Goal: Task Accomplishment & Management: Manage account settings

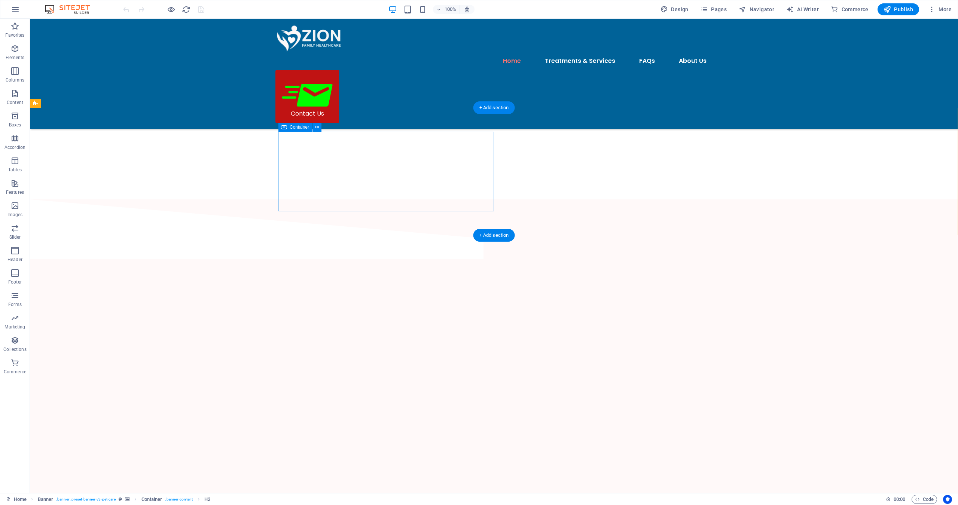
scroll to position [1717, 0]
click at [389, 420] on icon at bounding box center [388, 420] width 4 height 8
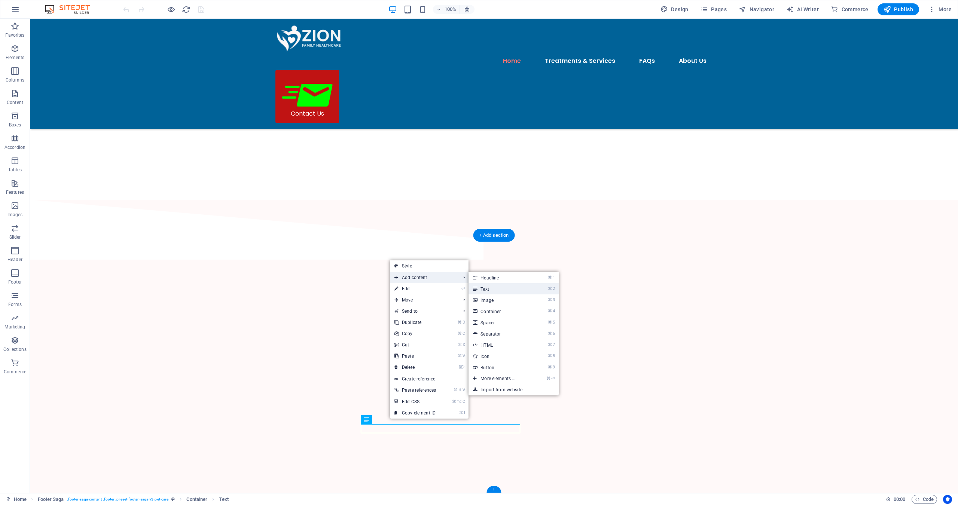
click at [491, 290] on link "⌘ 2 Text" at bounding box center [500, 288] width 62 height 11
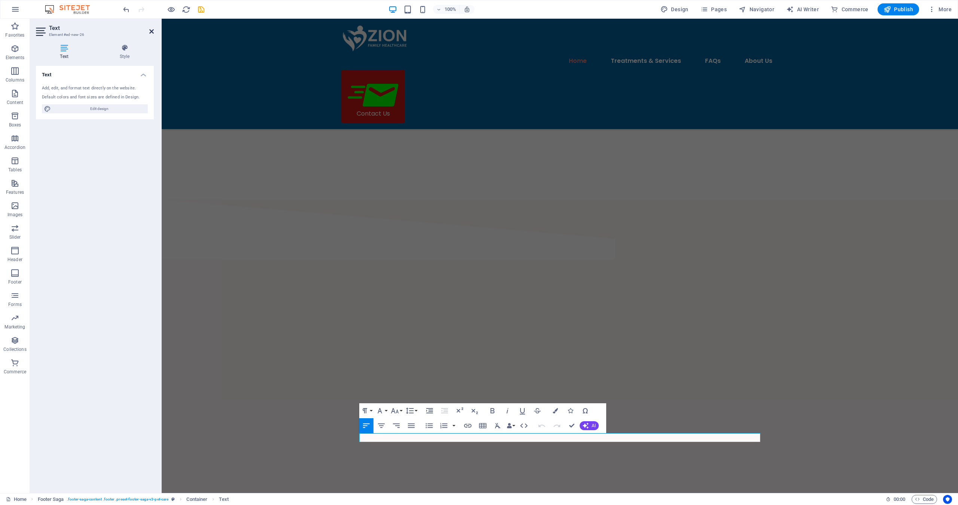
click at [151, 30] on icon at bounding box center [151, 31] width 4 height 6
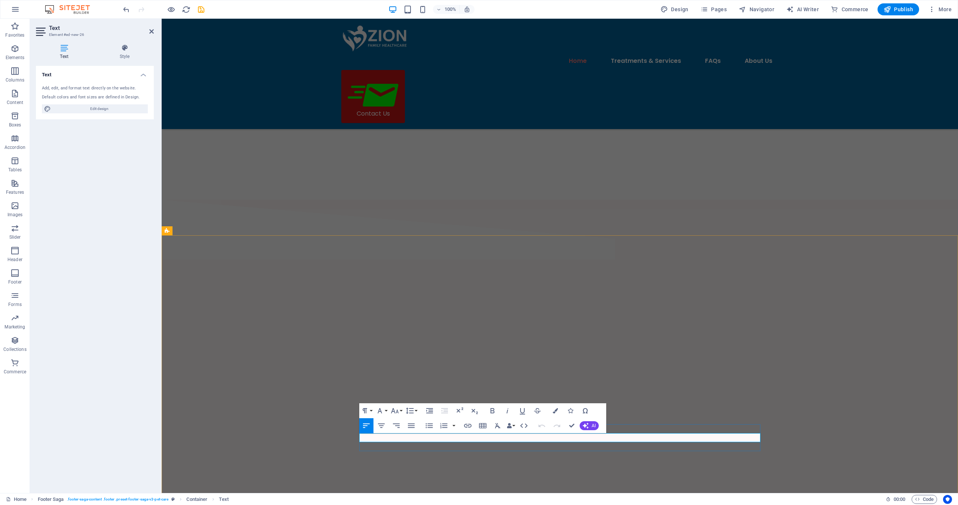
drag, startPoint x: 364, startPoint y: 437, endPoint x: 414, endPoint y: 434, distance: 50.7
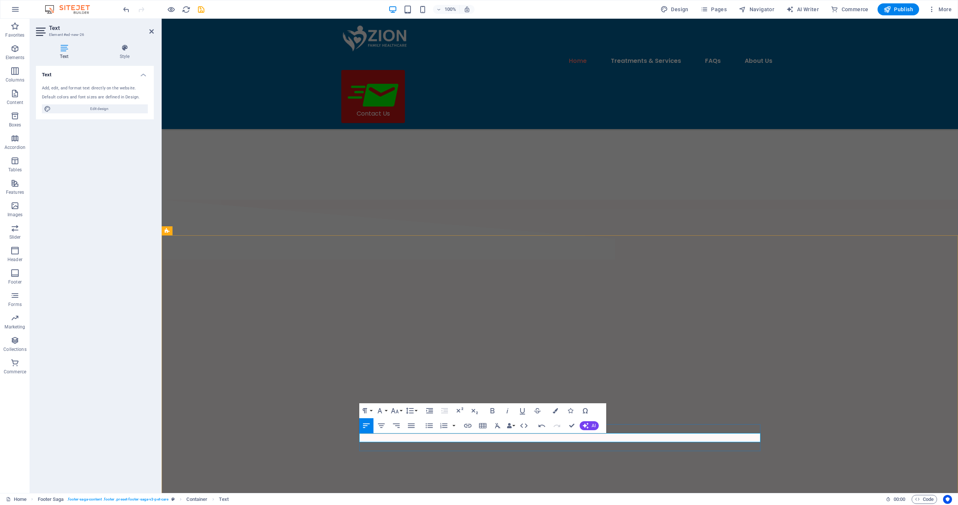
drag, startPoint x: 457, startPoint y: 438, endPoint x: 359, endPoint y: 440, distance: 97.7
click at [468, 426] on icon "button" at bounding box center [467, 426] width 9 height 9
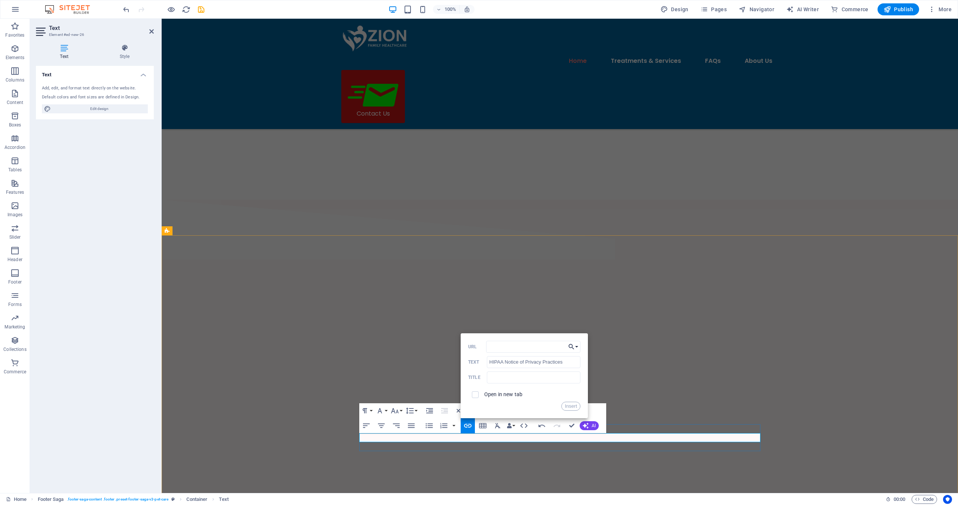
click at [578, 346] on button "Choose Link" at bounding box center [573, 347] width 14 height 12
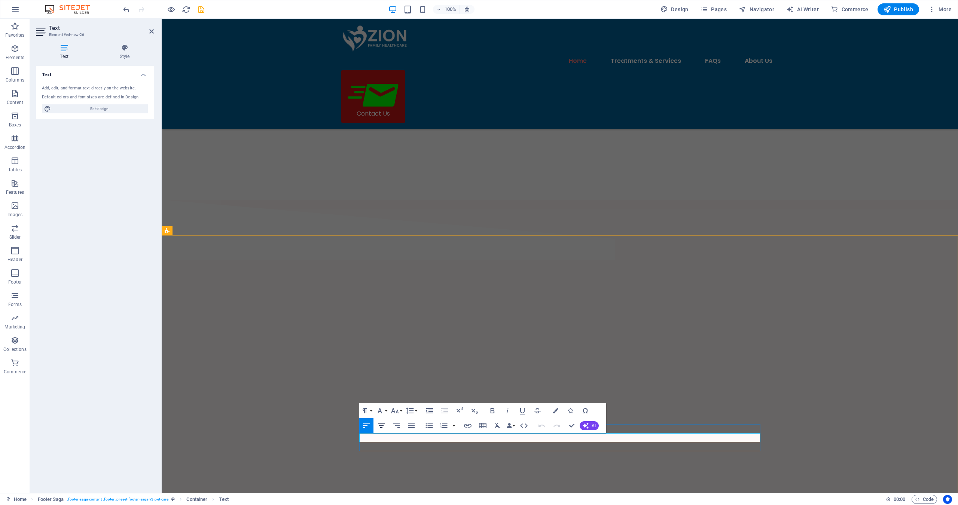
click at [381, 427] on icon "button" at bounding box center [381, 426] width 9 height 9
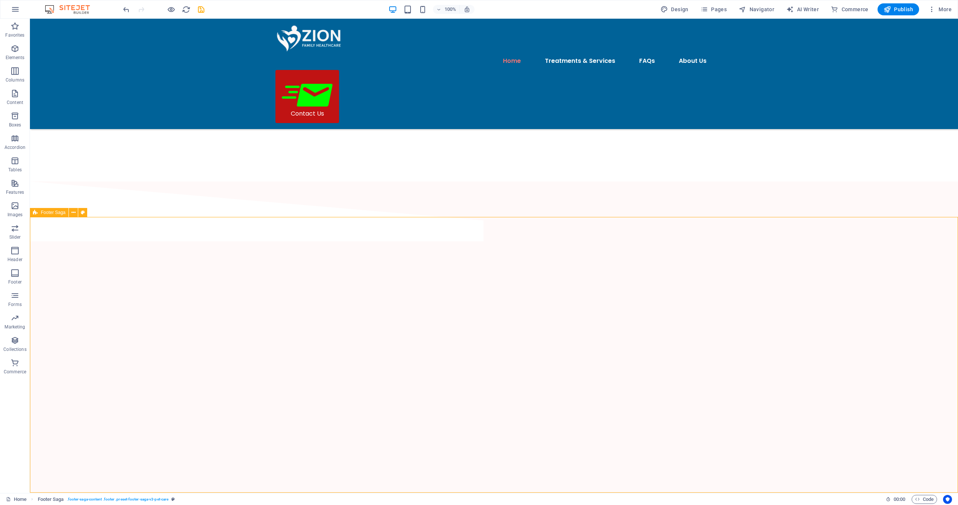
scroll to position [1735, 0]
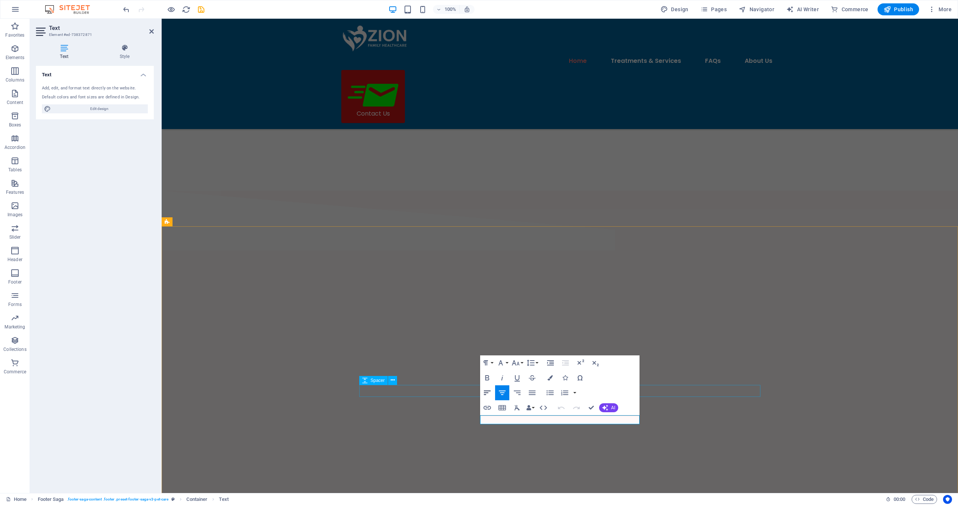
click at [486, 393] on icon "button" at bounding box center [487, 393] width 9 height 9
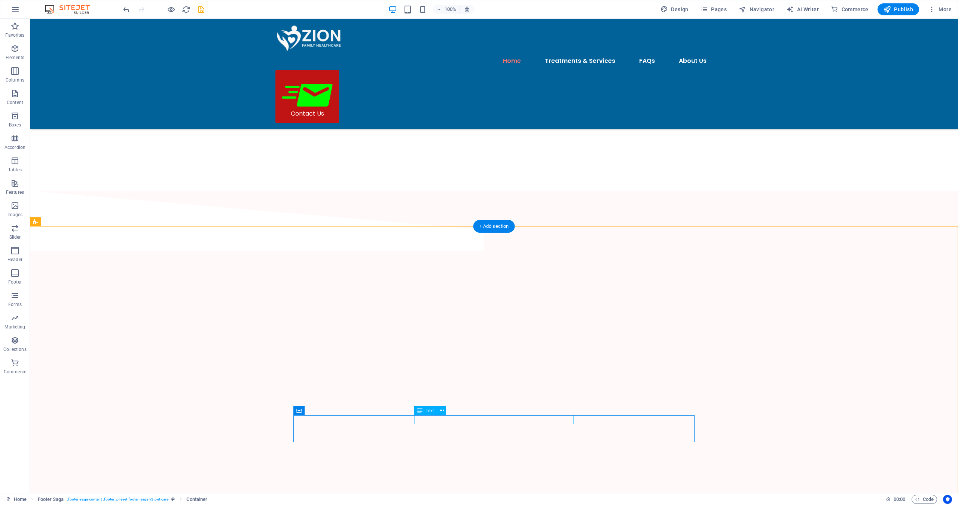
click at [420, 412] on icon at bounding box center [419, 411] width 5 height 9
click at [421, 411] on icon at bounding box center [419, 411] width 5 height 9
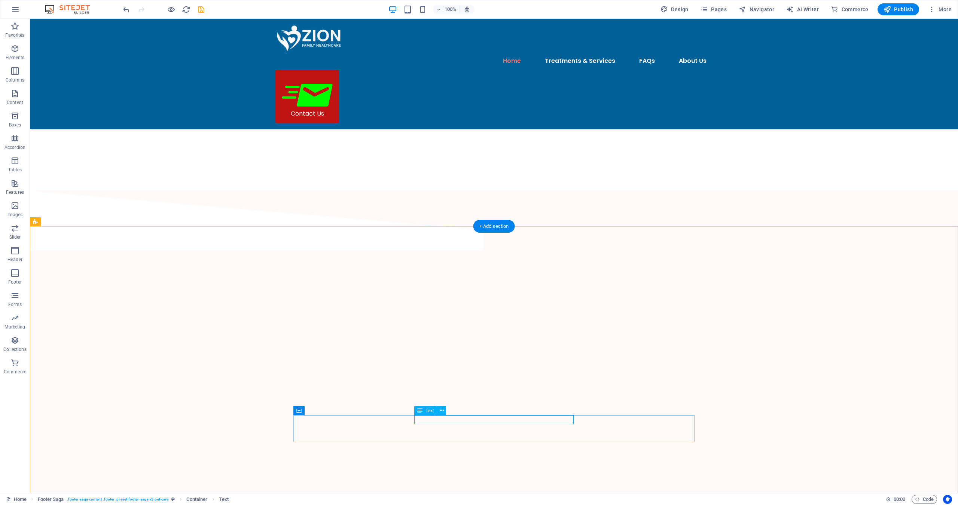
click at [421, 411] on icon at bounding box center [419, 411] width 5 height 9
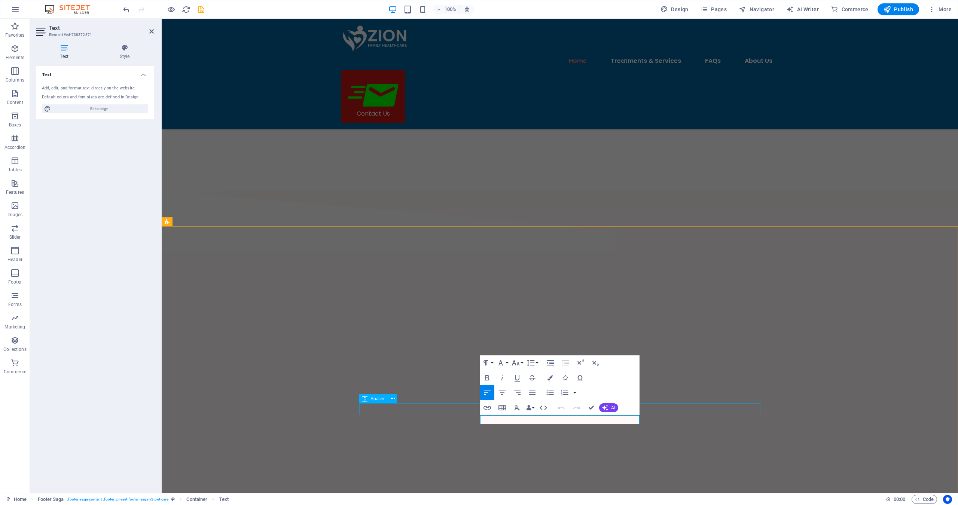
click at [485, 395] on icon "button" at bounding box center [487, 393] width 7 height 4
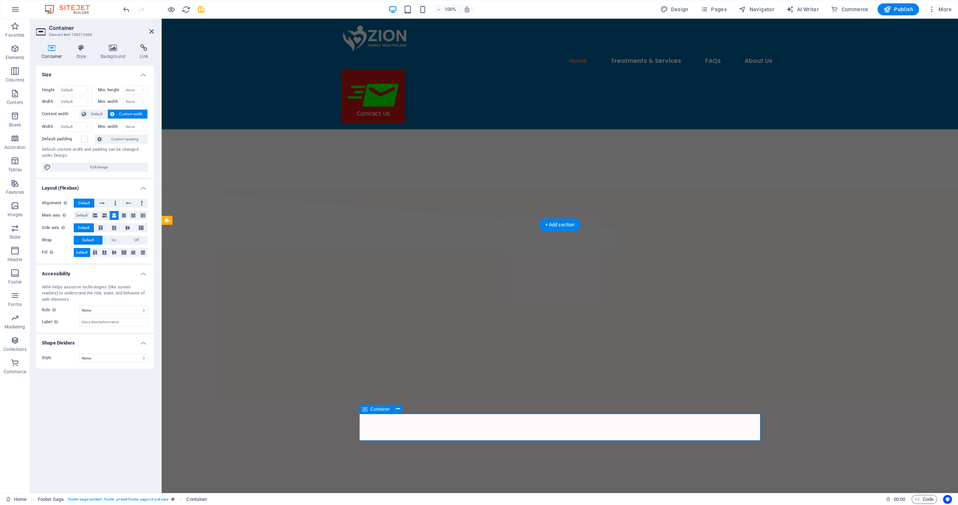
scroll to position [1727, 0]
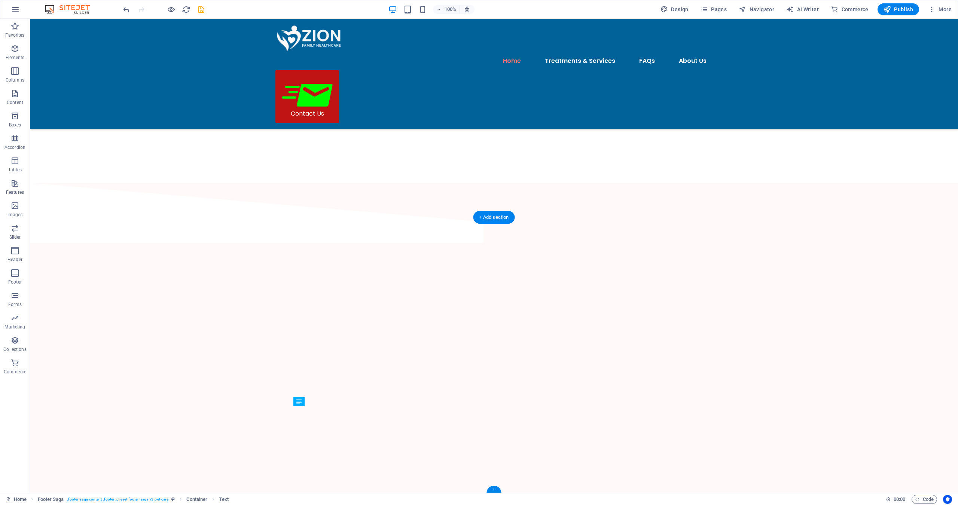
scroll to position [1735, 0]
drag, startPoint x: 495, startPoint y: 440, endPoint x: 534, endPoint y: 411, distance: 49.2
click at [332, 400] on icon at bounding box center [332, 402] width 4 height 8
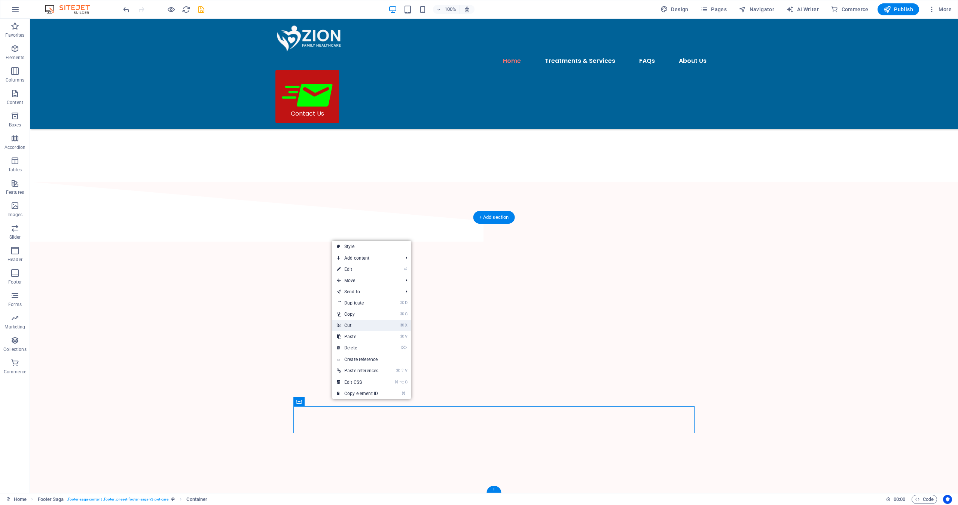
click at [357, 324] on link "⌘ X Cut" at bounding box center [357, 325] width 51 height 11
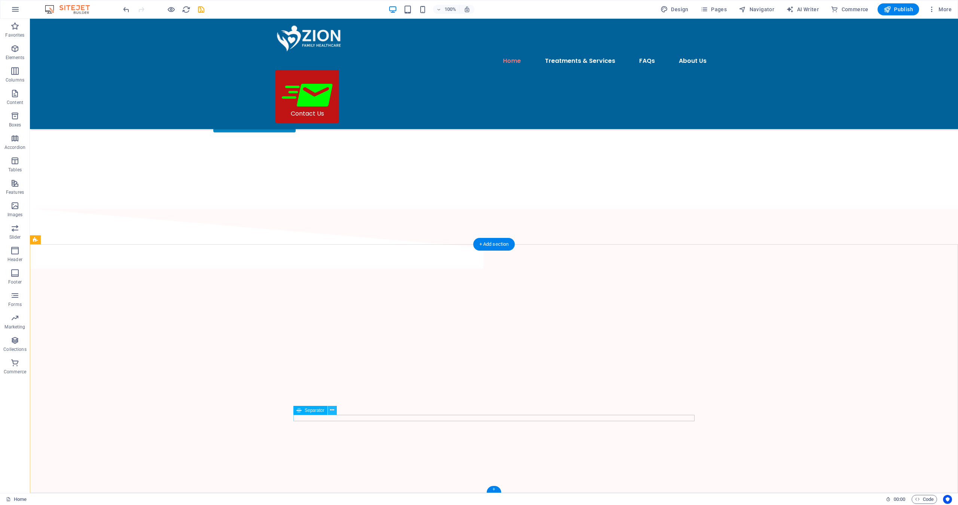
click at [334, 410] on icon at bounding box center [332, 411] width 4 height 8
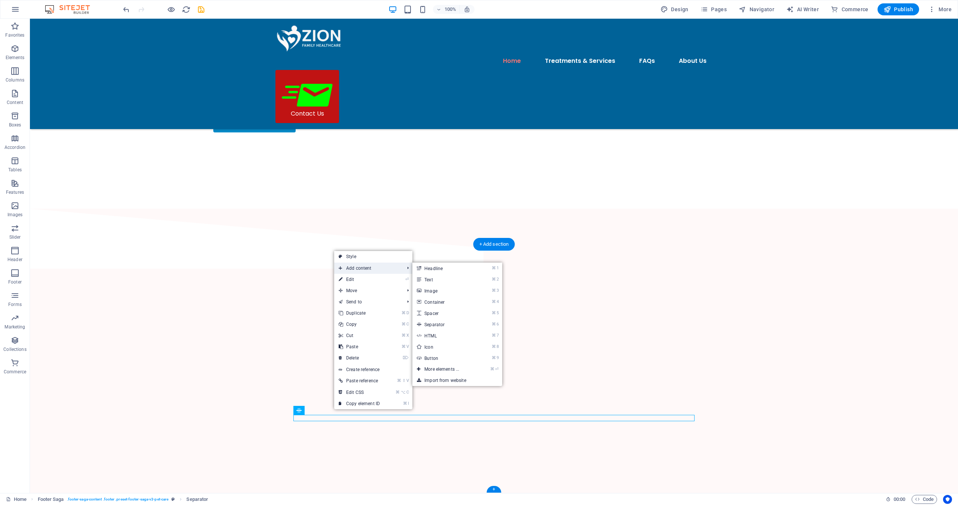
click at [362, 268] on span "Add content" at bounding box center [367, 268] width 67 height 11
click at [434, 279] on link "⌘ 2 Text" at bounding box center [444, 279] width 62 height 11
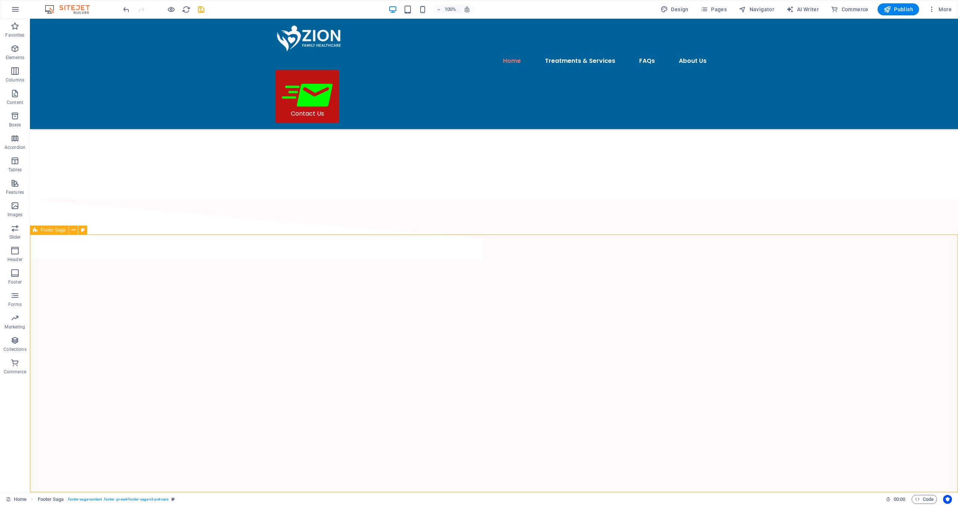
scroll to position [1717, 0]
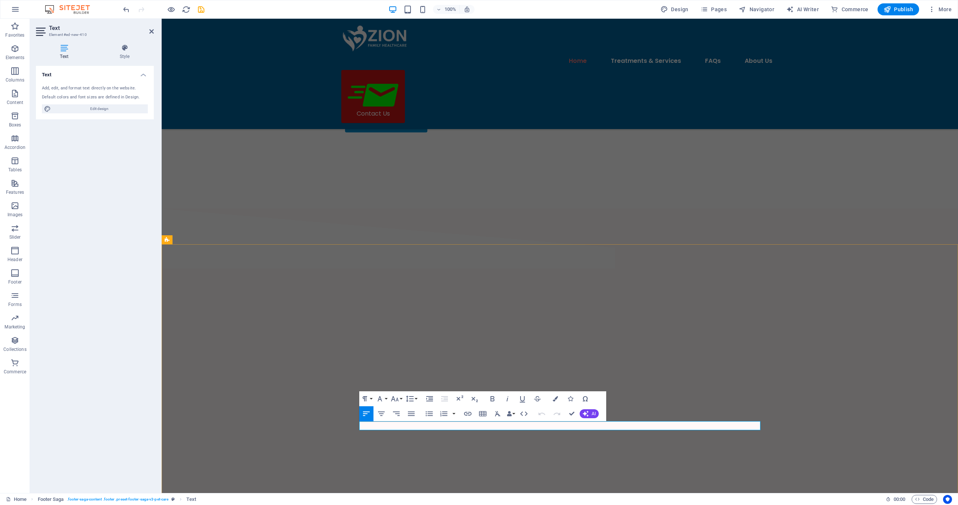
drag, startPoint x: 413, startPoint y: 426, endPoint x: 362, endPoint y: 426, distance: 50.5
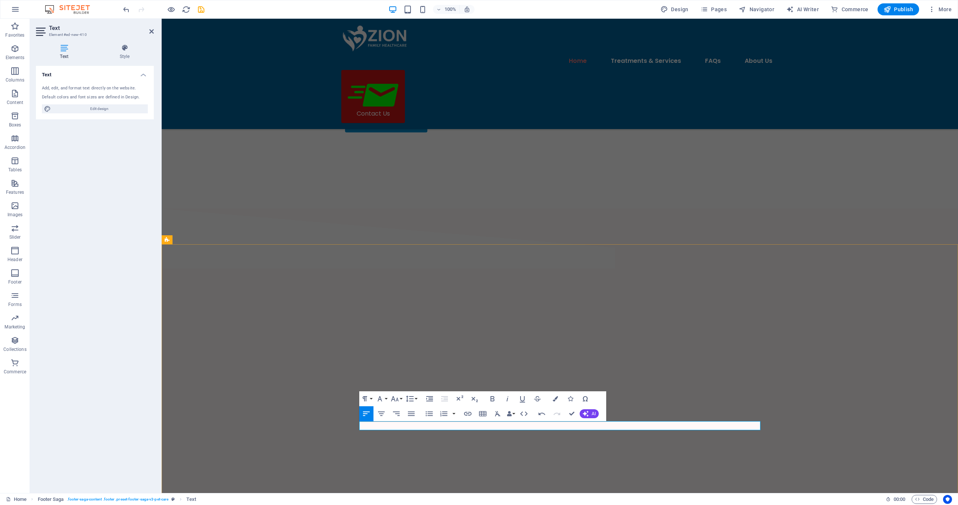
drag, startPoint x: 361, startPoint y: 426, endPoint x: 520, endPoint y: 427, distance: 159.1
click at [557, 398] on icon "button" at bounding box center [555, 398] width 5 height 5
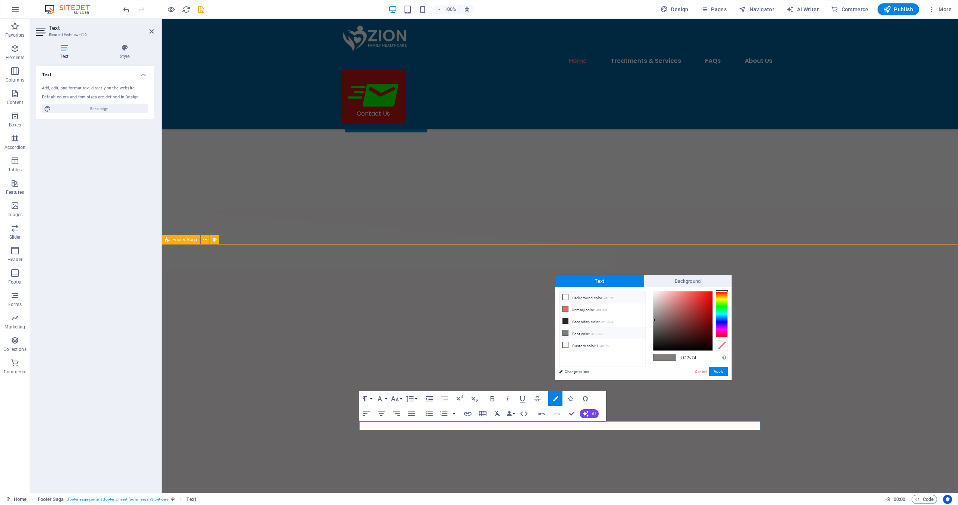
click at [566, 297] on icon at bounding box center [565, 297] width 5 height 5
type input "#ffffff"
click at [720, 371] on button "Apply" at bounding box center [718, 371] width 19 height 9
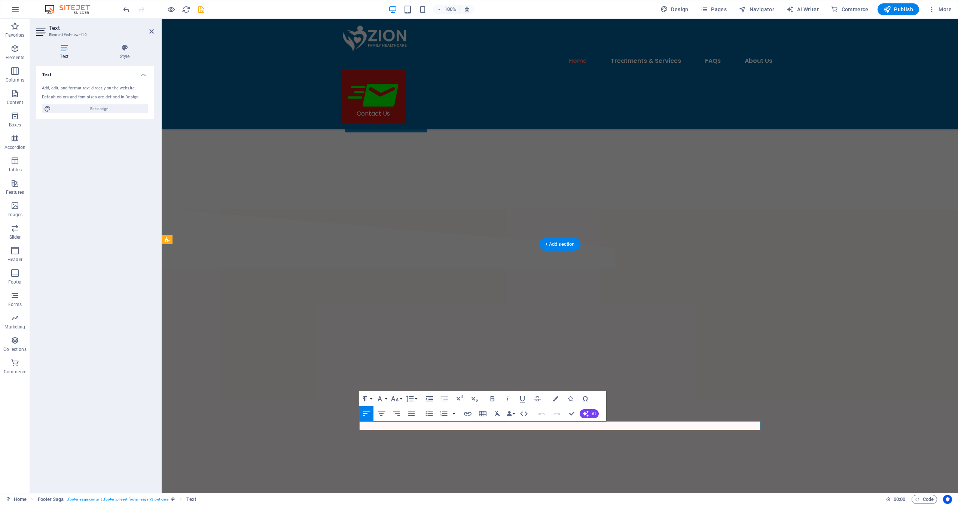
drag, startPoint x: 523, startPoint y: 425, endPoint x: 562, endPoint y: 426, distance: 38.6
click at [468, 413] on icon "button" at bounding box center [467, 414] width 9 height 9
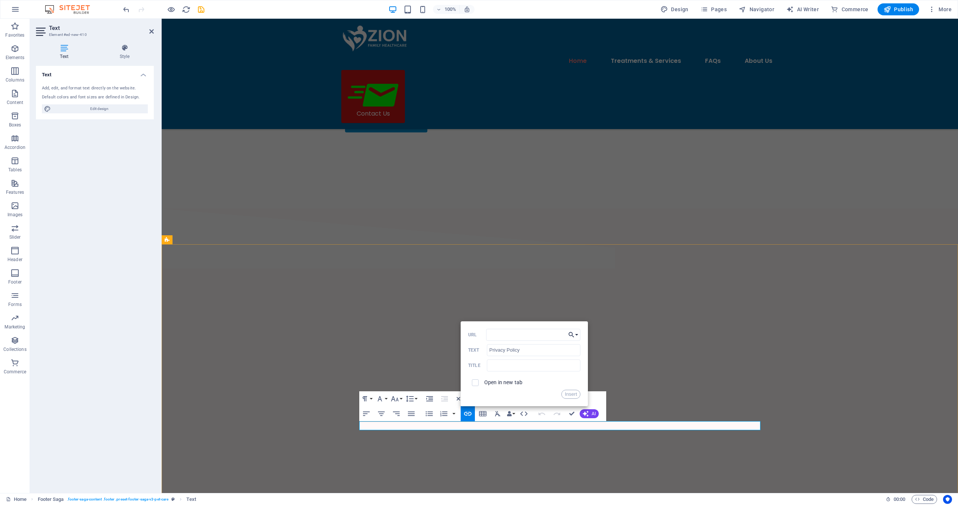
click at [574, 334] on icon "button" at bounding box center [571, 335] width 7 height 9
click at [537, 413] on p "Privacy Policy" at bounding box center [521, 415] width 43 height 11
click at [572, 395] on button "Insert" at bounding box center [571, 394] width 19 height 9
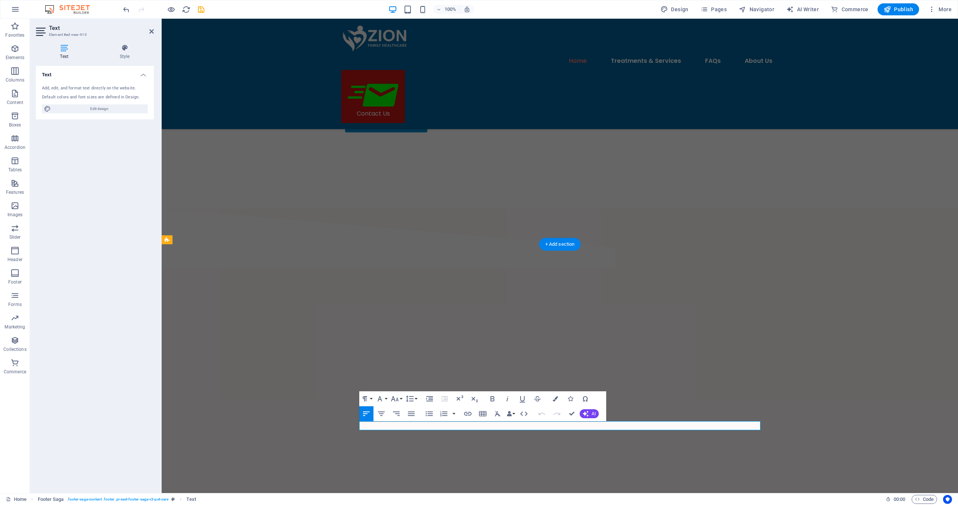
click at [553, 399] on icon "button" at bounding box center [555, 398] width 5 height 5
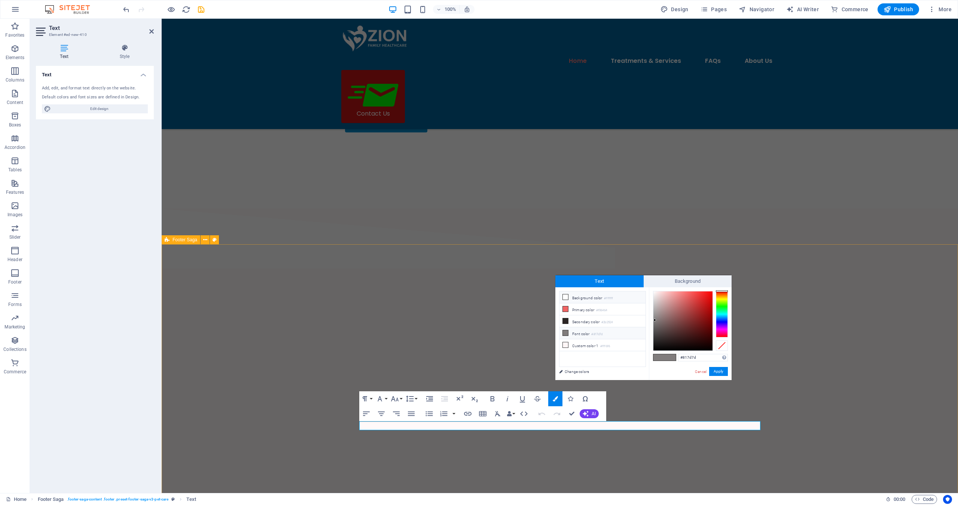
click at [568, 298] on span at bounding box center [566, 297] width 6 height 6
type input "#ffffff"
click at [714, 374] on button "Apply" at bounding box center [718, 371] width 19 height 9
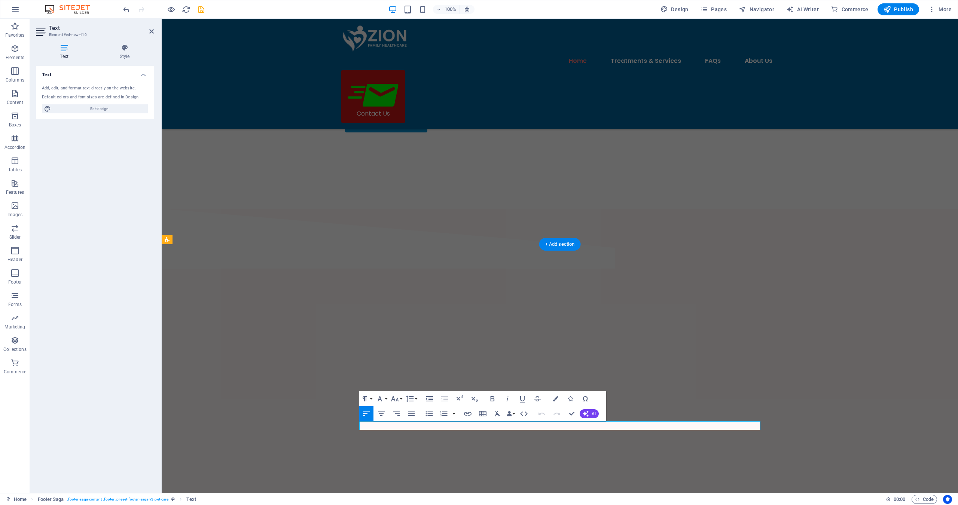
drag, startPoint x: 566, startPoint y: 426, endPoint x: 579, endPoint y: 425, distance: 12.4
drag, startPoint x: 568, startPoint y: 426, endPoint x: 602, endPoint y: 427, distance: 33.7
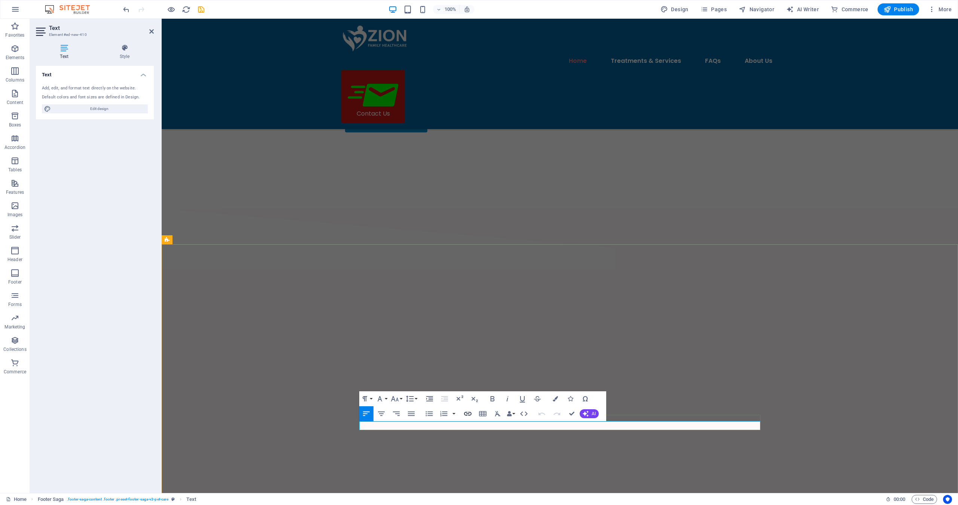
click at [469, 413] on icon "button" at bounding box center [467, 414] width 7 height 4
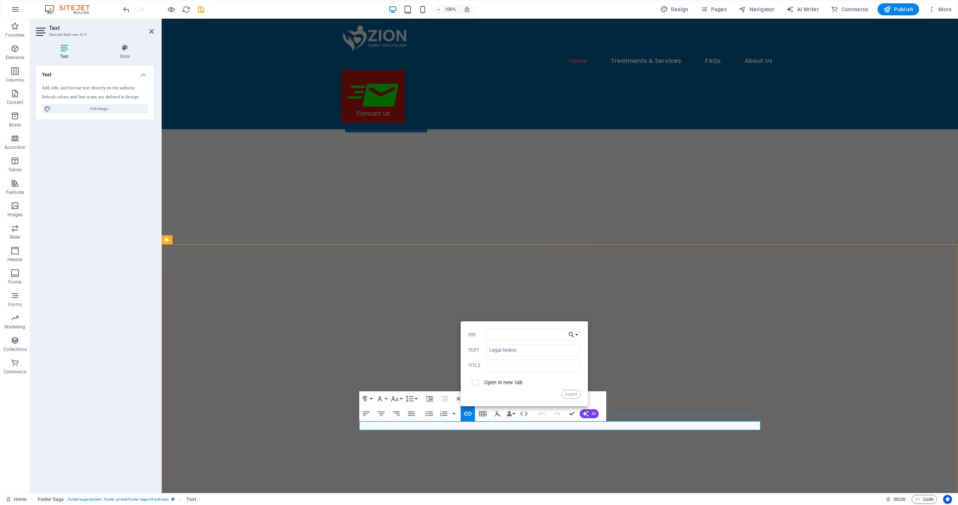
click at [577, 334] on button "Choose Link" at bounding box center [573, 335] width 14 height 12
click at [526, 423] on p "Legal Notice" at bounding box center [520, 427] width 40 height 11
click at [568, 395] on button "Insert" at bounding box center [571, 394] width 19 height 9
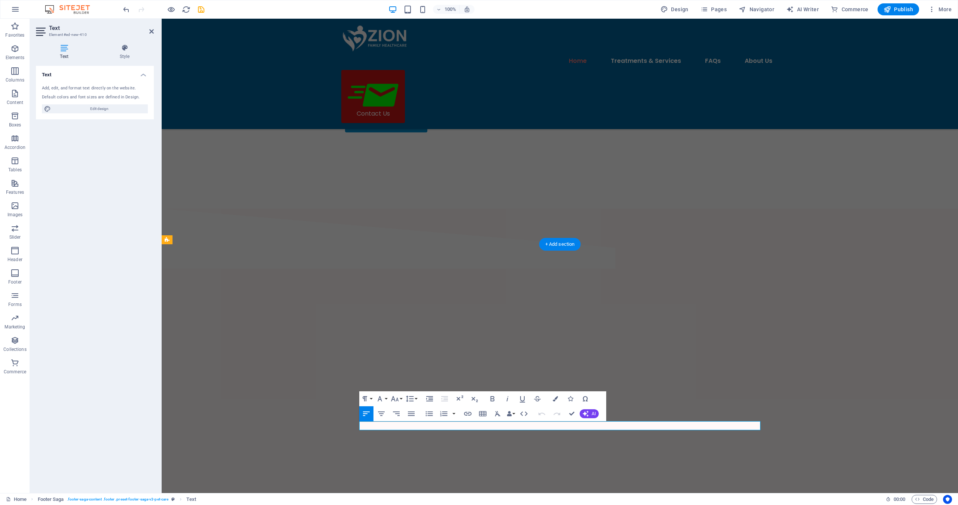
drag, startPoint x: 605, startPoint y: 425, endPoint x: 609, endPoint y: 426, distance: 3.8
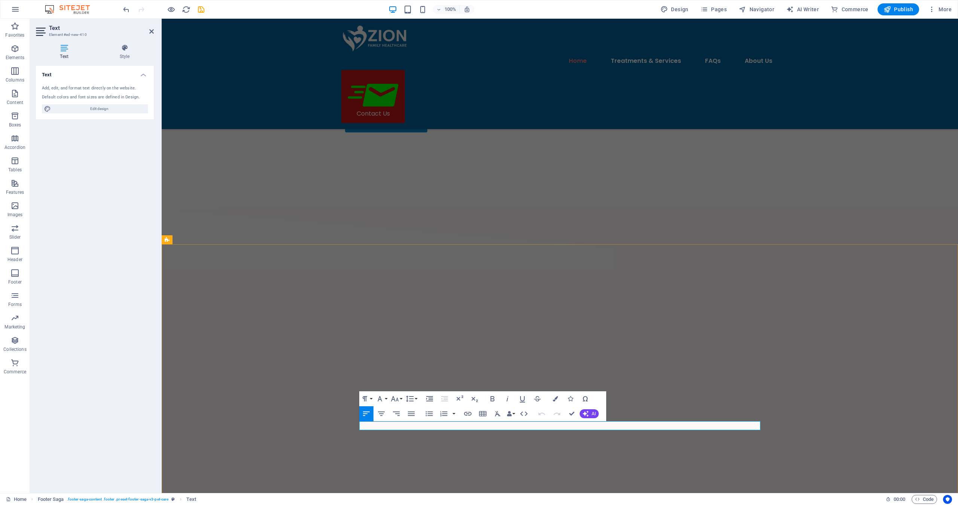
drag, startPoint x: 606, startPoint y: 426, endPoint x: 610, endPoint y: 425, distance: 3.8
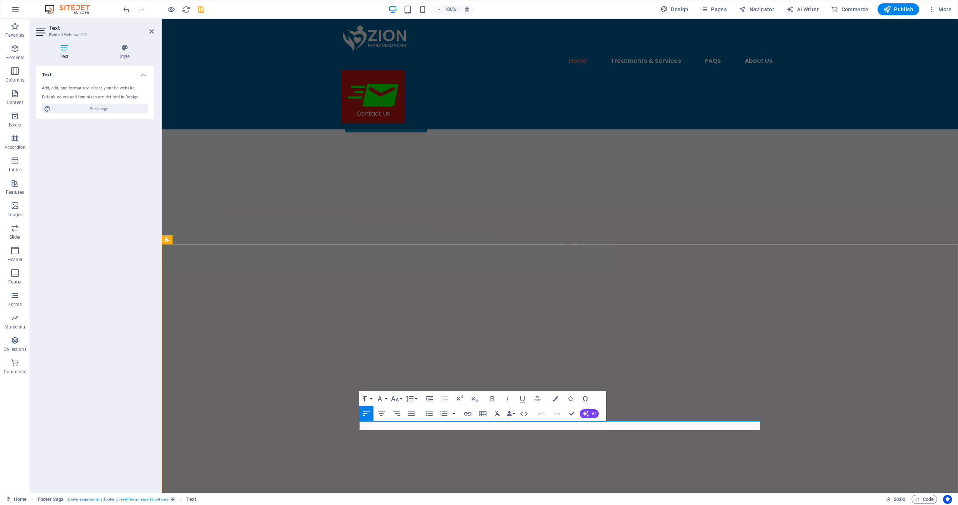
click at [553, 397] on icon "button" at bounding box center [555, 398] width 5 height 5
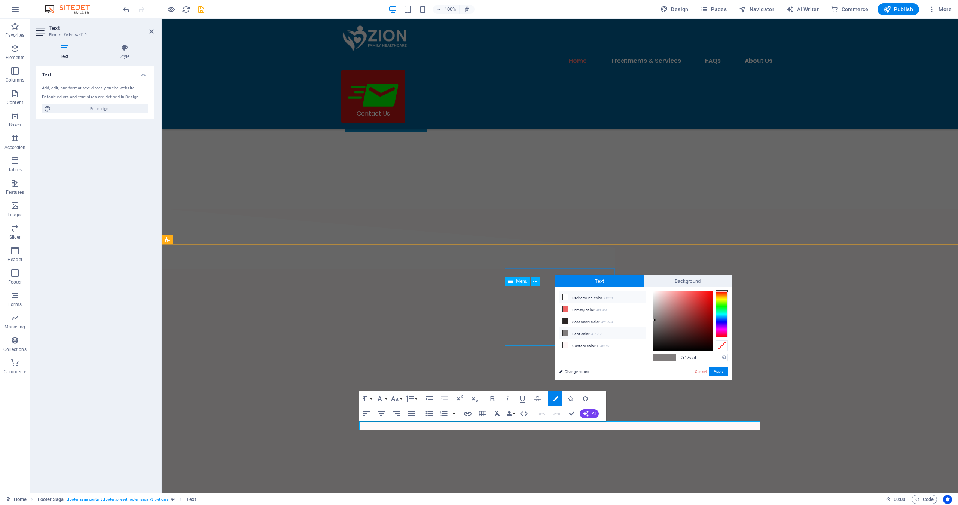
click at [565, 299] on icon at bounding box center [565, 297] width 5 height 5
type input "#ffffff"
click at [719, 370] on button "Apply" at bounding box center [718, 371] width 19 height 9
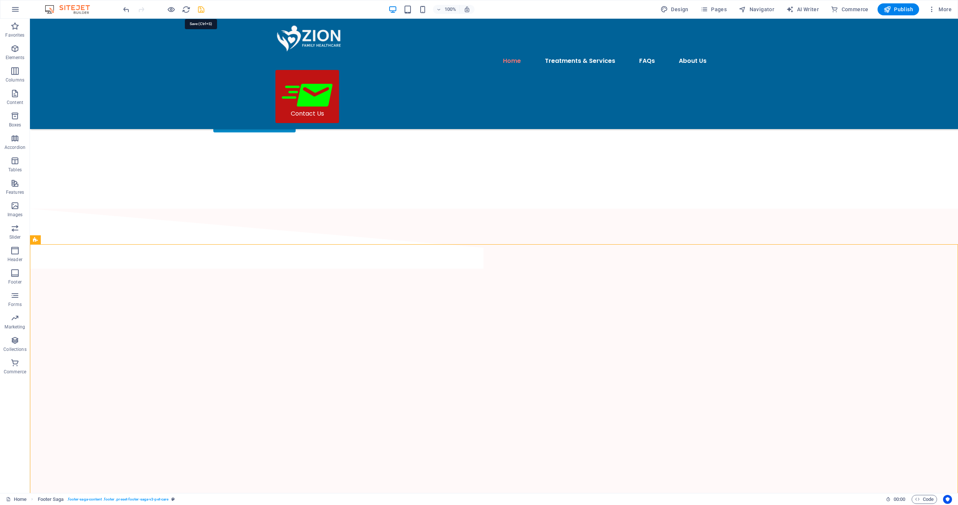
click at [200, 10] on icon "save" at bounding box center [201, 9] width 9 height 9
click at [720, 4] on button "Pages" at bounding box center [714, 9] width 32 height 12
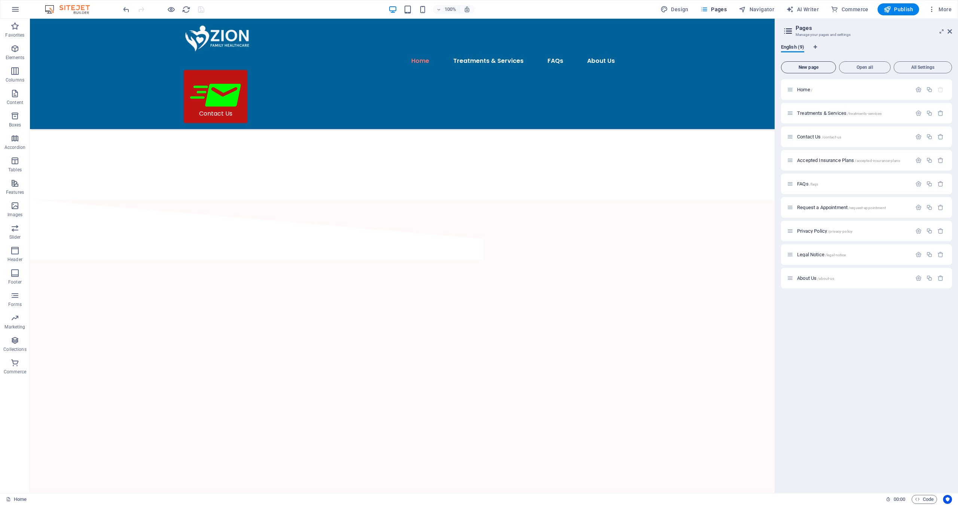
click at [810, 62] on button "New page" at bounding box center [808, 67] width 55 height 12
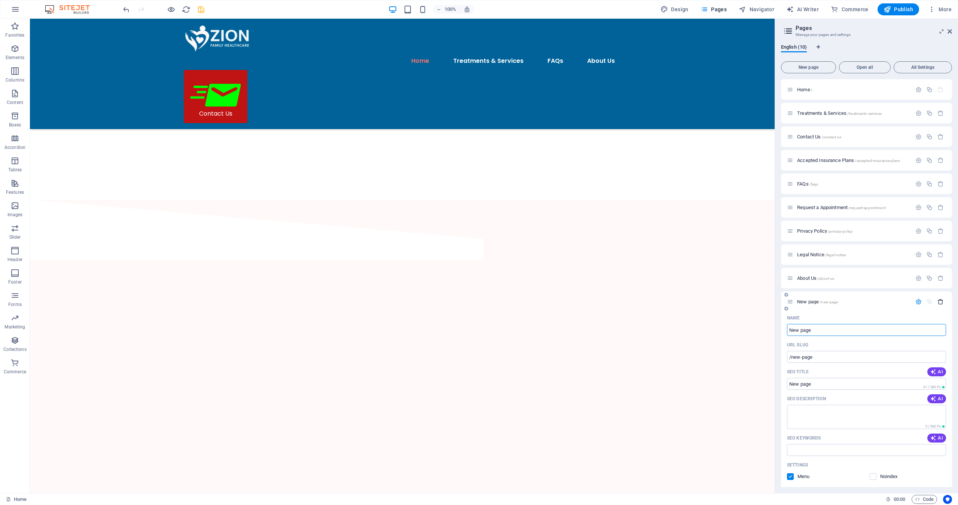
click at [941, 301] on icon "button" at bounding box center [941, 302] width 6 height 6
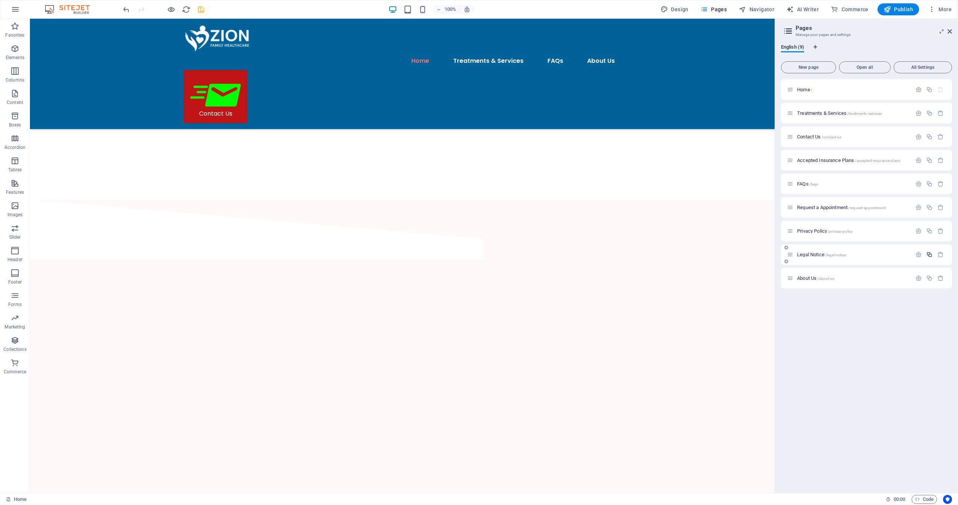
click at [932, 256] on icon "button" at bounding box center [930, 255] width 6 height 6
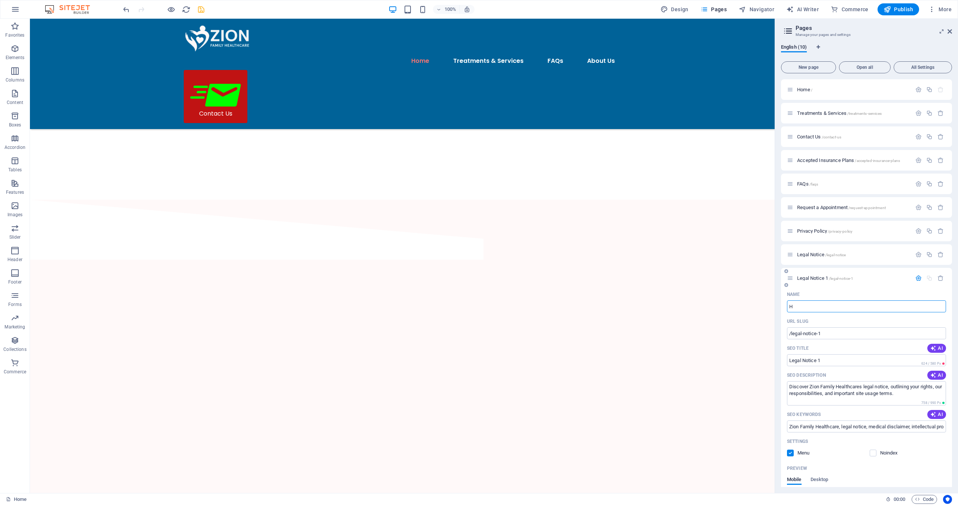
type input "H"
type input "/h"
type input "H"
type input "HI"
type input "/hi"
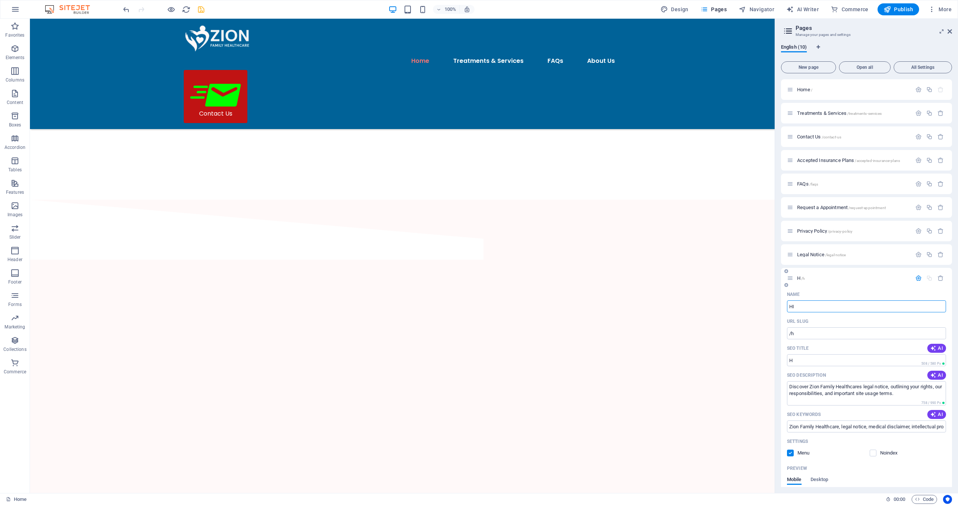
type input "HI"
type input "HIPA"
type input "/hipa"
type input "HIPA"
type input "HIPAA"
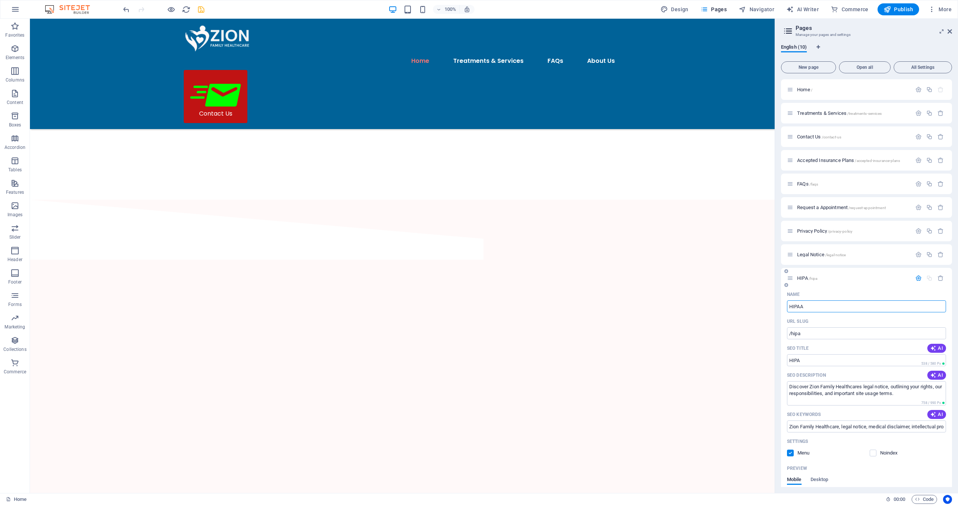
type input "/hipaa"
type input "HIPAA"
type input "HIPAA Not"
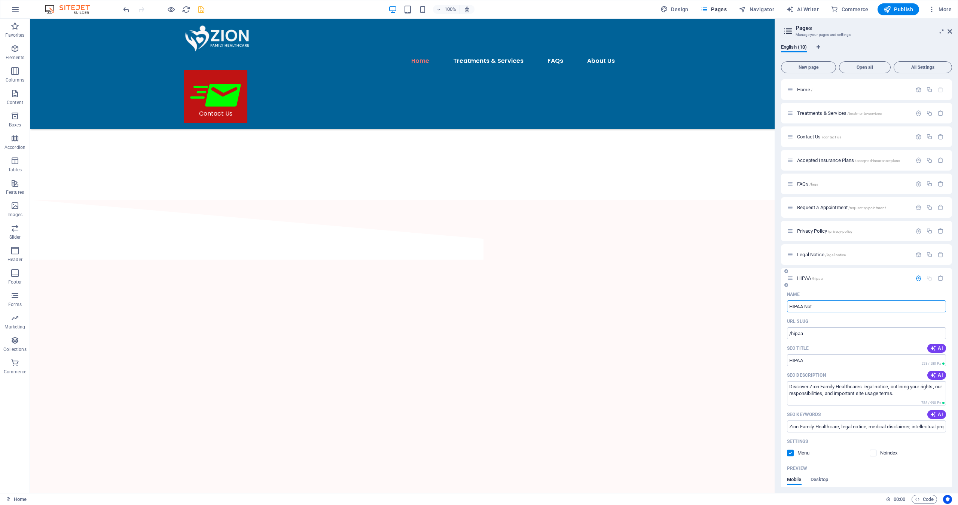
type input "/hipaa-not"
type input "HIPAA Not"
type input "HIPAA Noti"
type input "/hipaa-noti"
type input "HIPAA Noti"
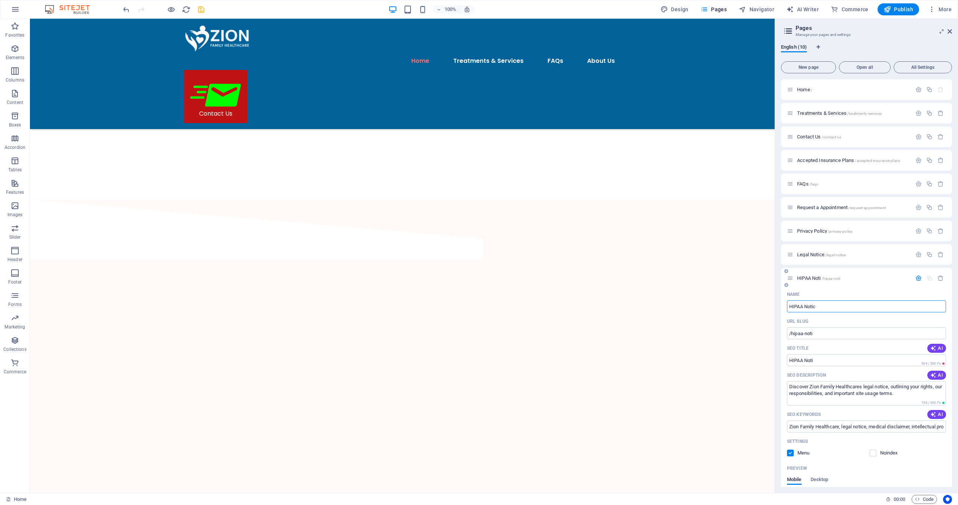
type input "HIPAA Notic"
type input "/hipaa-notic"
type input "HIPAA Notic"
type input "HIPAA Notice"
type input "/hipaa-notice"
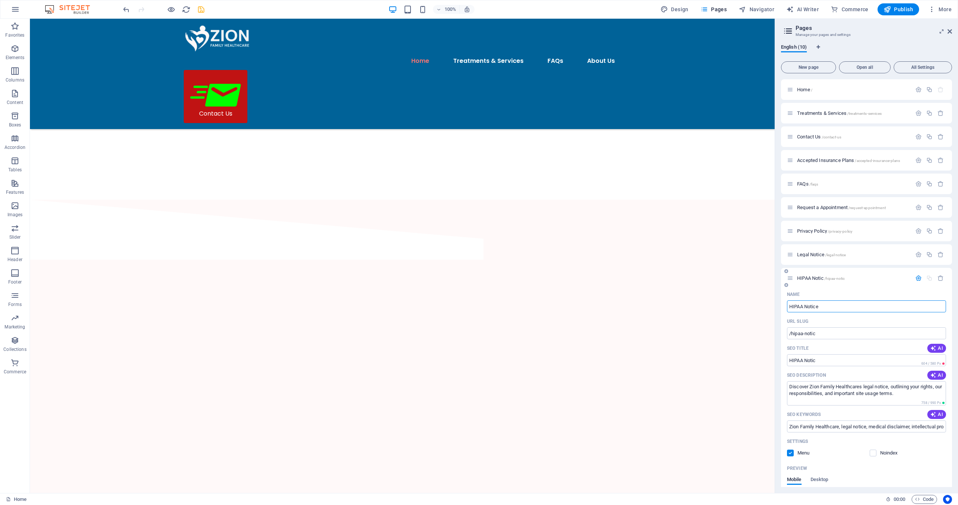
type input "HIPAA Notice"
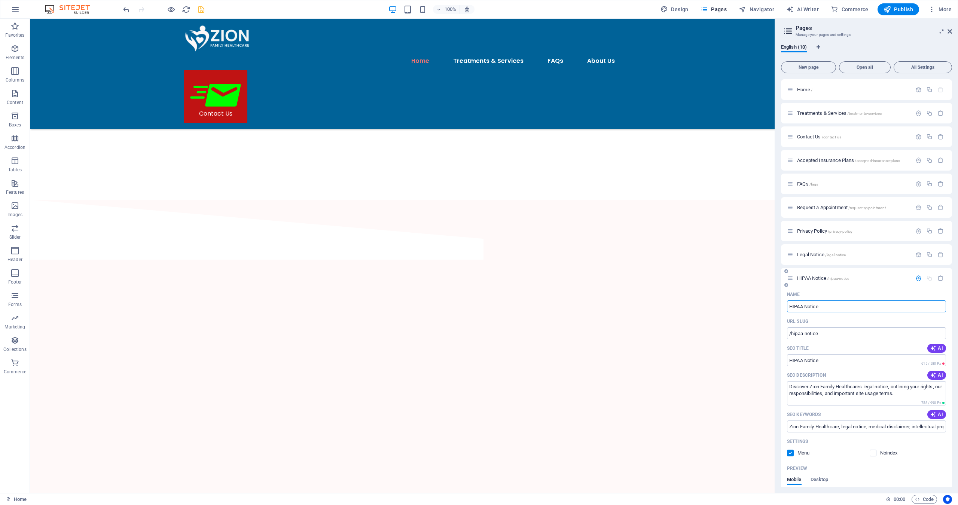
click at [834, 307] on input "HIPAA Notice" at bounding box center [866, 307] width 159 height 12
type input "HIPAA Notice of"
type input "/hipaa-notice-of"
type input "HIPAA Notice of"
type input "HIPAA Notice of P"
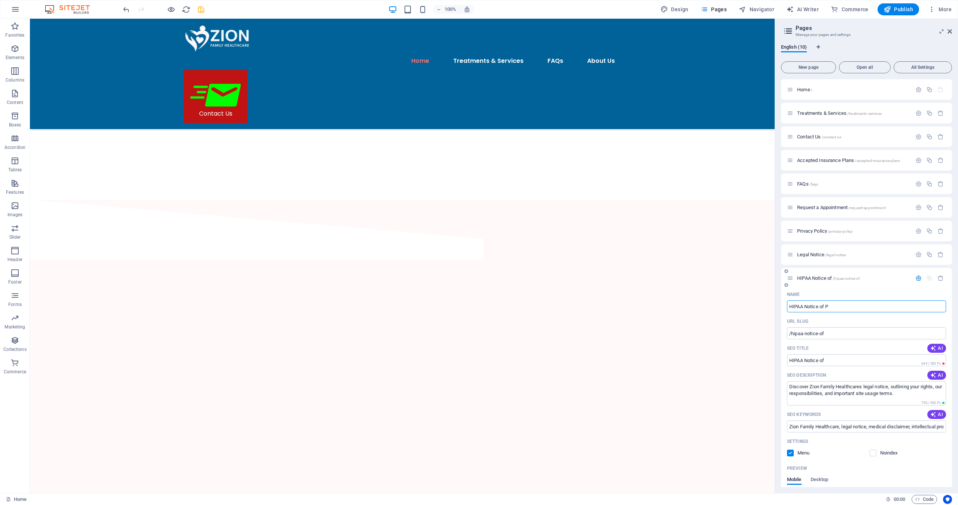
type input "/hipaa-notice-of-p"
type input "HIPAA Notice of P"
type input "HIPAA Notice of Pr"
type input "/hipaa-notice-of-pr"
type input "HIPAA Notice of Pr"
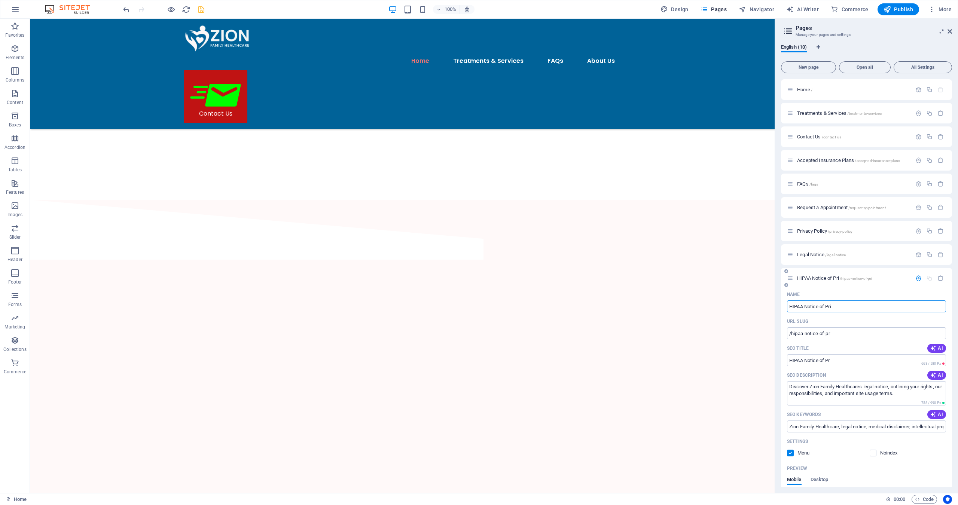
type input "HIPAA Notice of Pri"
type input "/hipaa-notice-of-pri"
type input "HIPAA Notice of Pri"
type input "HIPAA Notice of Privacu"
type input "/hipaa-notice-of-privacu"
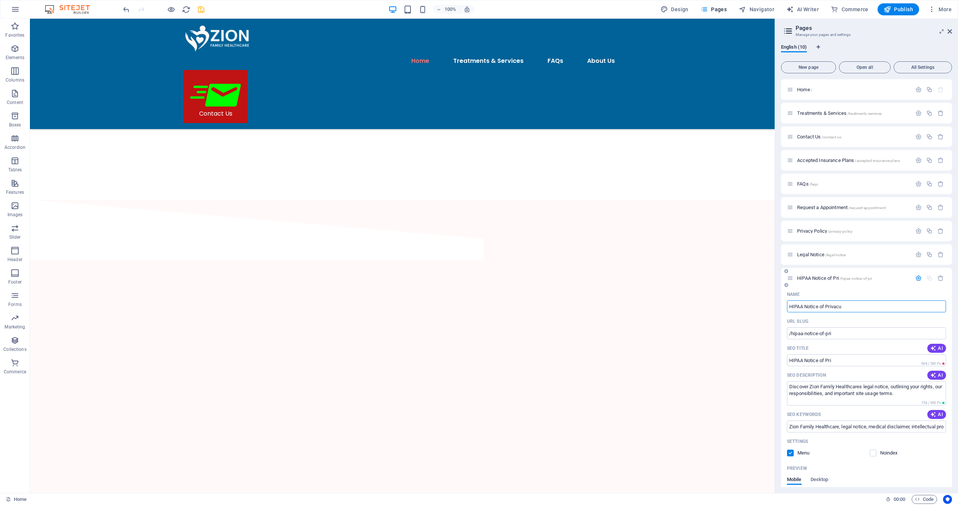
type input "HIPAA Notice of Privacu"
drag, startPoint x: 835, startPoint y: 306, endPoint x: 858, endPoint y: 309, distance: 23.0
click at [858, 309] on input "HIPAA Notice of Privacu" at bounding box center [866, 307] width 159 height 12
type input "HIPAA Notice of Privacu"
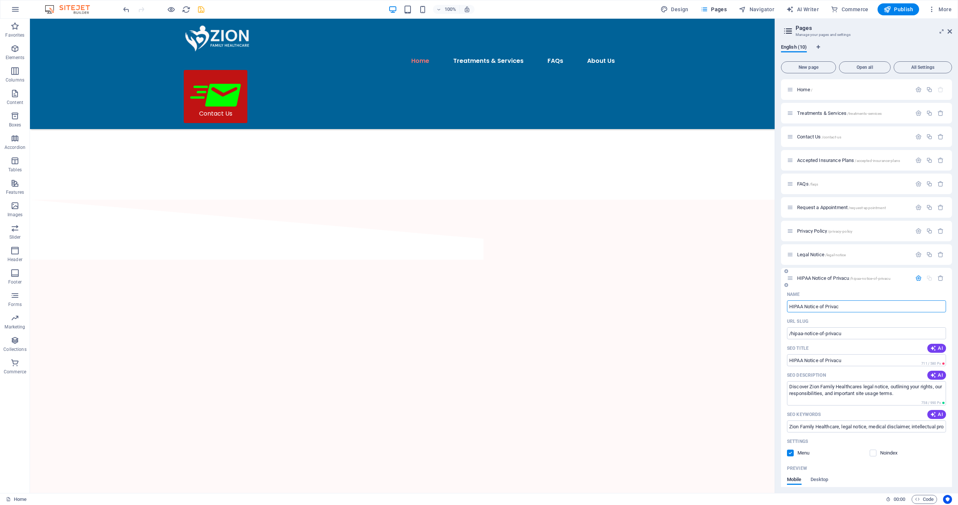
type input "HIPAA Notice of Privac"
type input "/hipaa-notice-of-privac"
type input "HIPAA Notice of Privac"
type input "HIPAA Notice of Privacy"
type input "/hipaa-notice-of-privacy"
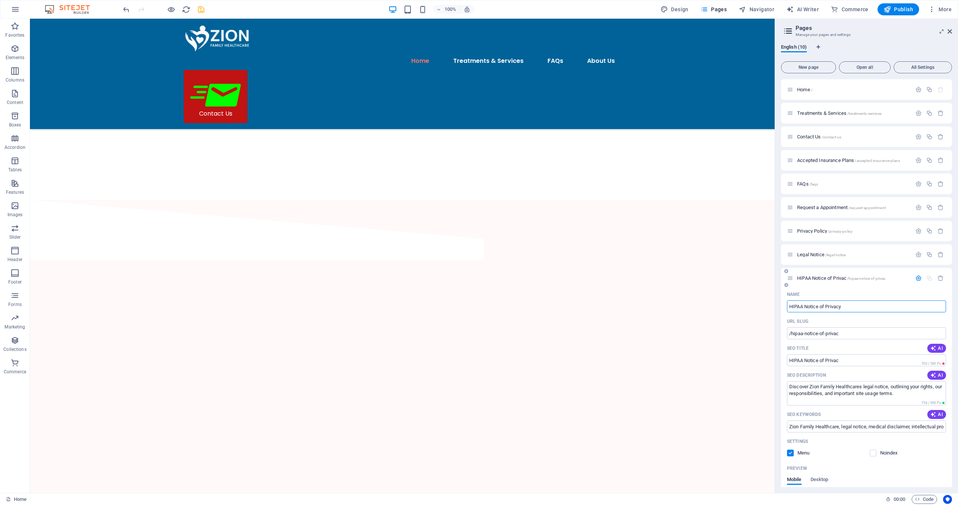
type input "HIPAA Notice of Privacy"
type input "HIPAA Notice of Privacy P"
type input "/hipaa-notice-of-privacy-p"
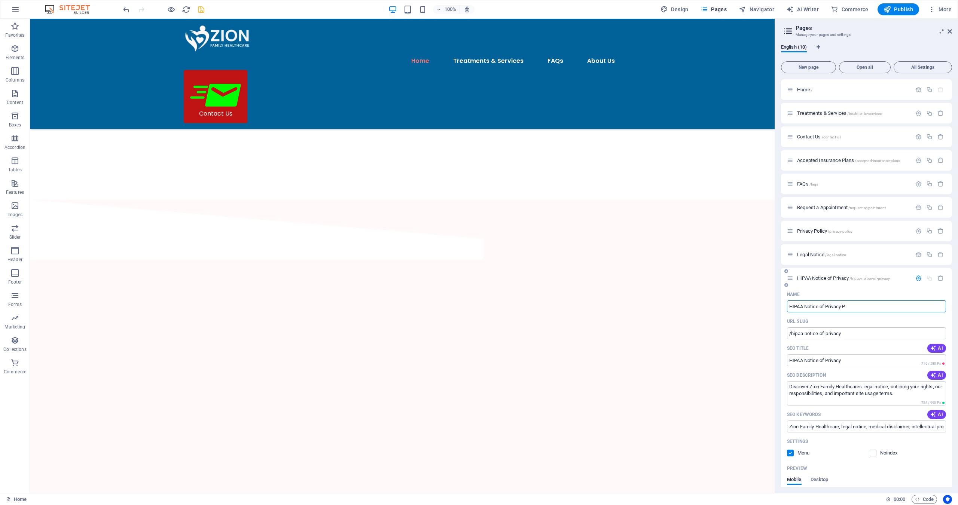
type input "HIPAA Notice of Privacy P"
type input "HIPAA Notice of Privacy Practices"
type input "/hipaa-notice-of-privacy-practices"
type input "HIPAA Notice of Privacy Practices"
click at [907, 334] on input "/hipaa-notice-of-privacy-practices" at bounding box center [866, 334] width 159 height 12
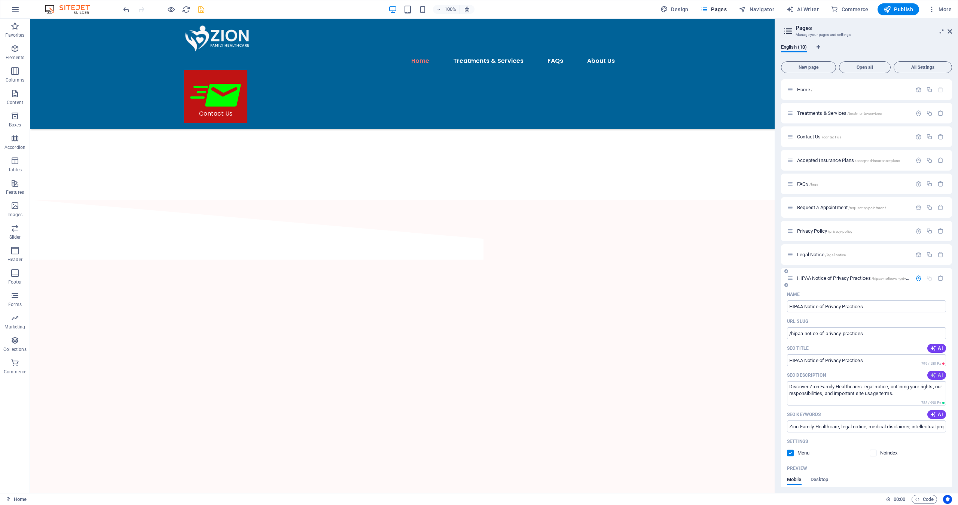
click at [942, 377] on button "AI" at bounding box center [937, 375] width 19 height 9
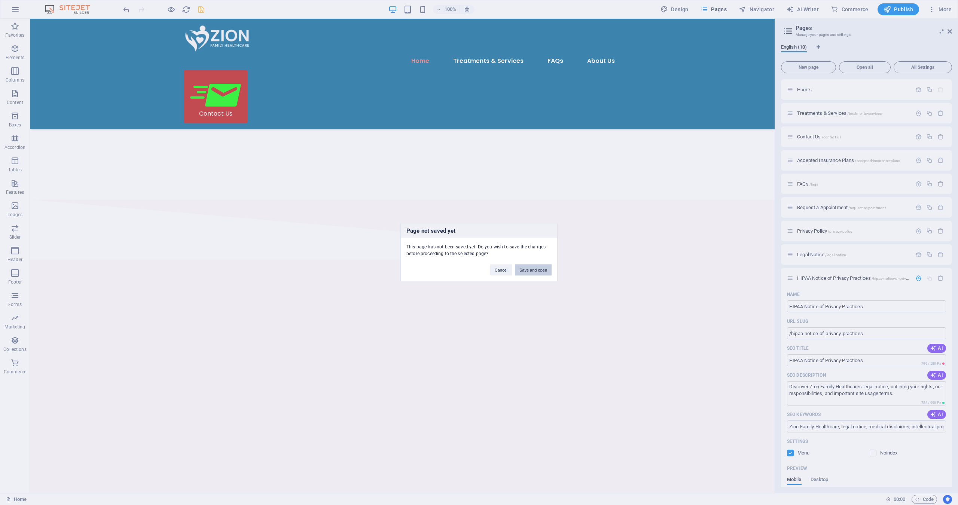
click at [533, 267] on button "Save and open" at bounding box center [533, 270] width 37 height 11
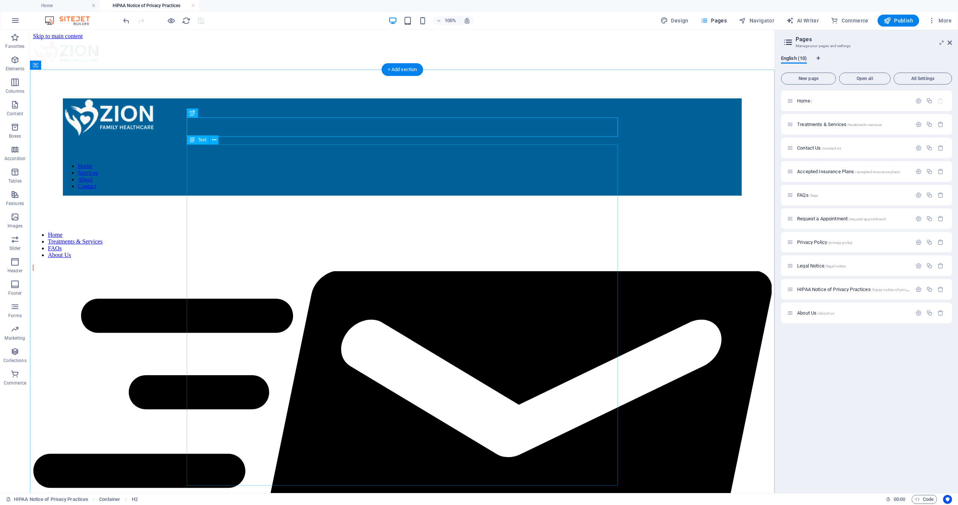
scroll to position [0, 0]
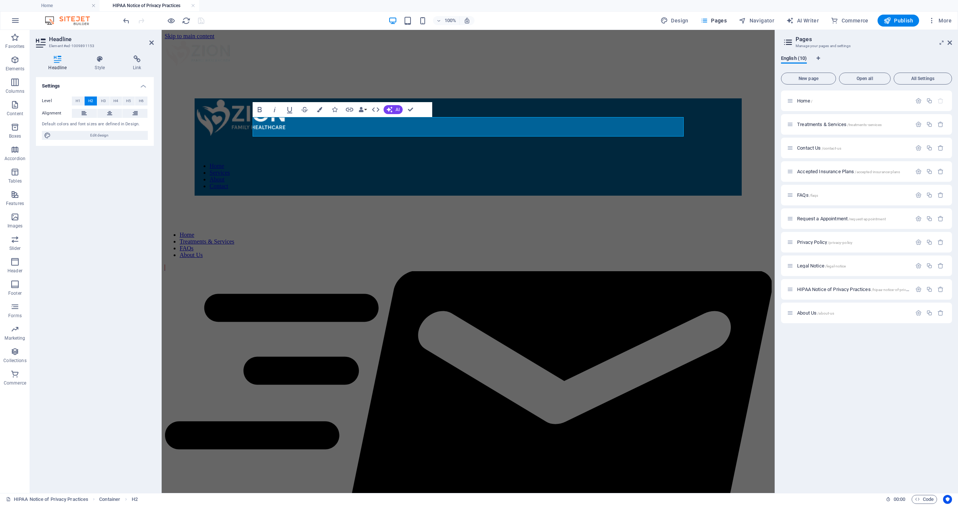
drag, startPoint x: 170, startPoint y: 146, endPoint x: 225, endPoint y: 131, distance: 57.4
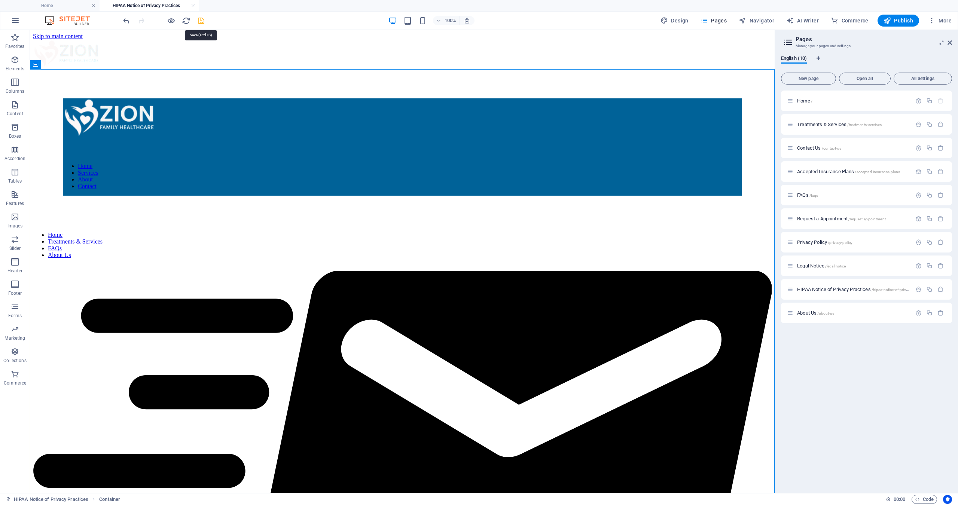
click at [203, 19] on icon "save" at bounding box center [201, 20] width 9 height 9
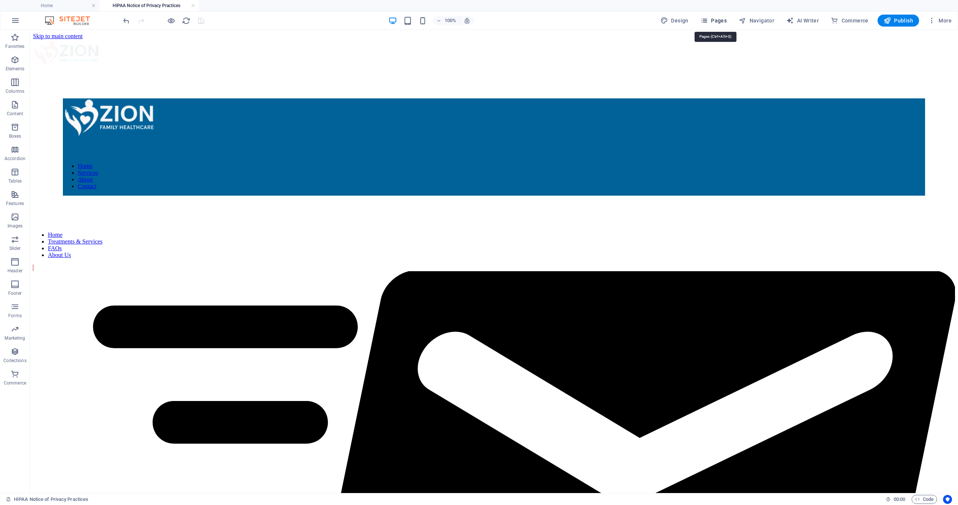
click at [708, 19] on icon "button" at bounding box center [704, 20] width 7 height 7
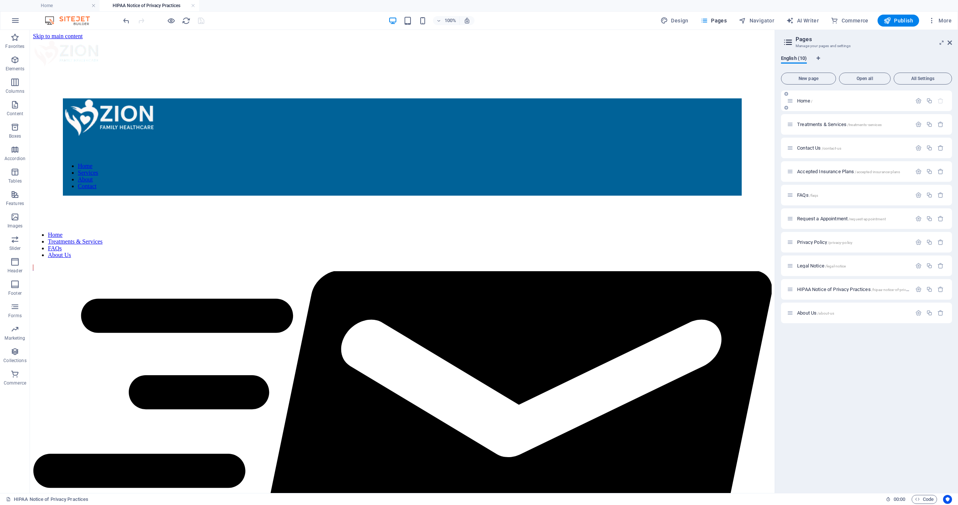
click at [804, 104] on div "Home /" at bounding box center [849, 101] width 125 height 9
click at [805, 101] on span "Home /" at bounding box center [804, 101] width 15 height 6
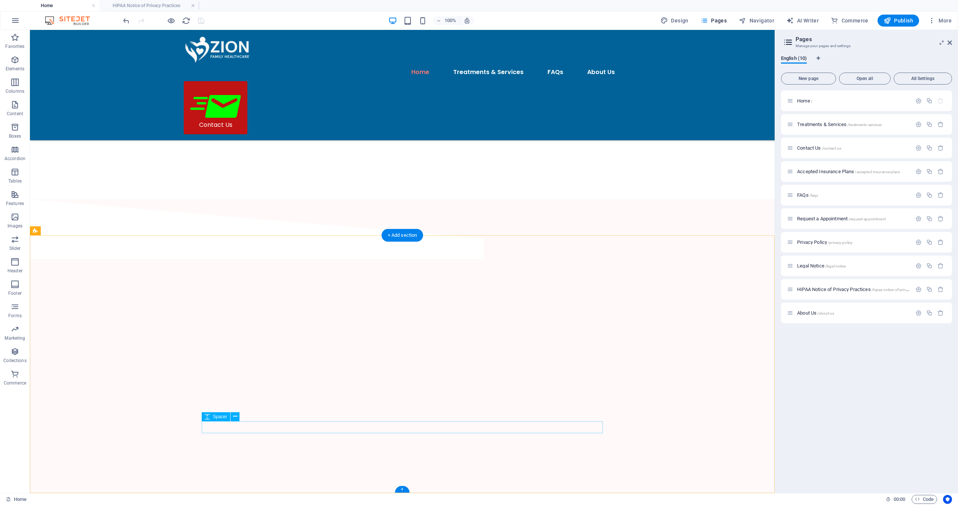
scroll to position [1728, 0]
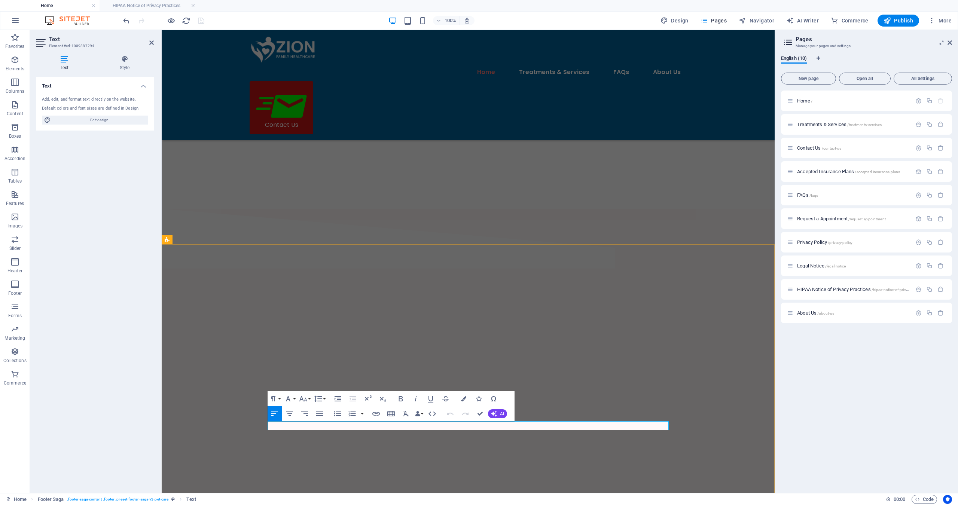
drag, startPoint x: 517, startPoint y: 425, endPoint x: 560, endPoint y: 425, distance: 43.4
drag, startPoint x: 518, startPoint y: 426, endPoint x: 614, endPoint y: 422, distance: 95.6
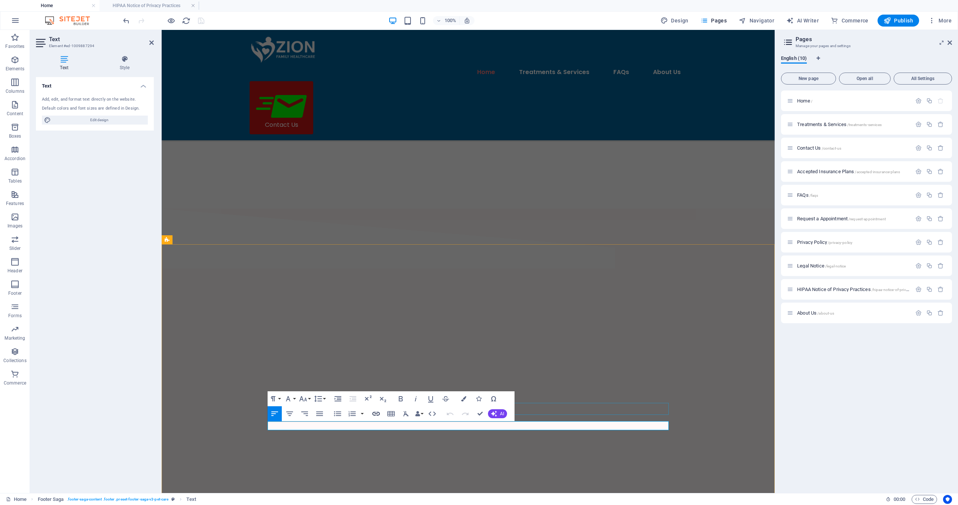
click at [377, 414] on icon "button" at bounding box center [375, 414] width 7 height 4
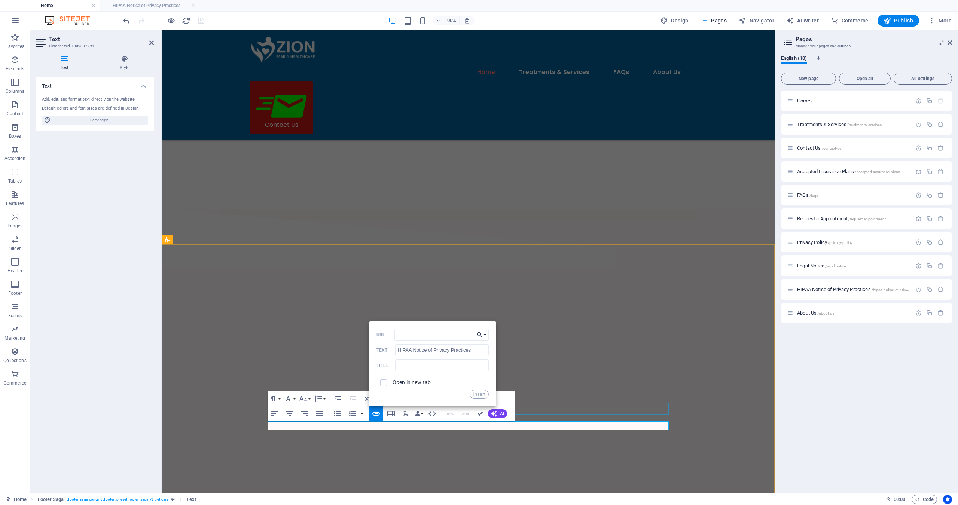
click at [483, 334] on icon "button" at bounding box center [479, 335] width 7 height 9
click at [440, 435] on p "HIPAA Notice of Privacy Practices" at bounding box center [433, 438] width 95 height 11
click at [479, 394] on button "Insert" at bounding box center [479, 394] width 19 height 9
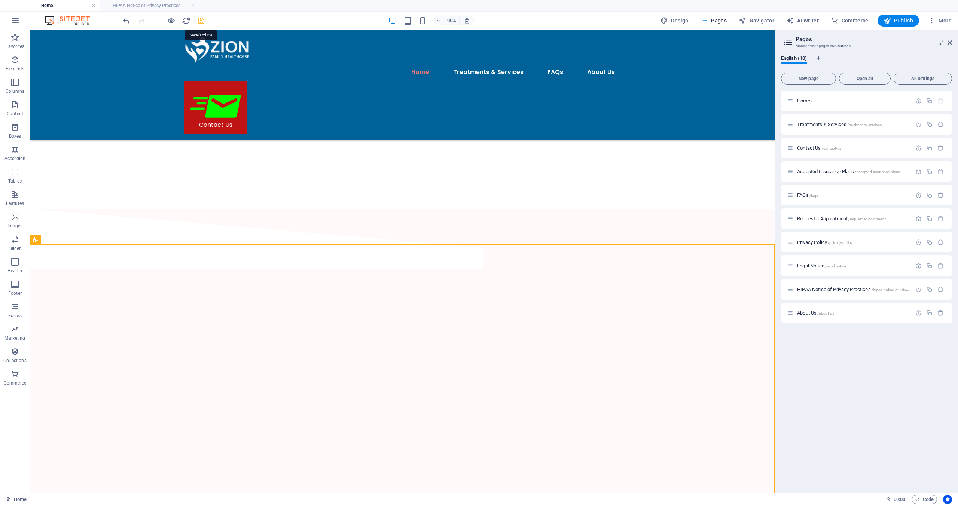
click at [200, 21] on icon "save" at bounding box center [201, 20] width 9 height 9
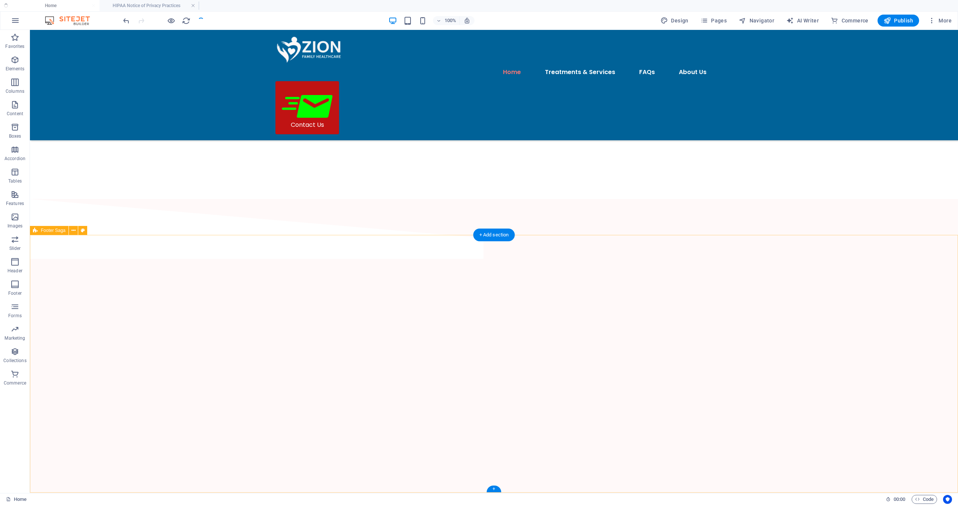
scroll to position [1728, 0]
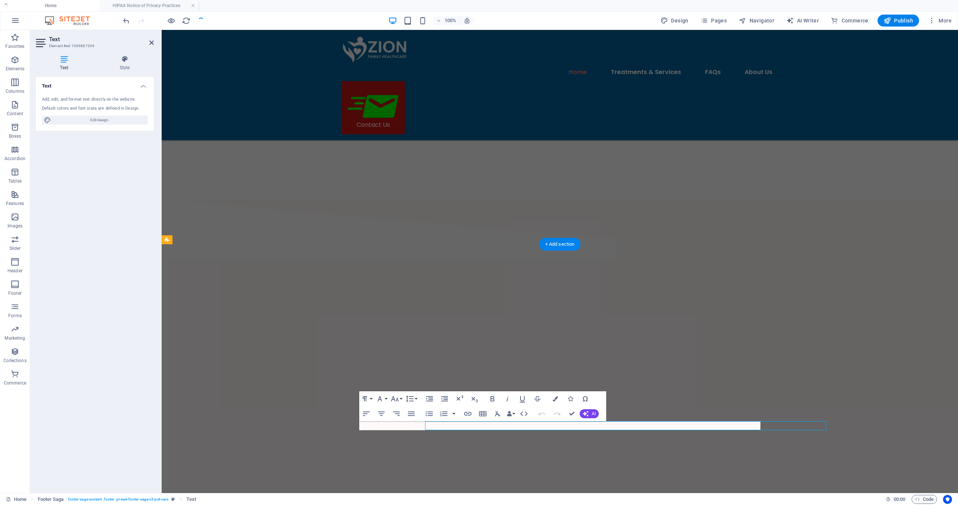
scroll to position [1719, 0]
click at [383, 414] on icon "button" at bounding box center [381, 414] width 7 height 4
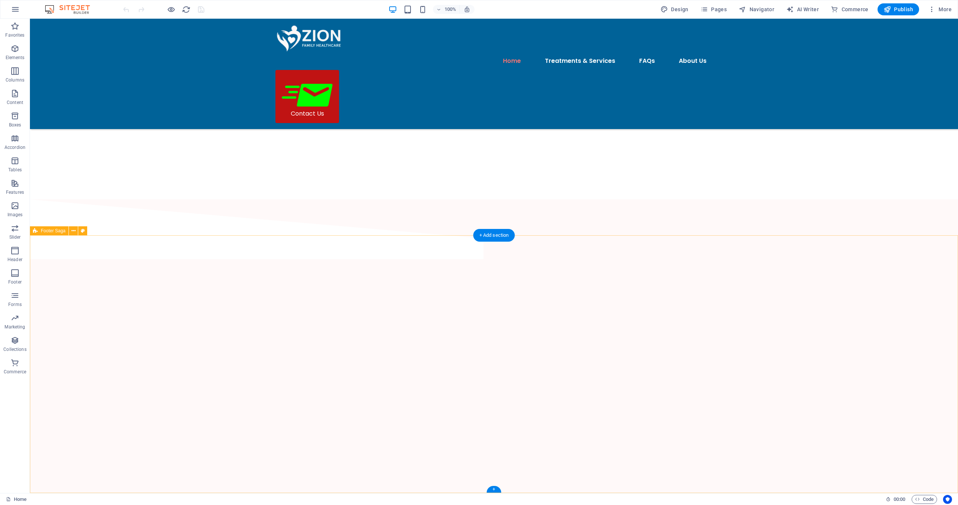
scroll to position [1717, 0]
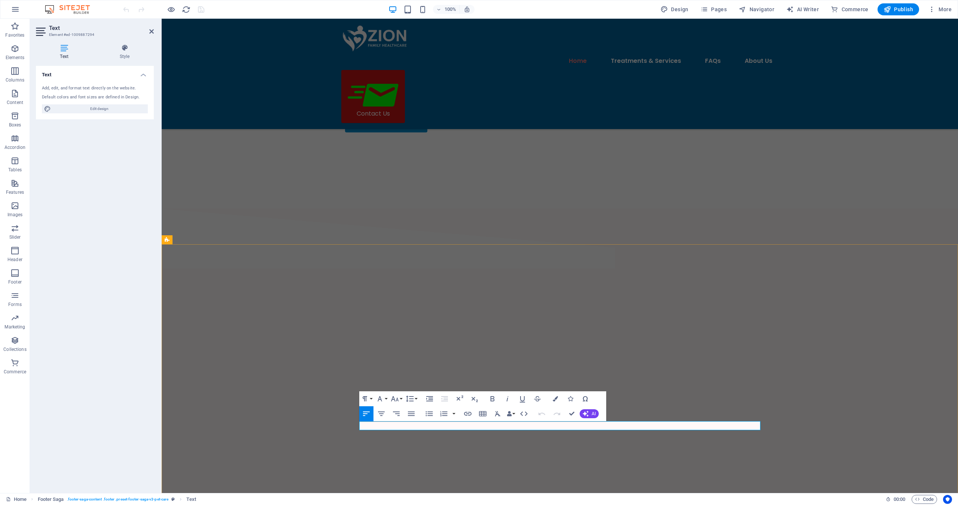
drag, startPoint x: 610, startPoint y: 428, endPoint x: 642, endPoint y: 426, distance: 32.2
drag, startPoint x: 610, startPoint y: 425, endPoint x: 706, endPoint y: 424, distance: 96.6
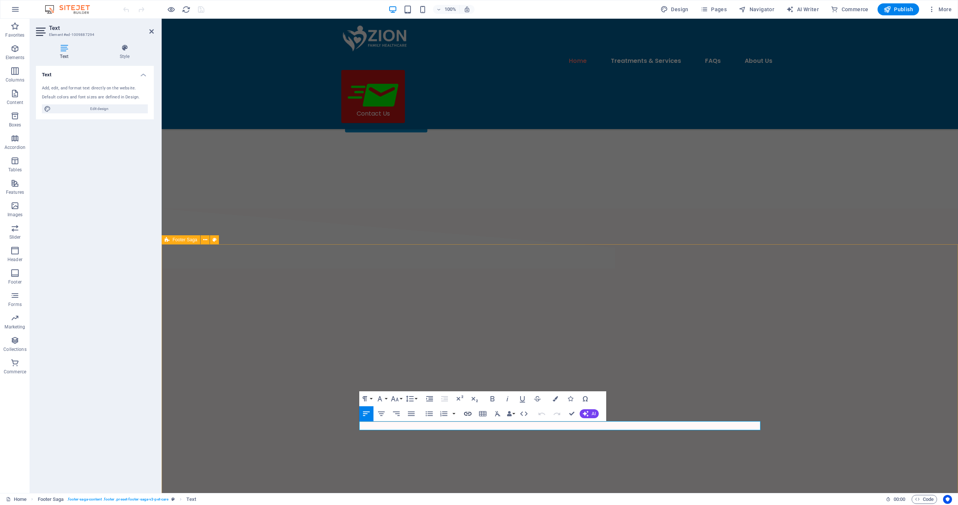
click at [468, 415] on icon "button" at bounding box center [467, 414] width 9 height 9
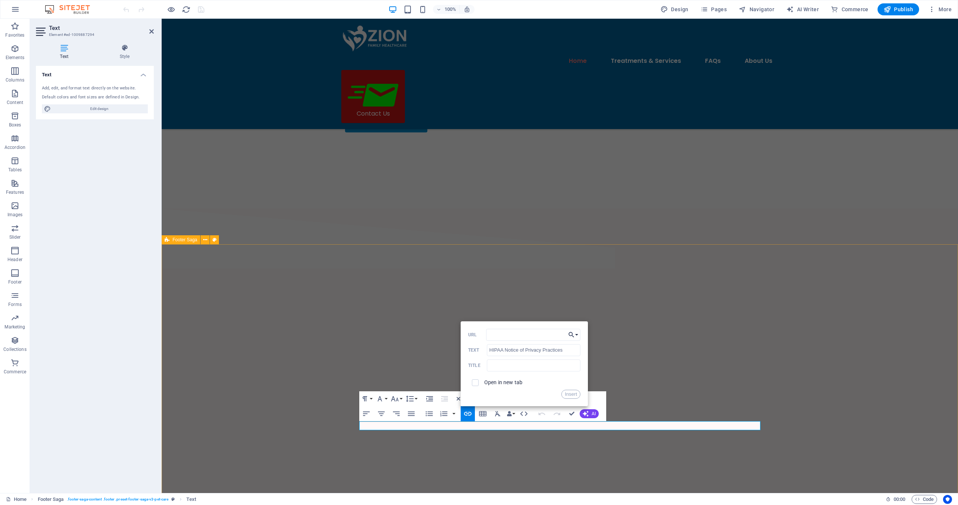
click at [576, 331] on button "Choose Link" at bounding box center [573, 335] width 14 height 12
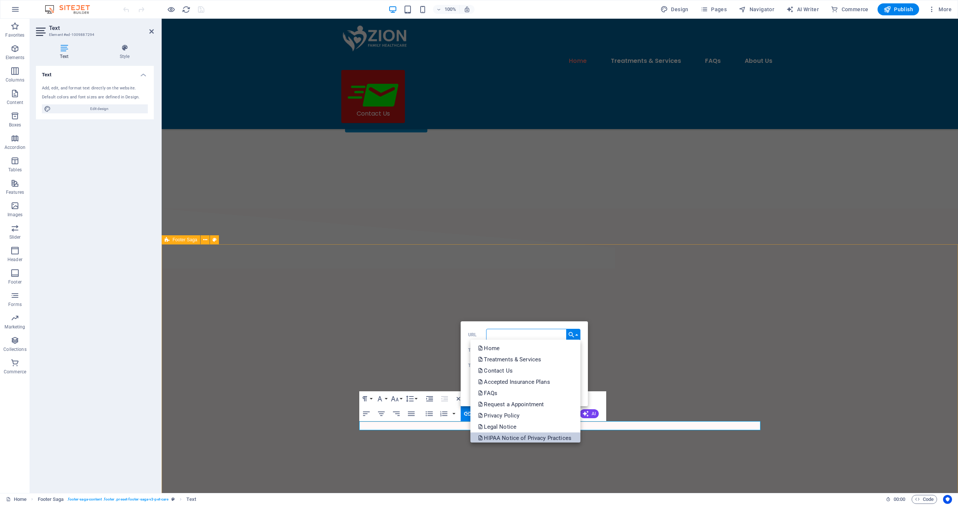
click at [521, 434] on p "HIPAA Notice of Privacy Practices" at bounding box center [525, 438] width 95 height 11
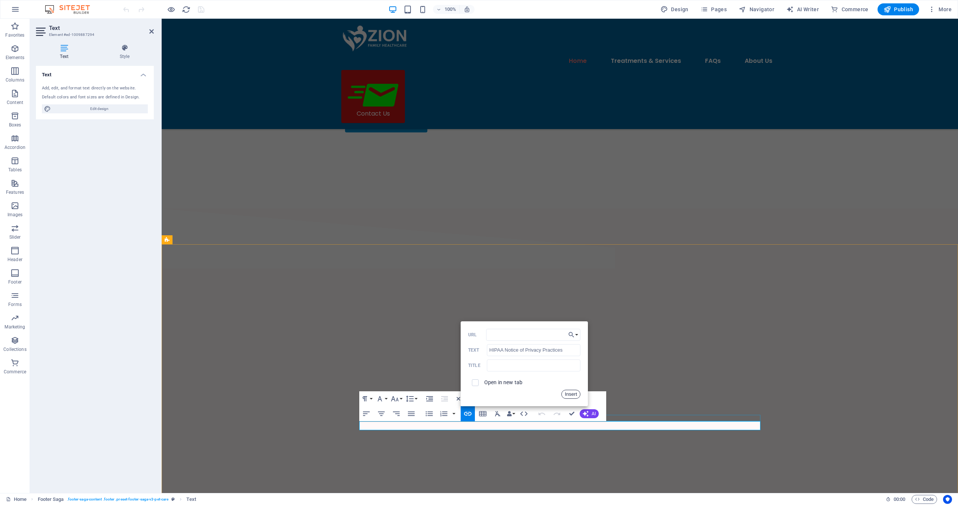
click at [569, 393] on button "Insert" at bounding box center [571, 394] width 19 height 9
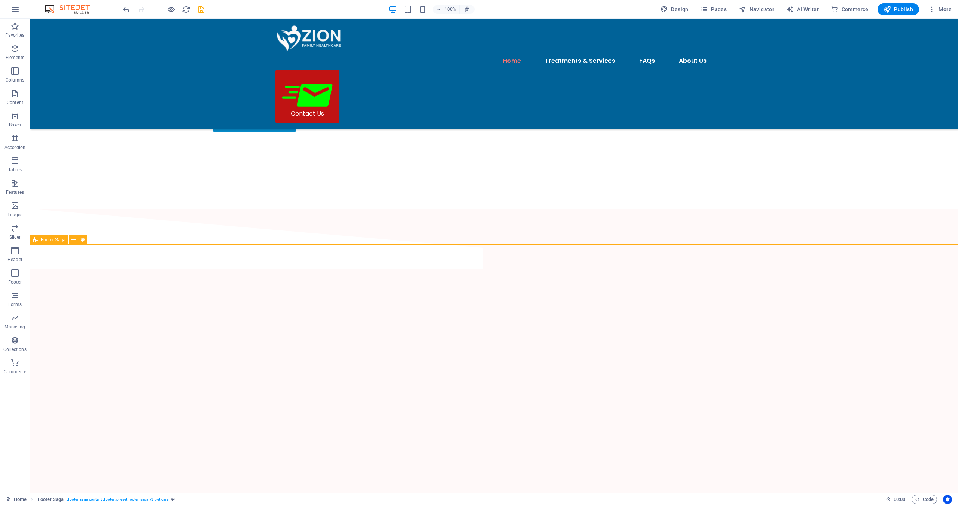
click at [201, 7] on icon "save" at bounding box center [201, 9] width 9 height 9
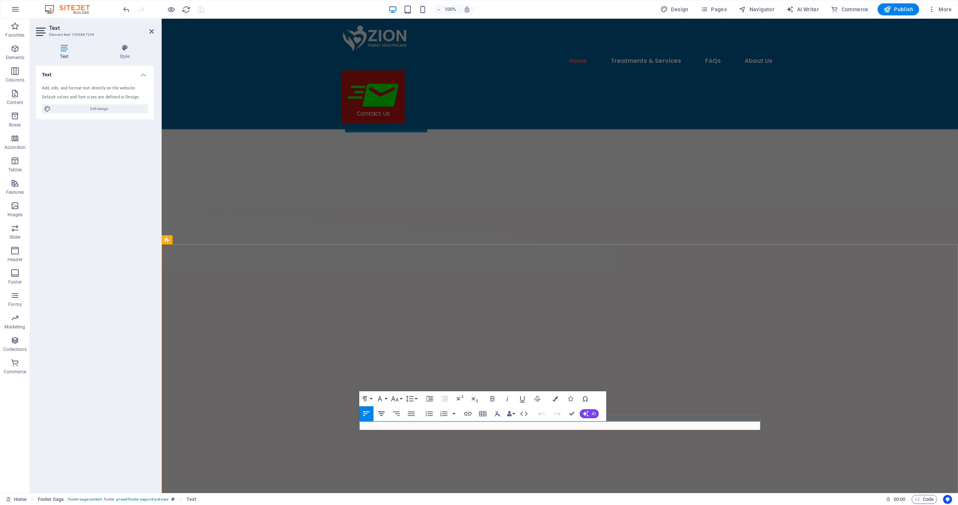
click at [383, 413] on icon "button" at bounding box center [381, 414] width 9 height 9
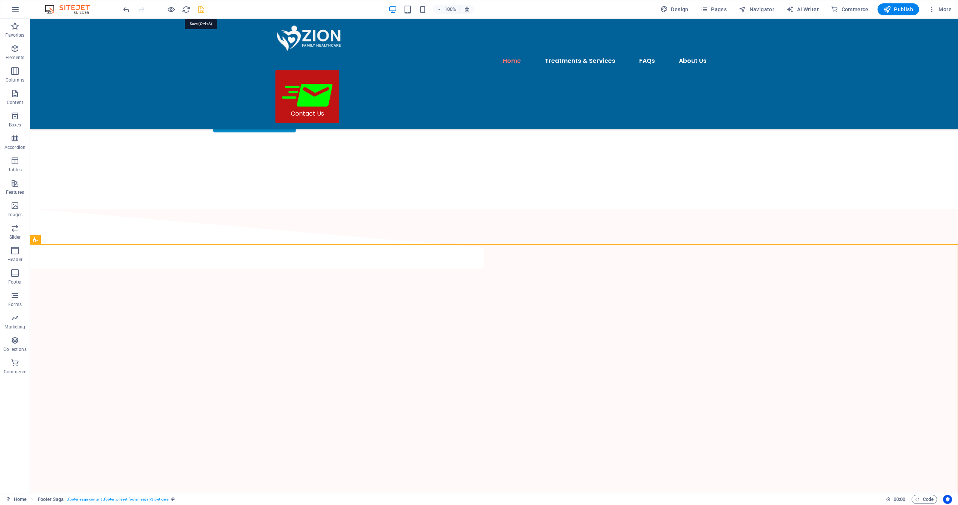
click at [200, 9] on icon "save" at bounding box center [201, 9] width 9 height 9
click at [724, 9] on span "Pages" at bounding box center [714, 9] width 26 height 7
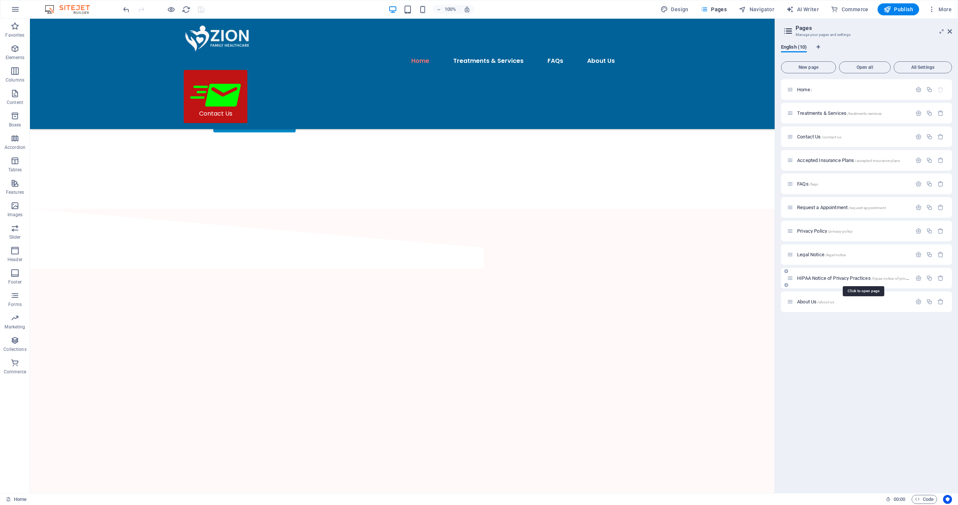
click at [819, 278] on span "HIPAA Notice of Privacy Practices /hipaa-notice-of-privacy-practices" at bounding box center [862, 279] width 131 height 6
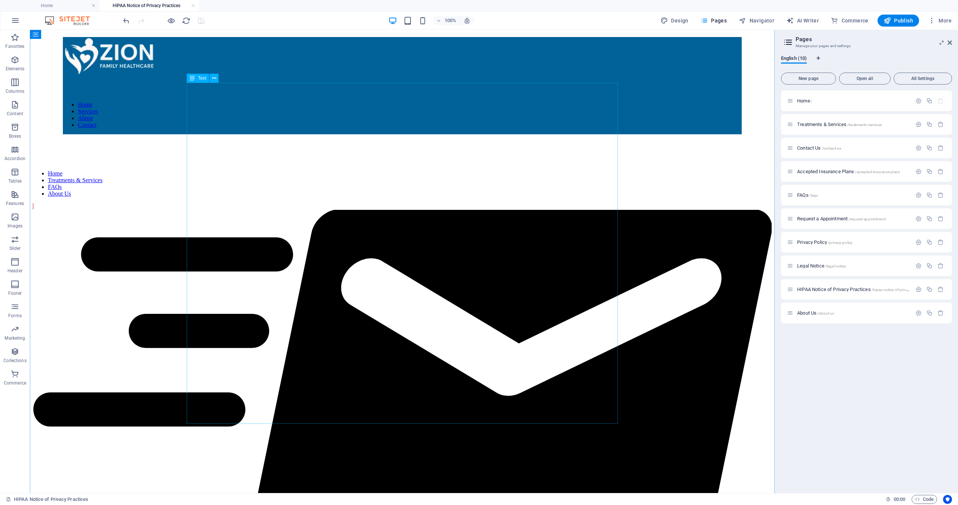
scroll to position [61, 0]
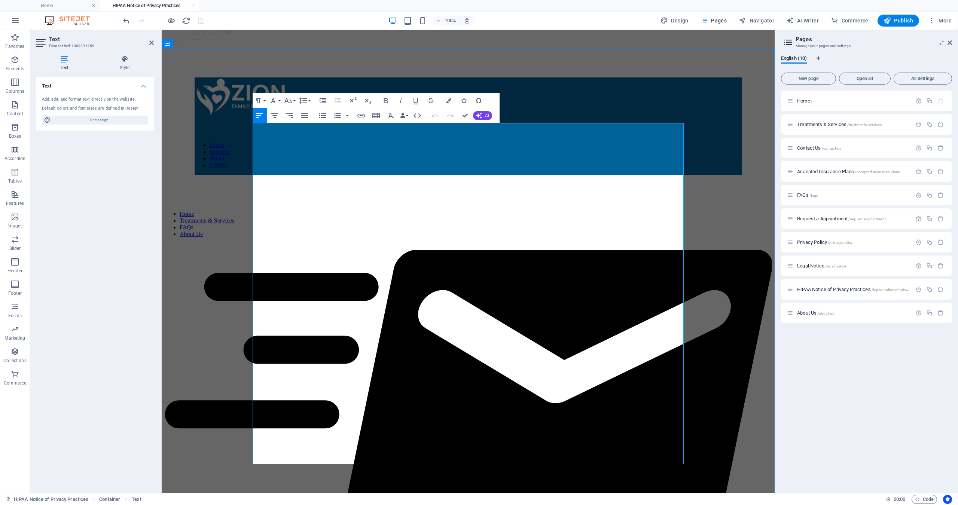
drag, startPoint x: 258, startPoint y: 145, endPoint x: 515, endPoint y: 428, distance: 382.1
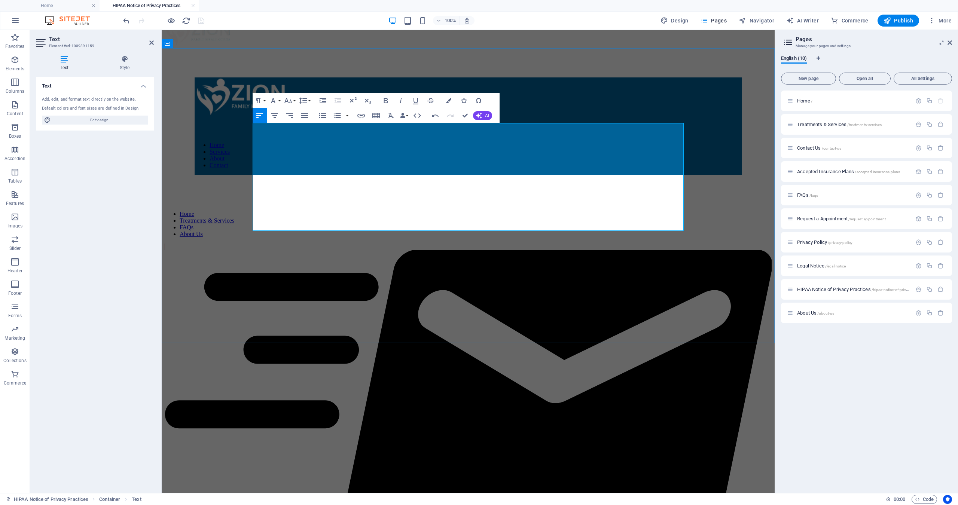
scroll to position [1785, 4]
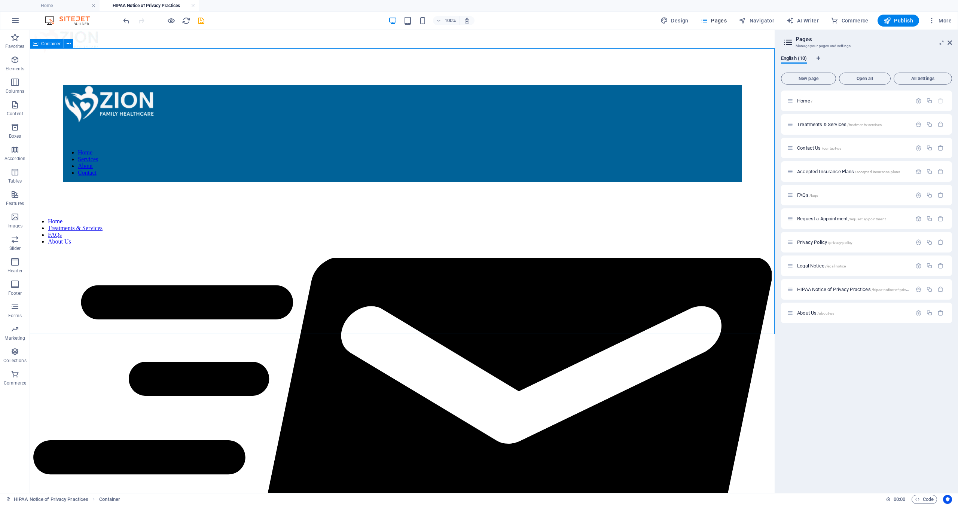
scroll to position [0, 0]
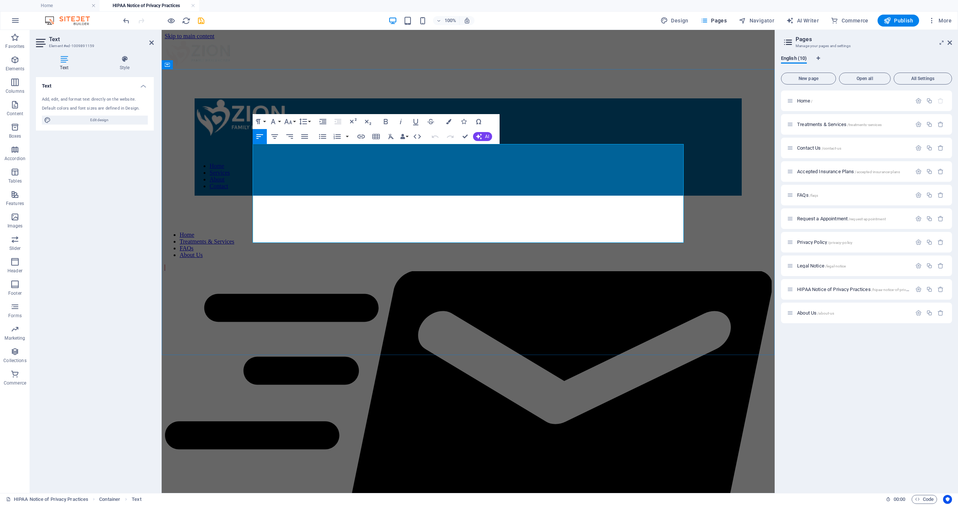
drag, startPoint x: 254, startPoint y: 229, endPoint x: 332, endPoint y: 225, distance: 78.7
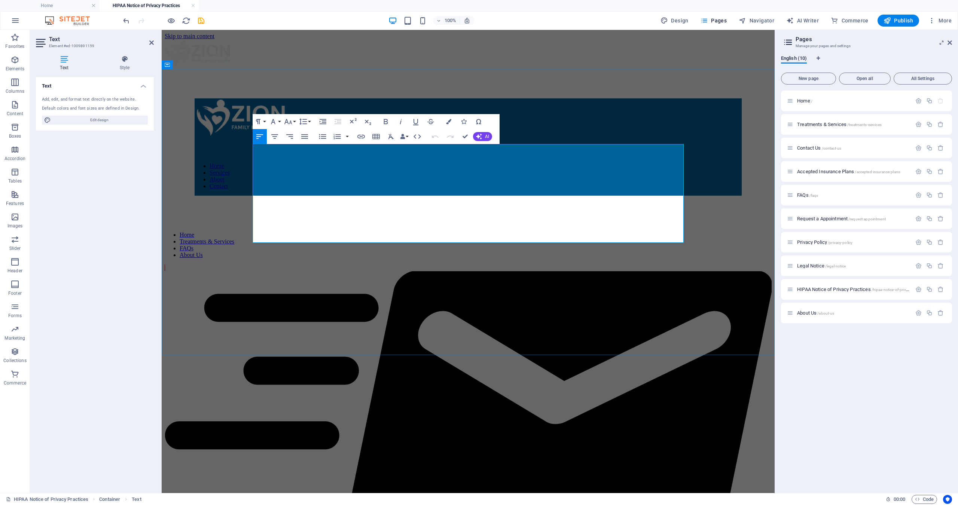
drag, startPoint x: 254, startPoint y: 229, endPoint x: 374, endPoint y: 225, distance: 119.9
click at [383, 121] on icon "button" at bounding box center [385, 121] width 9 height 9
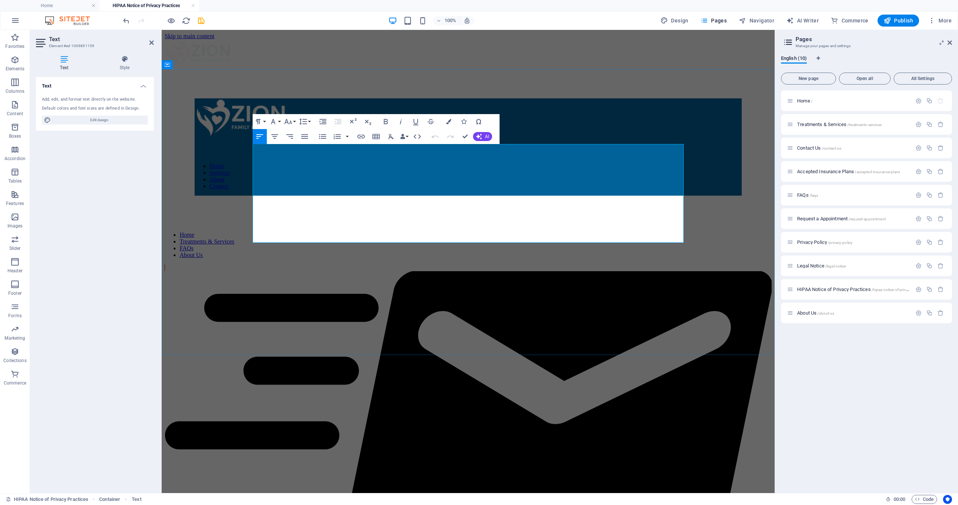
drag, startPoint x: 254, startPoint y: 184, endPoint x: 327, endPoint y: 180, distance: 73.1
click at [386, 121] on icon "button" at bounding box center [385, 121] width 9 height 9
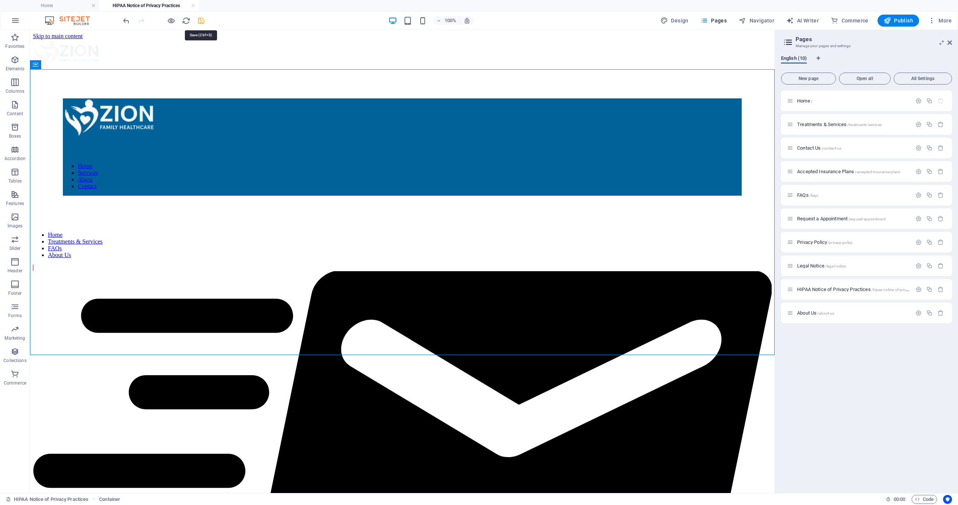
click at [201, 19] on icon "save" at bounding box center [201, 20] width 9 height 9
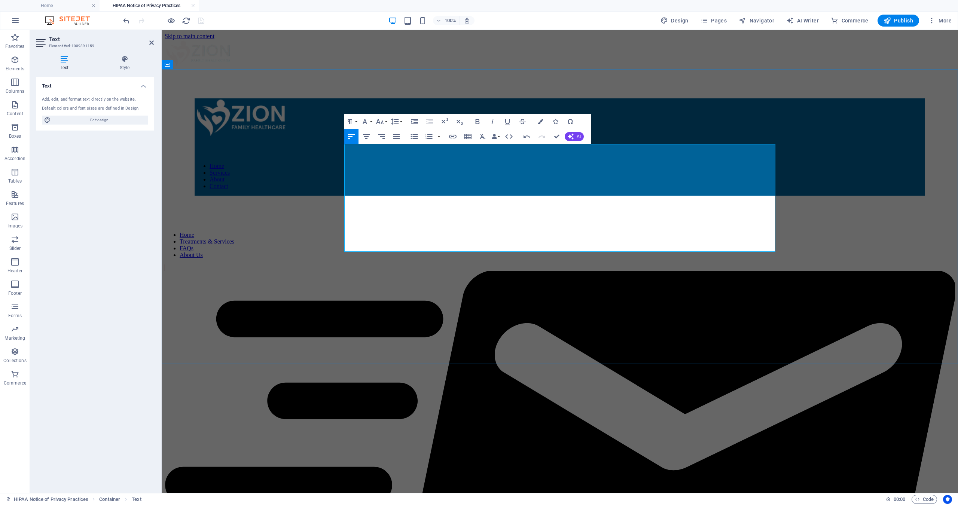
drag, startPoint x: 389, startPoint y: 158, endPoint x: 419, endPoint y: 155, distance: 30.9
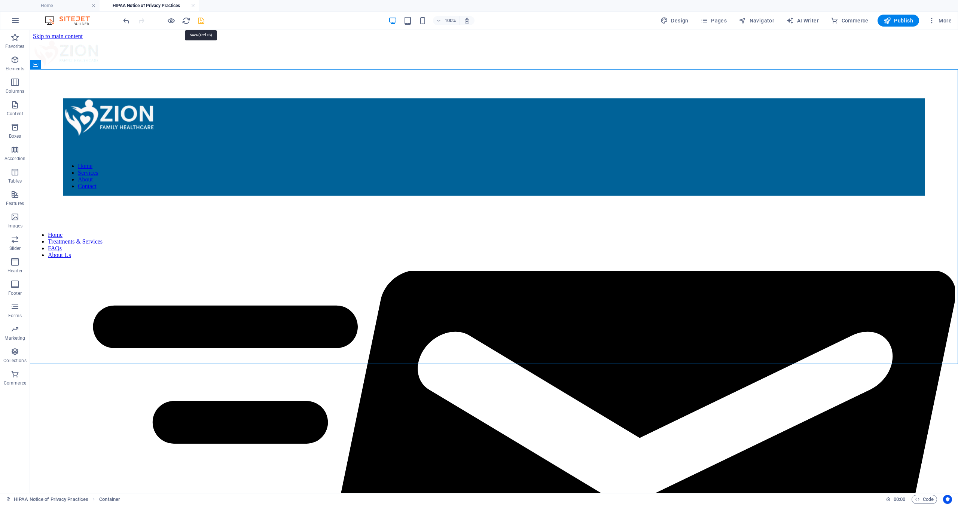
click at [201, 19] on icon "save" at bounding box center [201, 20] width 9 height 9
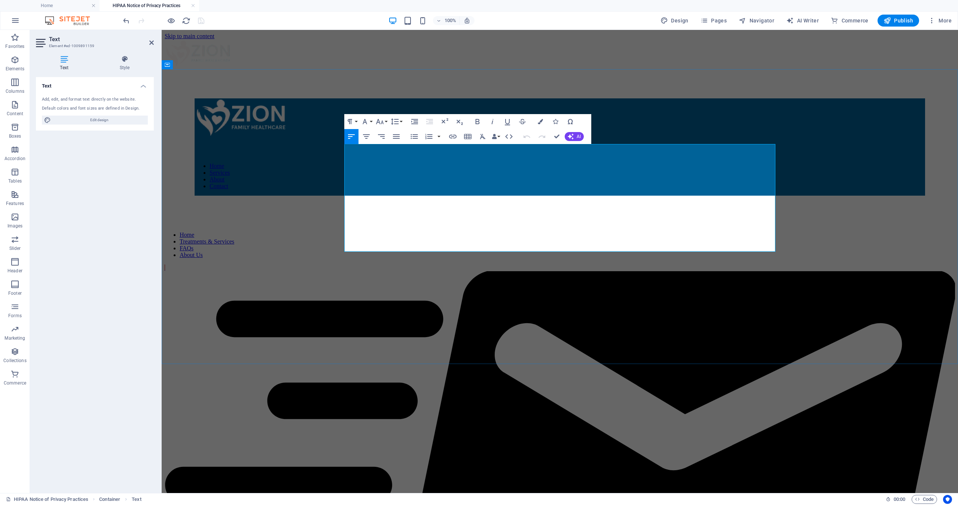
drag, startPoint x: 345, startPoint y: 176, endPoint x: 600, endPoint y: 217, distance: 258.2
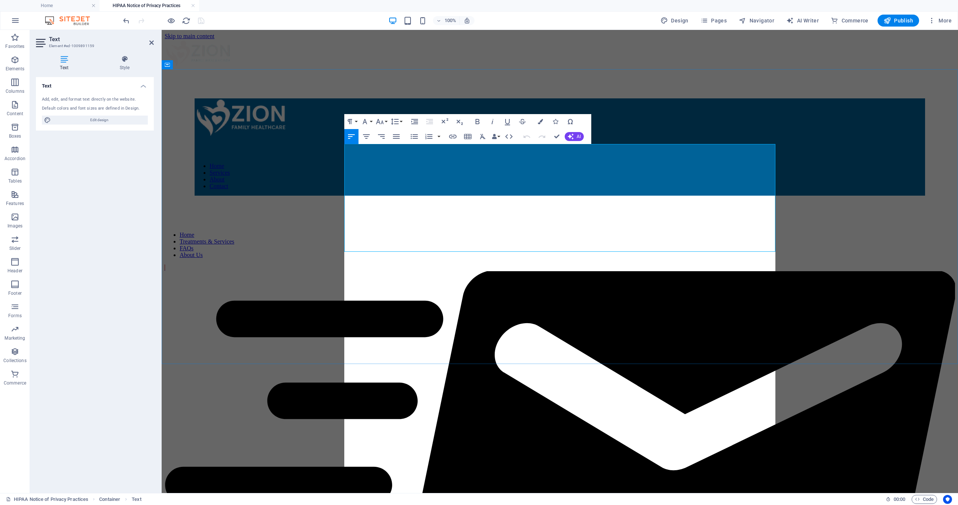
scroll to position [21798, 1]
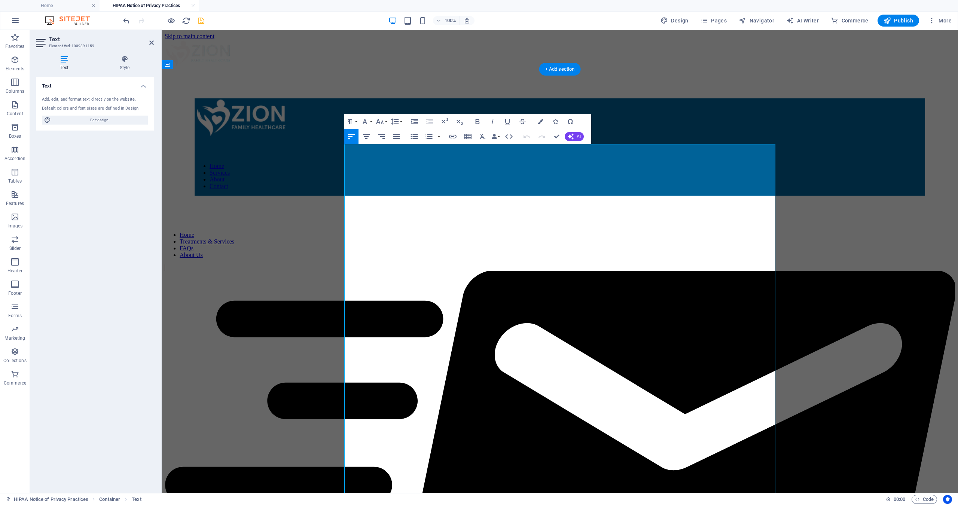
drag, startPoint x: 363, startPoint y: 218, endPoint x: 337, endPoint y: 220, distance: 25.5
drag, startPoint x: 362, startPoint y: 276, endPoint x: 337, endPoint y: 275, distance: 25.5
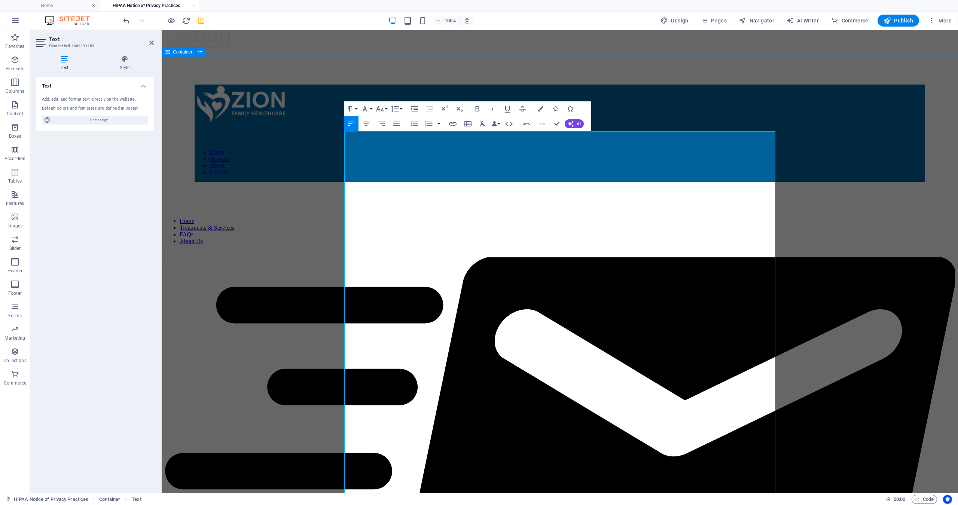
scroll to position [15, 0]
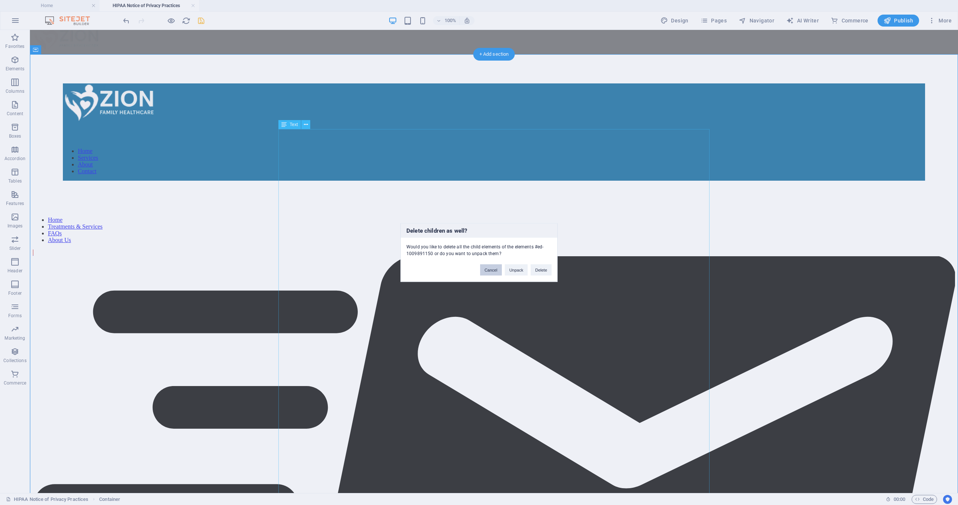
click at [480, 271] on button "Cancel" at bounding box center [491, 270] width 22 height 11
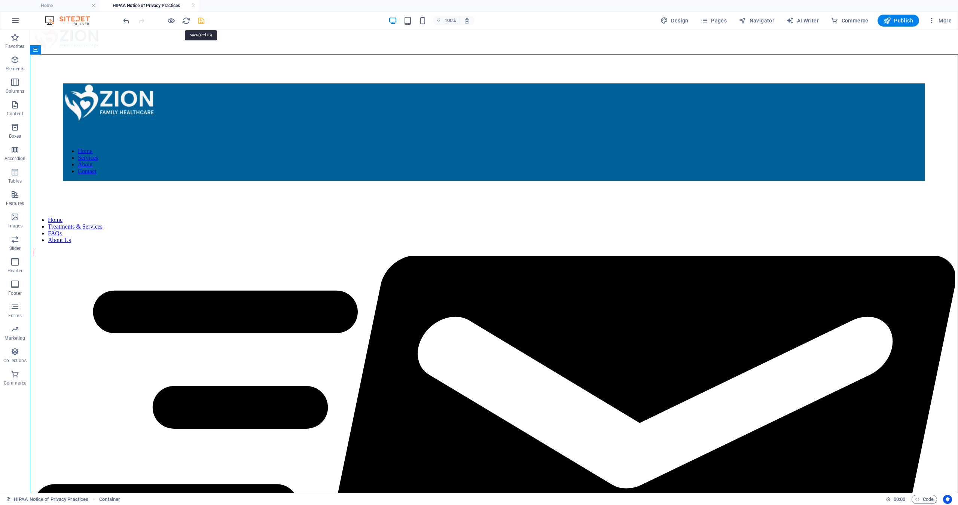
click at [202, 20] on icon "save" at bounding box center [201, 20] width 9 height 9
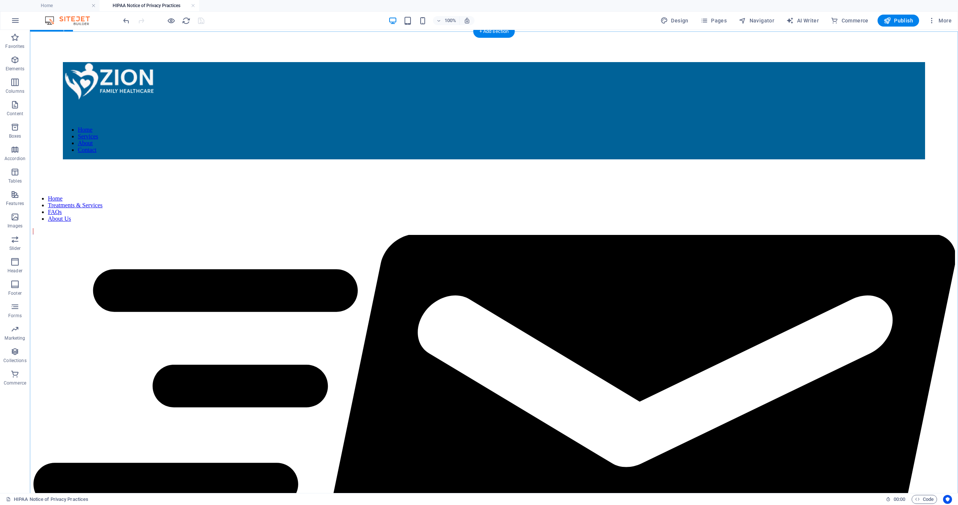
scroll to position [39, 0]
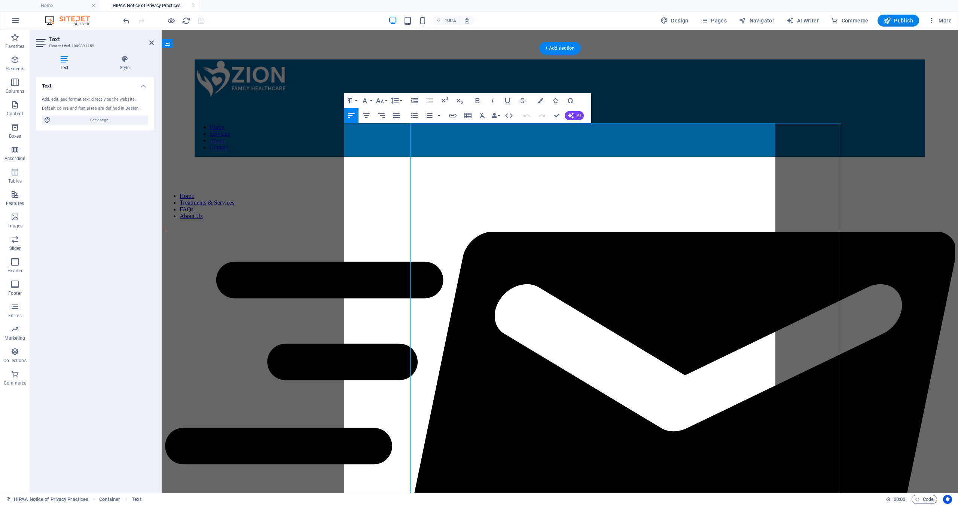
scroll to position [21, 0]
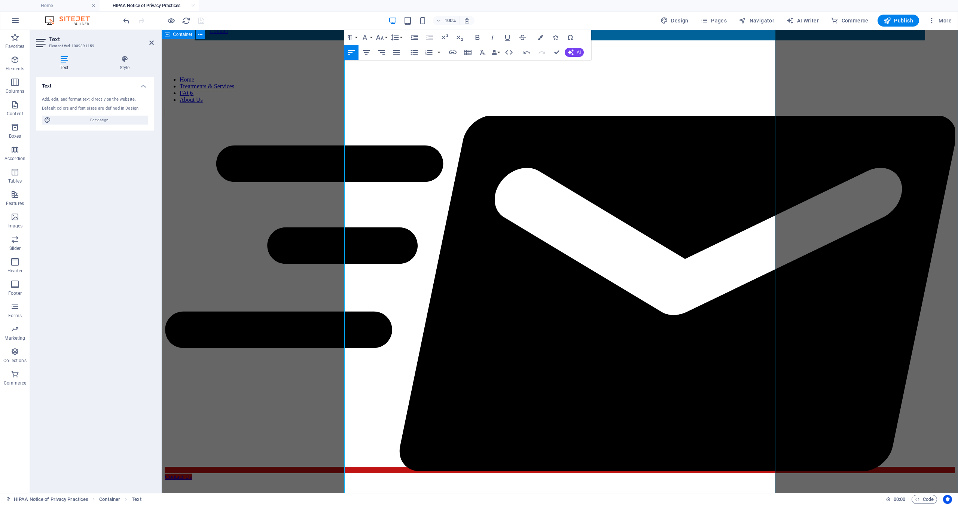
scroll to position [184, 0]
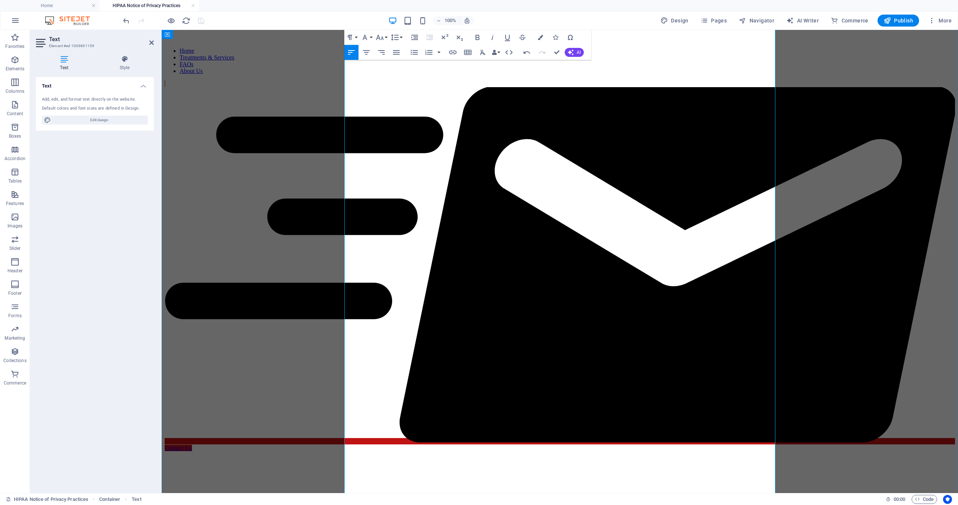
drag, startPoint x: 361, startPoint y: 332, endPoint x: 339, endPoint y: 332, distance: 22.1
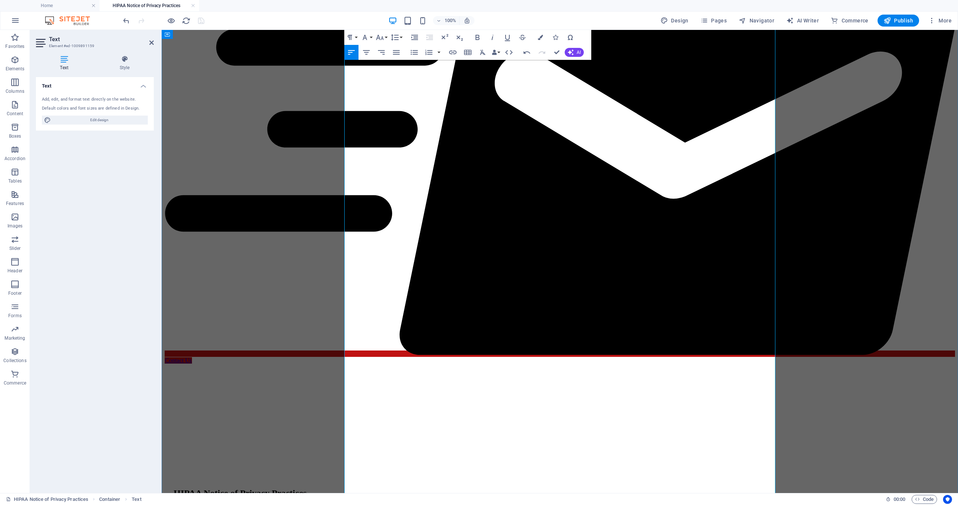
scroll to position [297, 0]
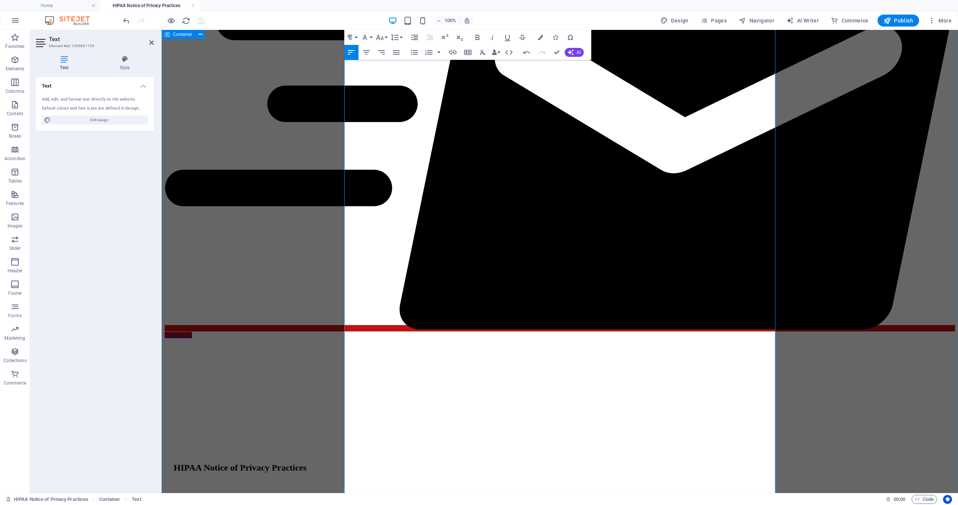
drag, startPoint x: 362, startPoint y: 328, endPoint x: 340, endPoint y: 328, distance: 22.5
drag, startPoint x: 361, startPoint y: 411, endPoint x: 343, endPoint y: 410, distance: 17.2
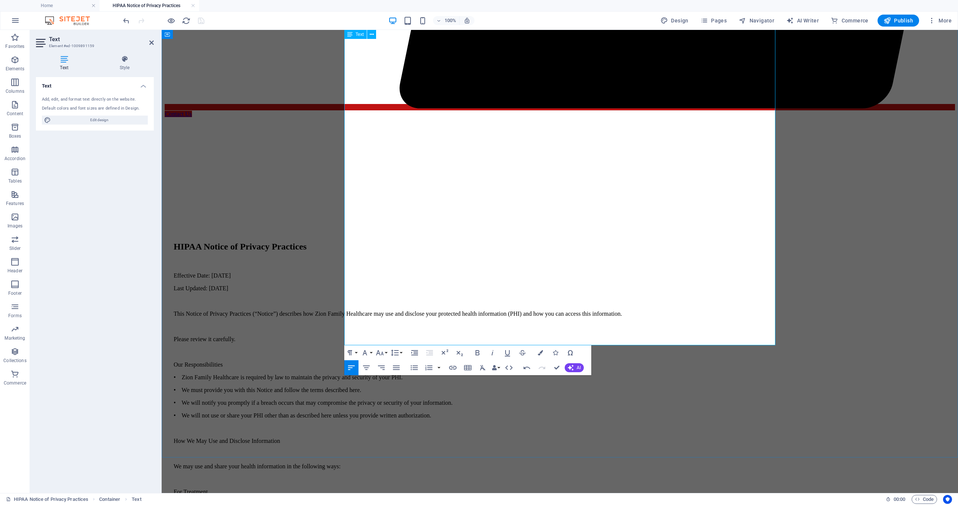
scroll to position [519, 0]
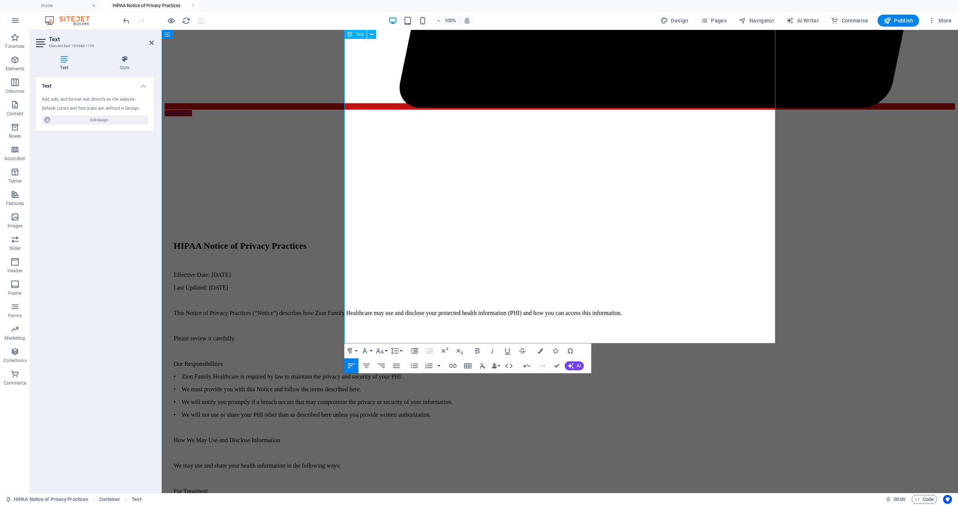
drag, startPoint x: 346, startPoint y: 331, endPoint x: 433, endPoint y: 335, distance: 87.3
copy div "HIPAA Privacy Office Contact Information Email: [EMAIL_ADDRESS][DOMAIN_NAME]"
drag, startPoint x: 345, startPoint y: 223, endPoint x: 466, endPoint y: 256, distance: 125.1
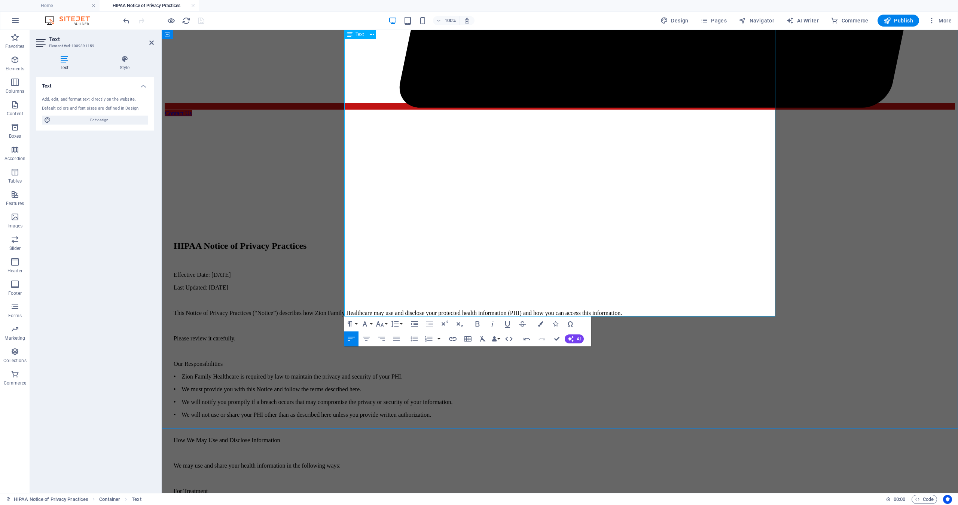
drag, startPoint x: 346, startPoint y: 302, endPoint x: 459, endPoint y: 310, distance: 113.3
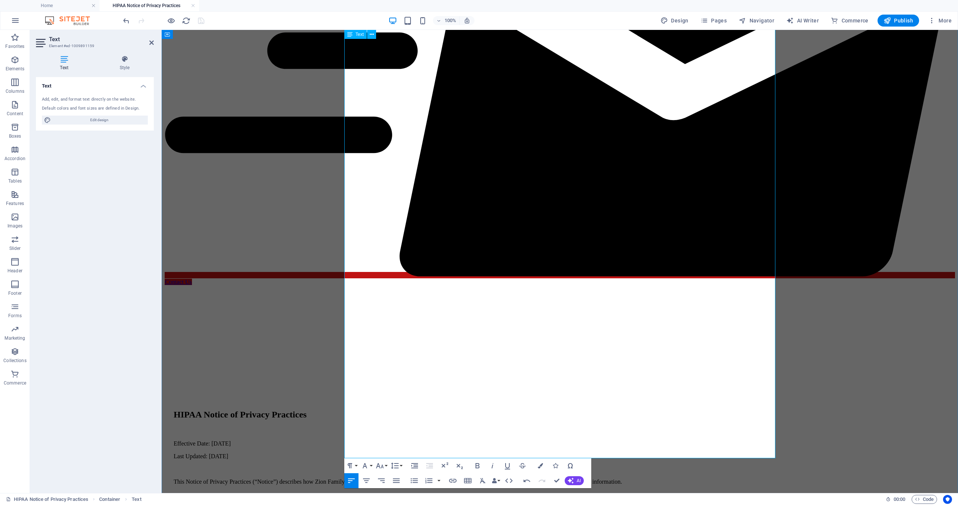
scroll to position [350, 0]
drag, startPoint x: 383, startPoint y: 276, endPoint x: 345, endPoint y: 276, distance: 37.8
click at [480, 462] on icon "button" at bounding box center [477, 466] width 9 height 9
drag, startPoint x: 377, startPoint y: 166, endPoint x: 345, endPoint y: 168, distance: 32.6
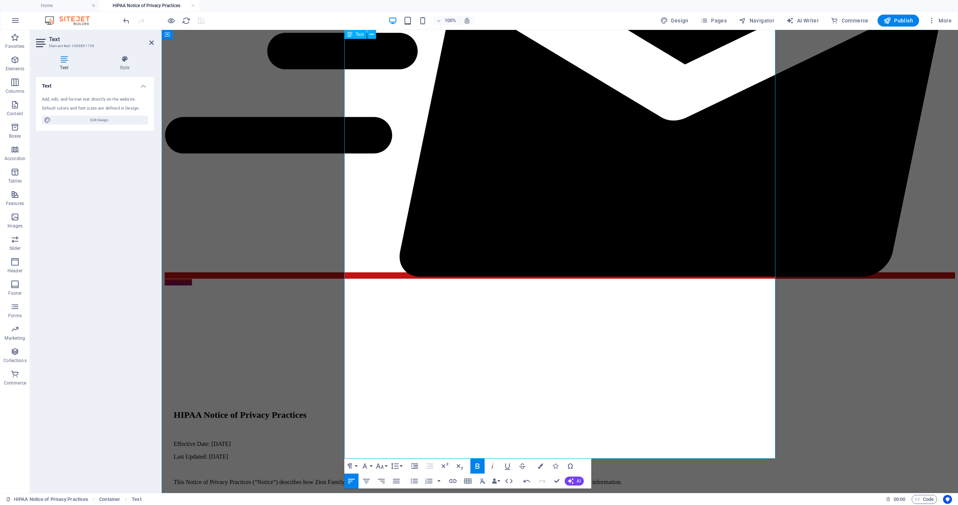
click at [476, 466] on icon "button" at bounding box center [478, 466] width 4 height 5
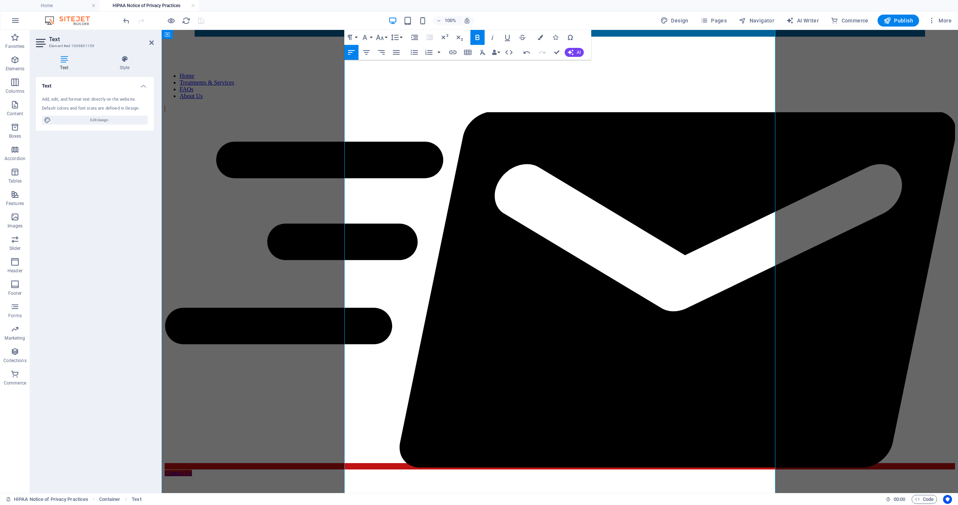
scroll to position [156, 0]
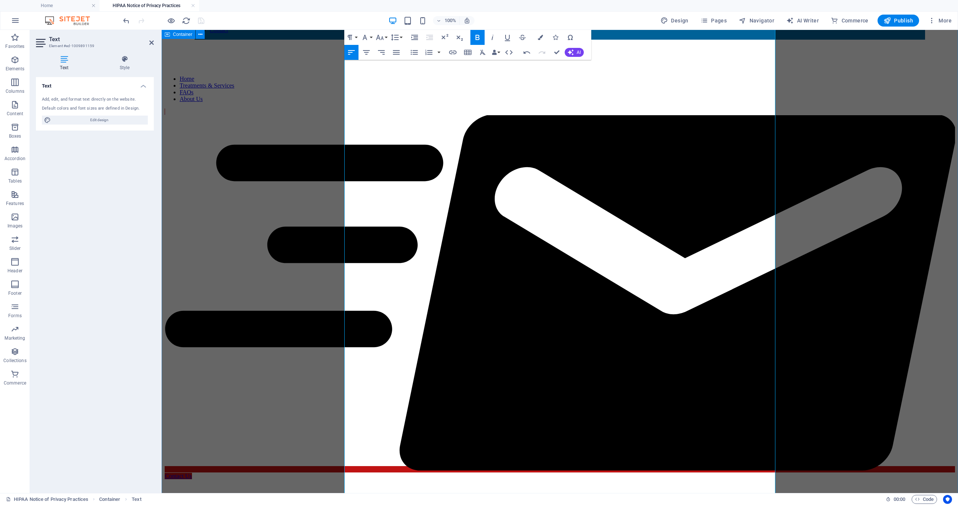
drag, startPoint x: 423, startPoint y: 243, endPoint x: 343, endPoint y: 243, distance: 80.5
click at [480, 40] on icon "button" at bounding box center [477, 37] width 9 height 9
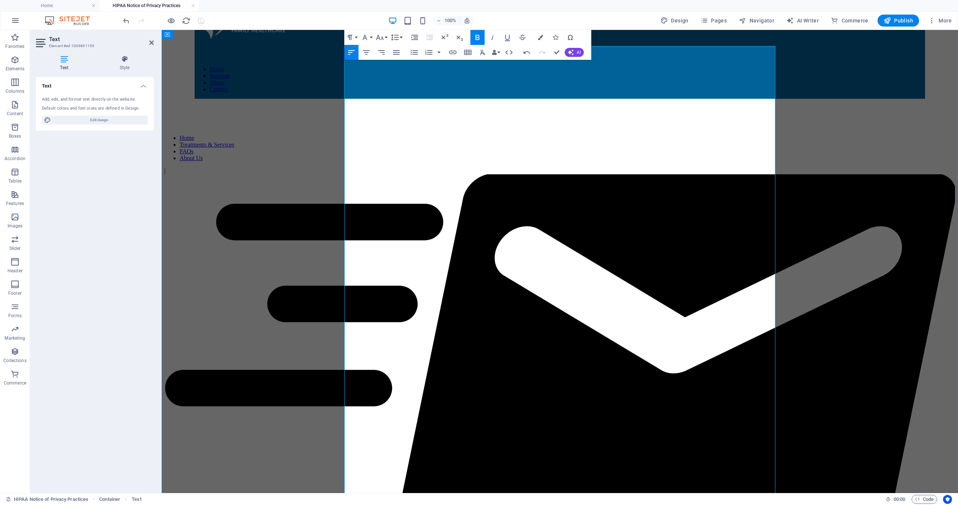
scroll to position [94, 0]
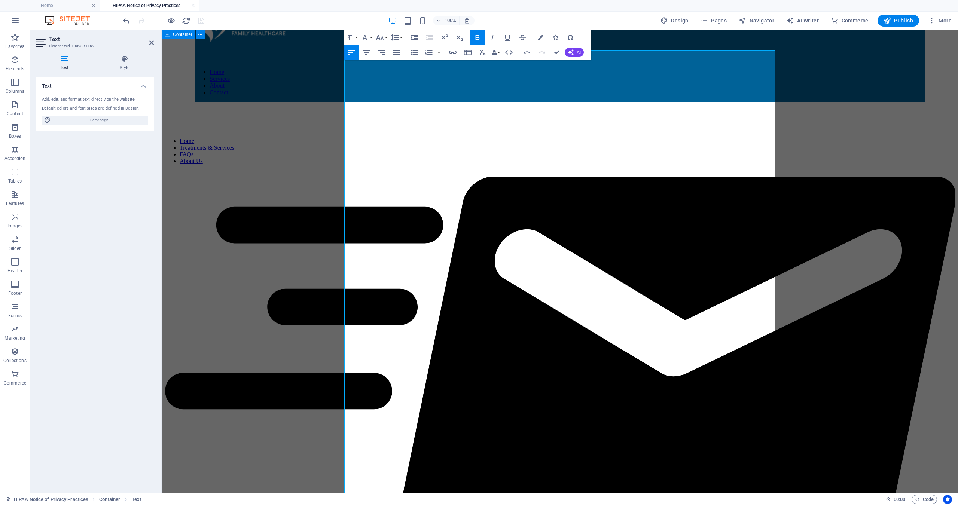
drag, startPoint x: 382, startPoint y: 261, endPoint x: 339, endPoint y: 262, distance: 43.1
click at [476, 36] on icon "button" at bounding box center [478, 37] width 4 height 5
drag, startPoint x: 387, startPoint y: 217, endPoint x: 343, endPoint y: 216, distance: 43.8
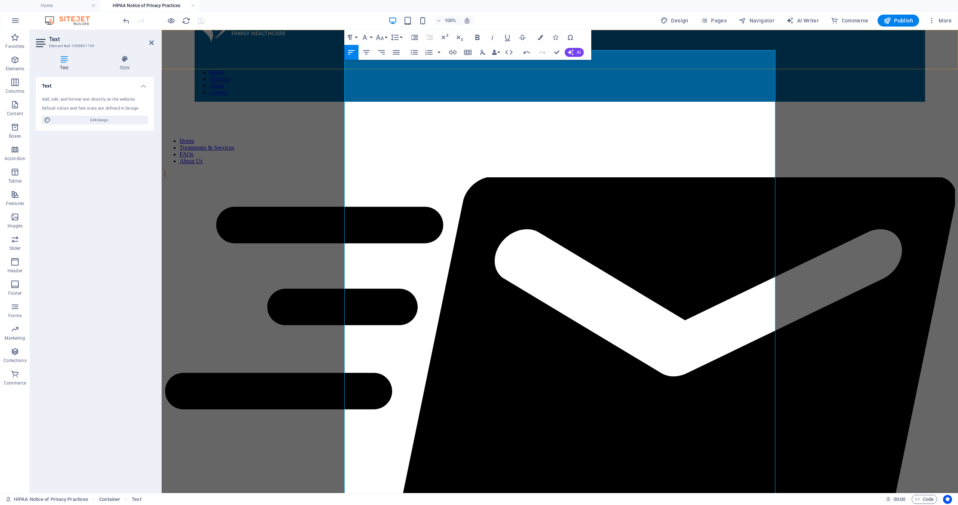
click at [477, 37] on icon "button" at bounding box center [478, 37] width 4 height 5
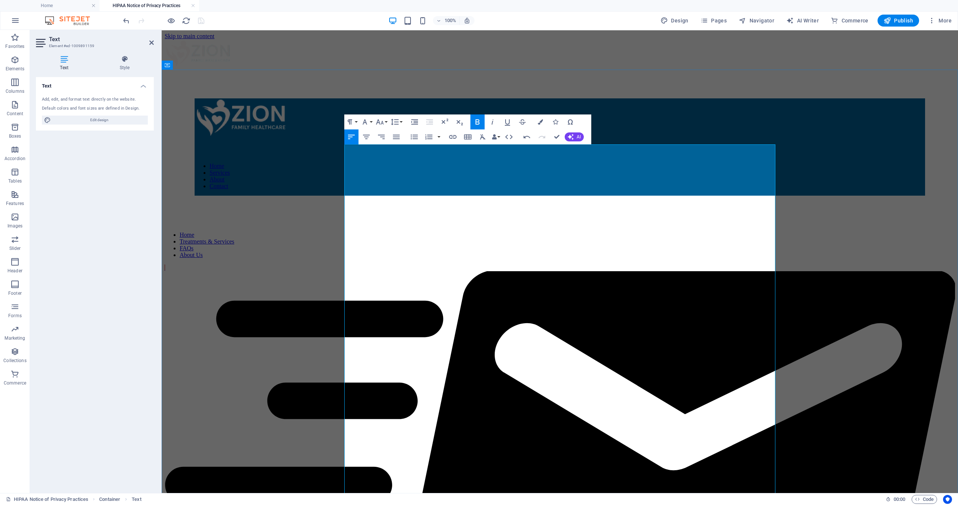
scroll to position [0, 0]
drag, startPoint x: 418, startPoint y: 202, endPoint x: 346, endPoint y: 205, distance: 72.7
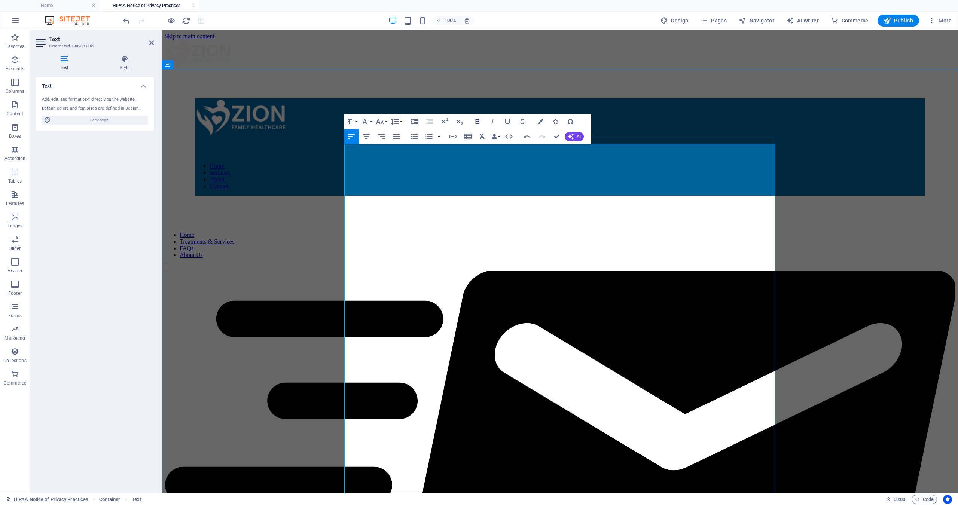
click at [478, 121] on icon "button" at bounding box center [477, 121] width 9 height 9
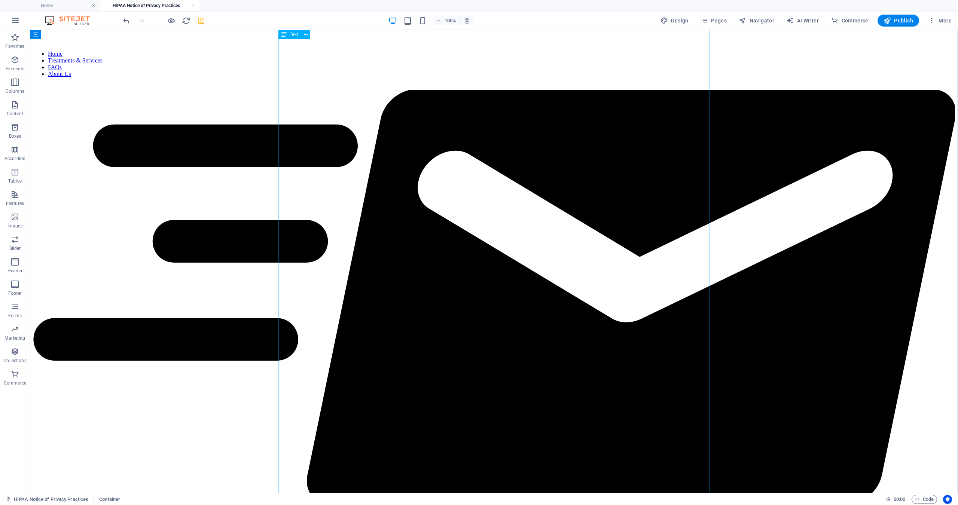
scroll to position [182, 0]
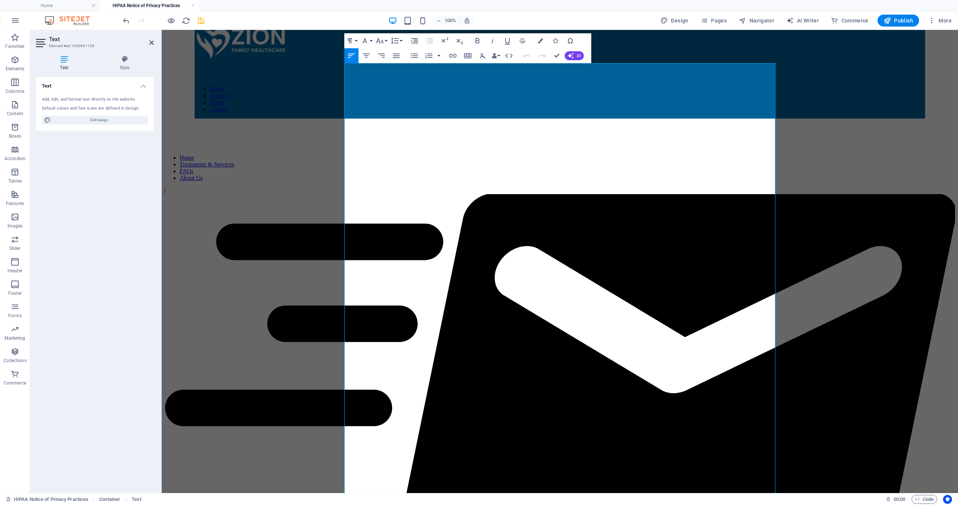
scroll to position [84, 0]
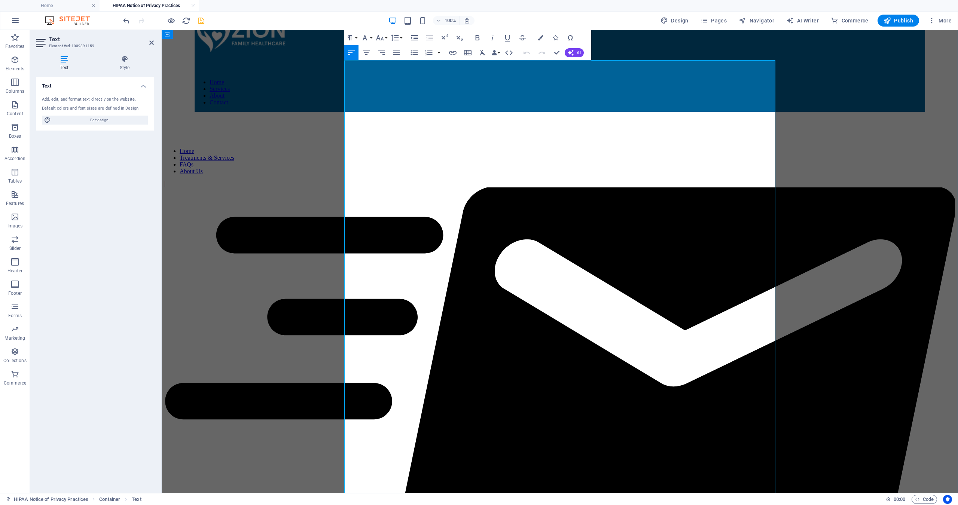
drag, startPoint x: 346, startPoint y: 362, endPoint x: 425, endPoint y: 362, distance: 79.0
click at [477, 38] on icon "button" at bounding box center [478, 37] width 4 height 5
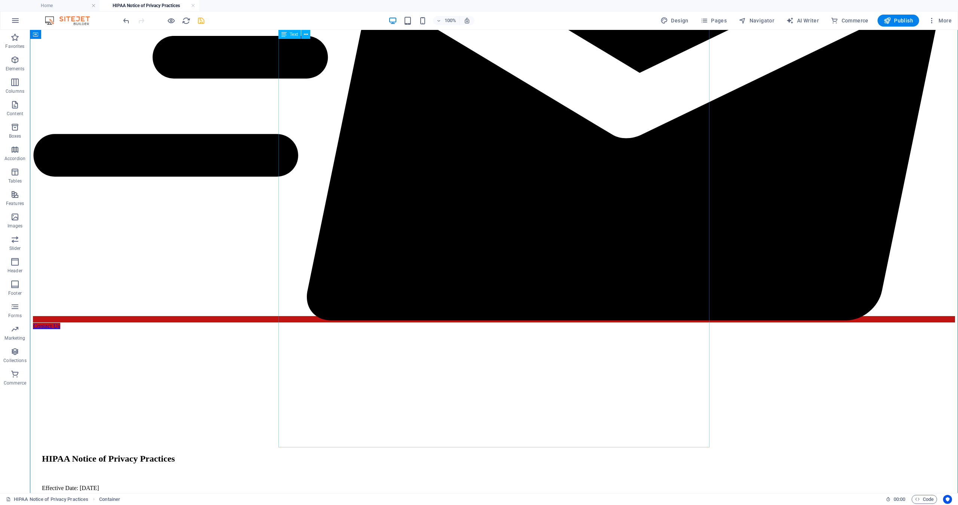
scroll to position [383, 0]
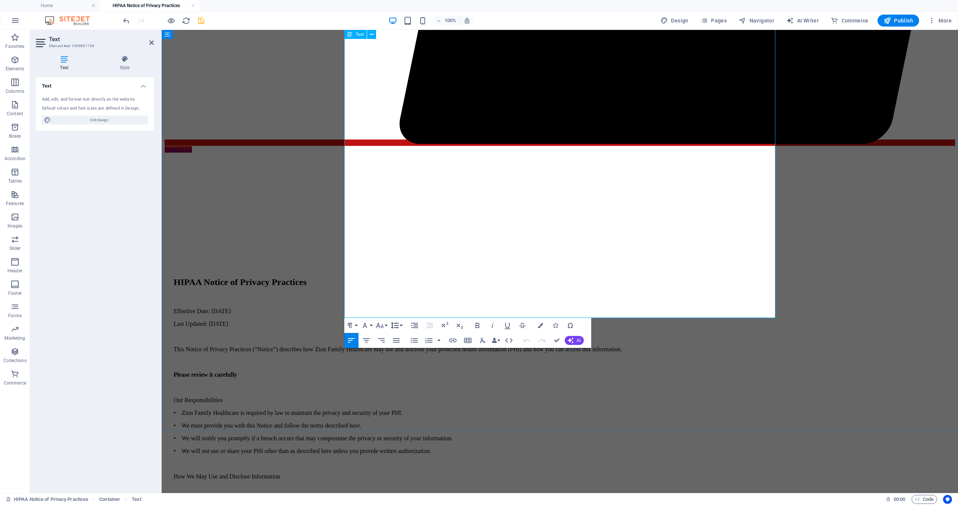
scroll to position [445, 0]
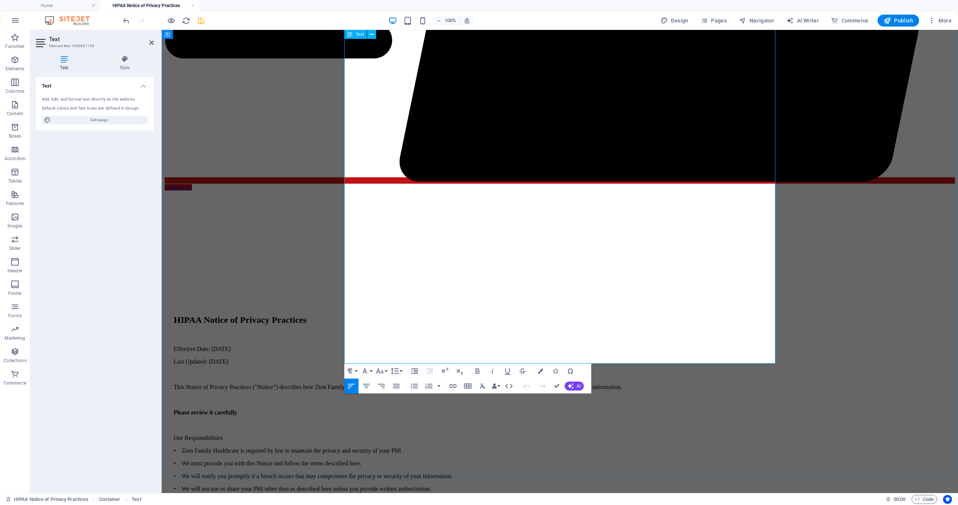
drag, startPoint x: 346, startPoint y: 261, endPoint x: 427, endPoint y: 258, distance: 81.7
click at [476, 370] on icon "button" at bounding box center [478, 371] width 4 height 5
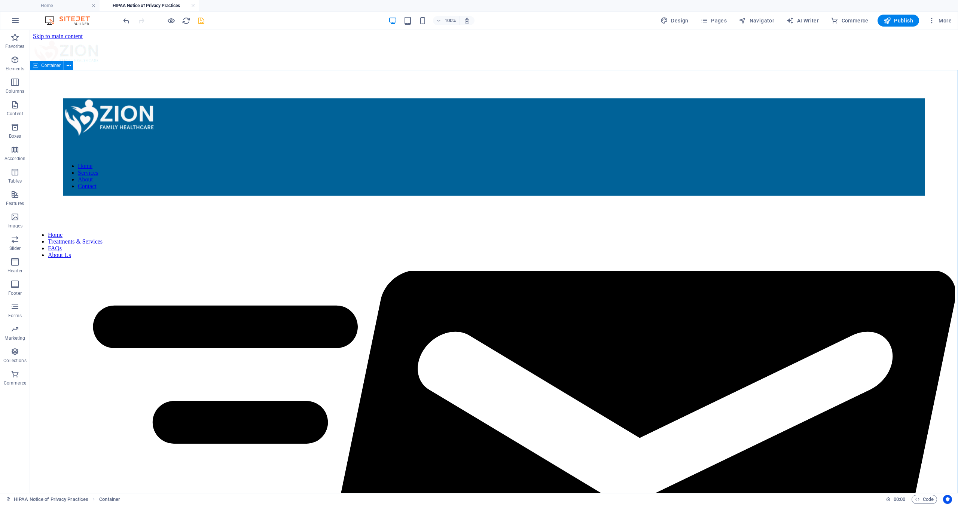
scroll to position [0, 0]
click at [198, 22] on icon "save" at bounding box center [201, 20] width 9 height 9
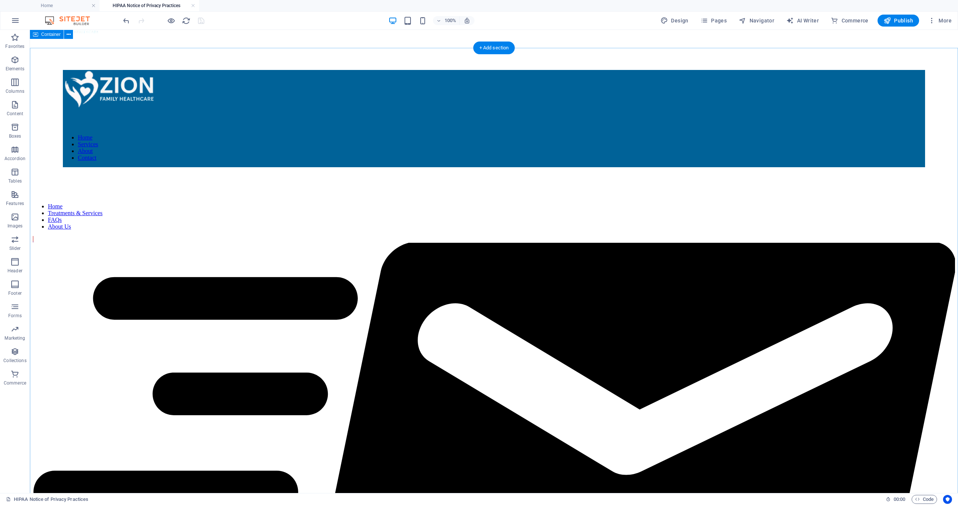
scroll to position [18, 0]
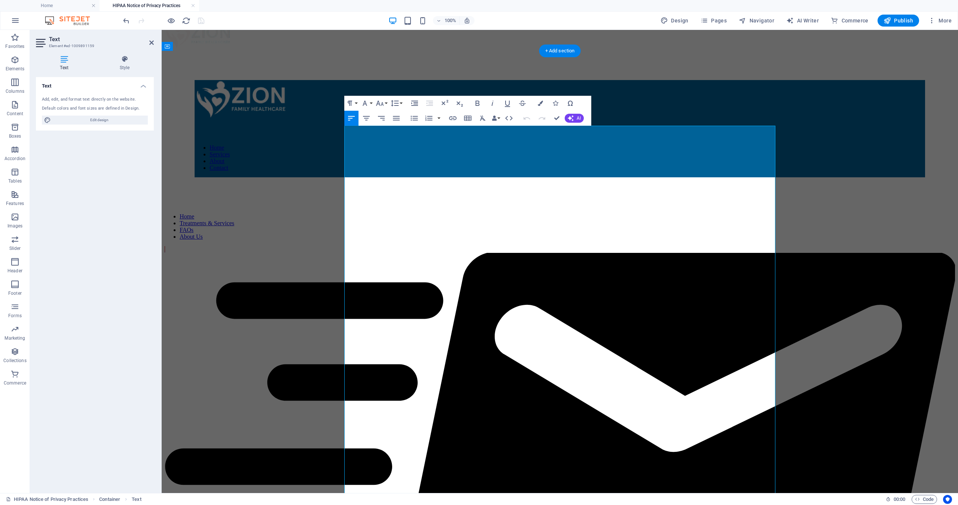
drag, startPoint x: 347, startPoint y: 200, endPoint x: 361, endPoint y: 201, distance: 13.9
drag, startPoint x: 527, startPoint y: 202, endPoint x: 346, endPoint y: 202, distance: 180.8
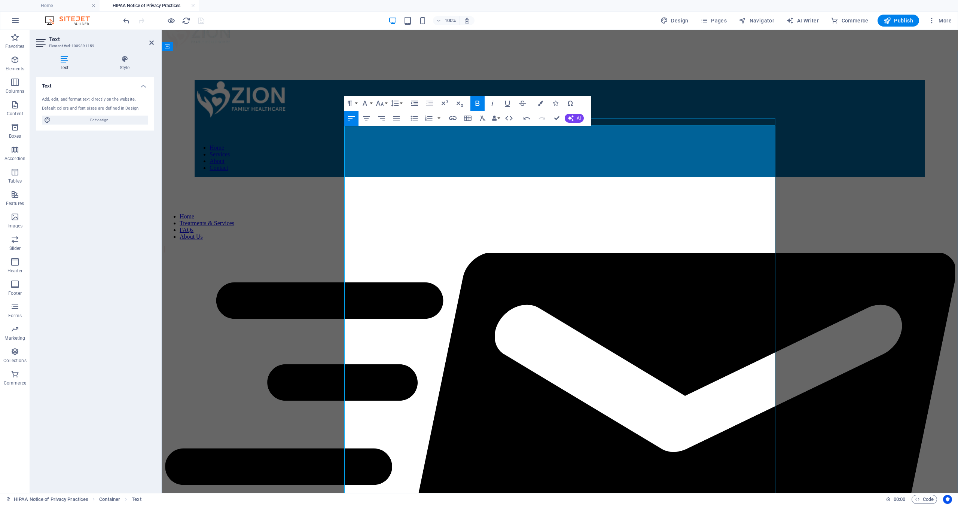
click at [476, 101] on icon "button" at bounding box center [478, 103] width 4 height 5
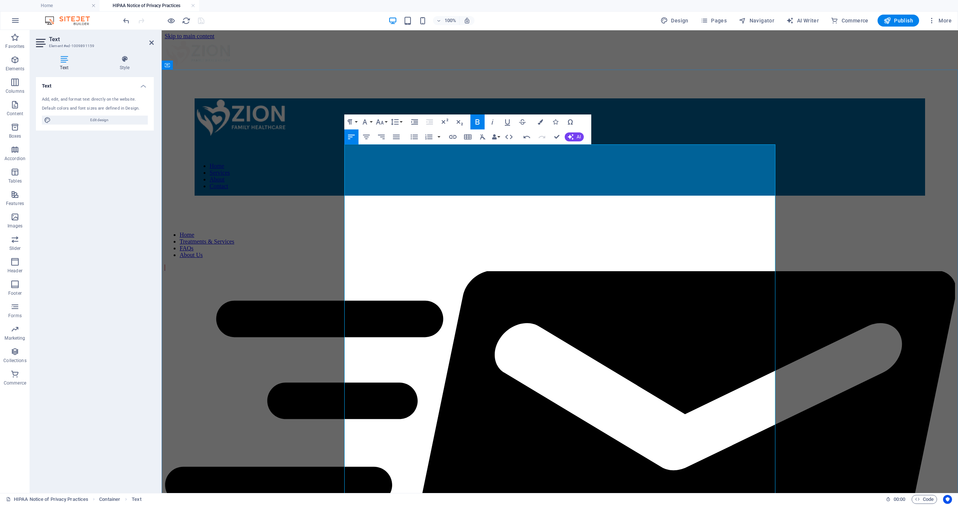
scroll to position [0, 0]
drag, startPoint x: 492, startPoint y: 220, endPoint x: 526, endPoint y: 221, distance: 33.3
click at [478, 122] on icon "button" at bounding box center [478, 121] width 4 height 5
click at [479, 119] on icon "button" at bounding box center [477, 121] width 9 height 9
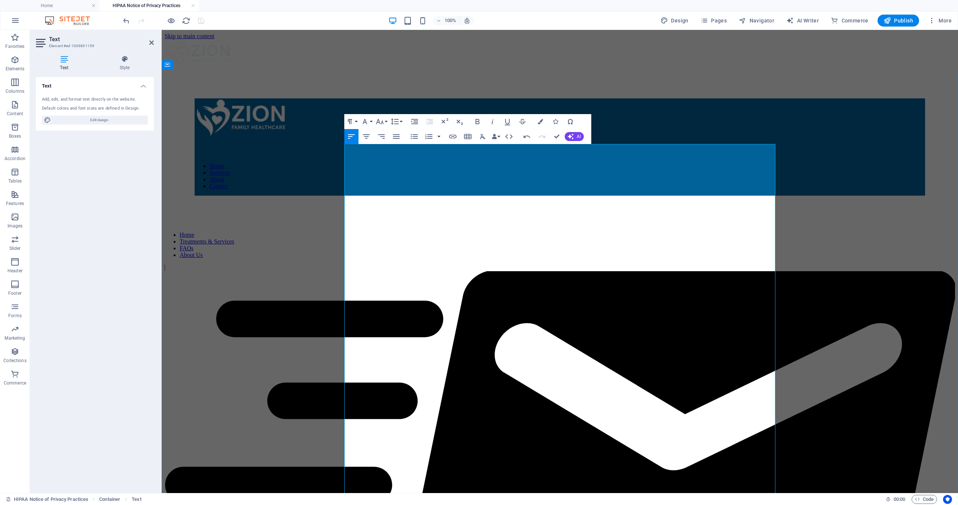
drag, startPoint x: 346, startPoint y: 218, endPoint x: 529, endPoint y: 217, distance: 183.1
copy p "Click here to view the Notice of Privacy Practices in Spanish"
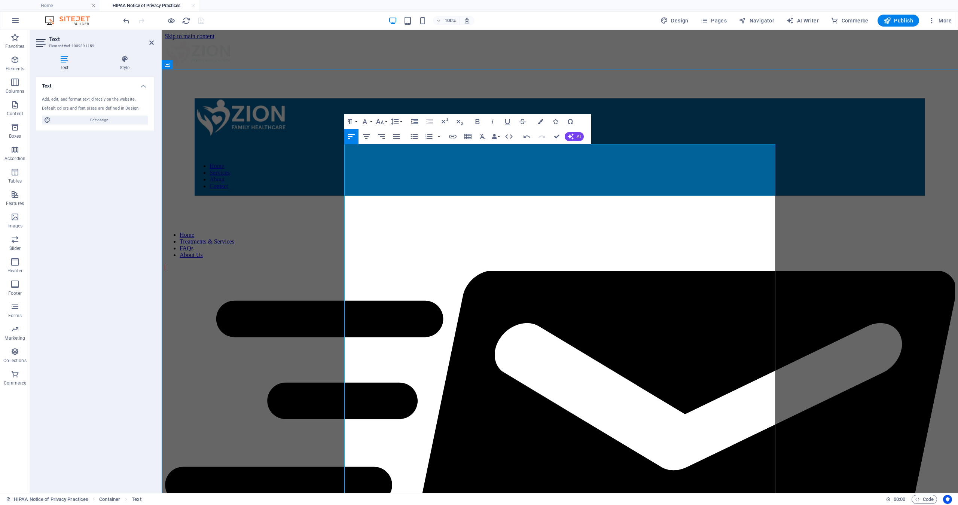
drag, startPoint x: 411, startPoint y: 220, endPoint x: 488, endPoint y: 218, distance: 77.1
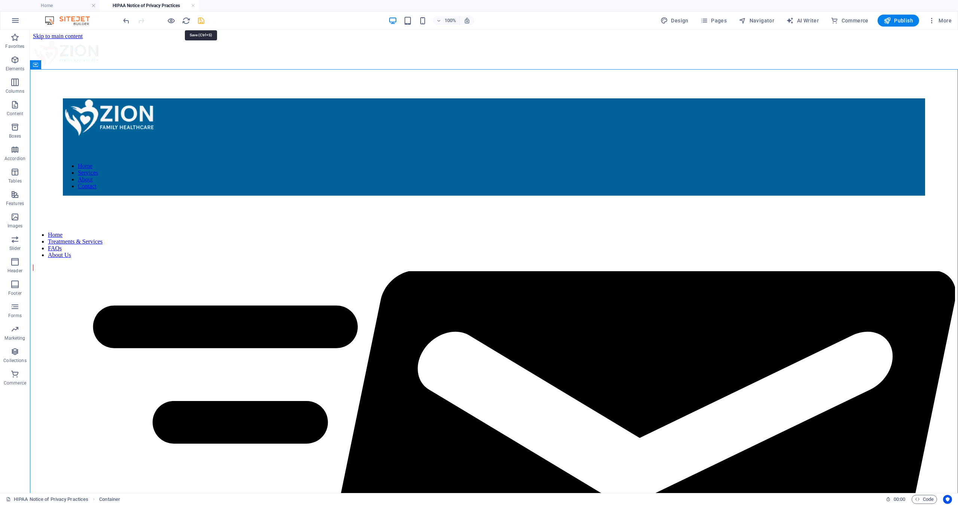
click at [198, 21] on icon "save" at bounding box center [201, 20] width 9 height 9
click at [720, 21] on span "Pages" at bounding box center [714, 20] width 26 height 7
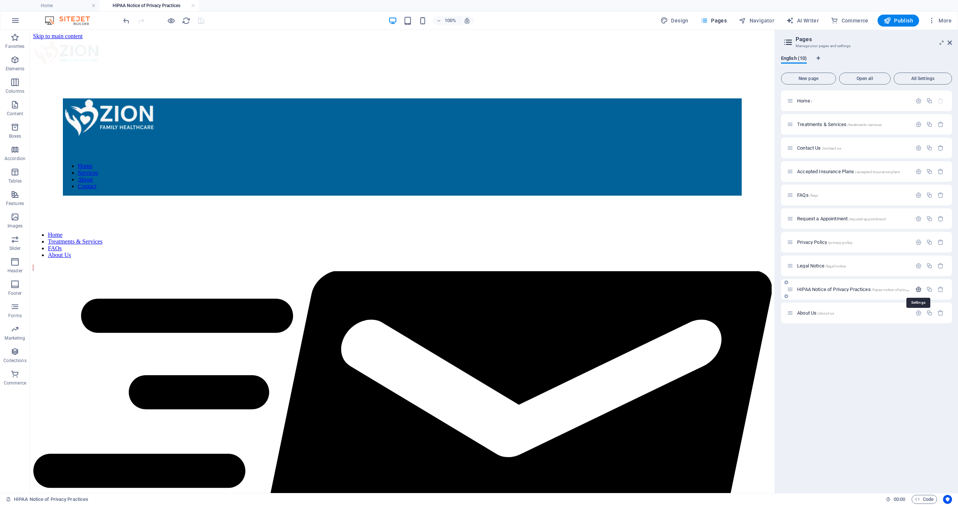
click at [919, 289] on icon "button" at bounding box center [919, 289] width 6 height 6
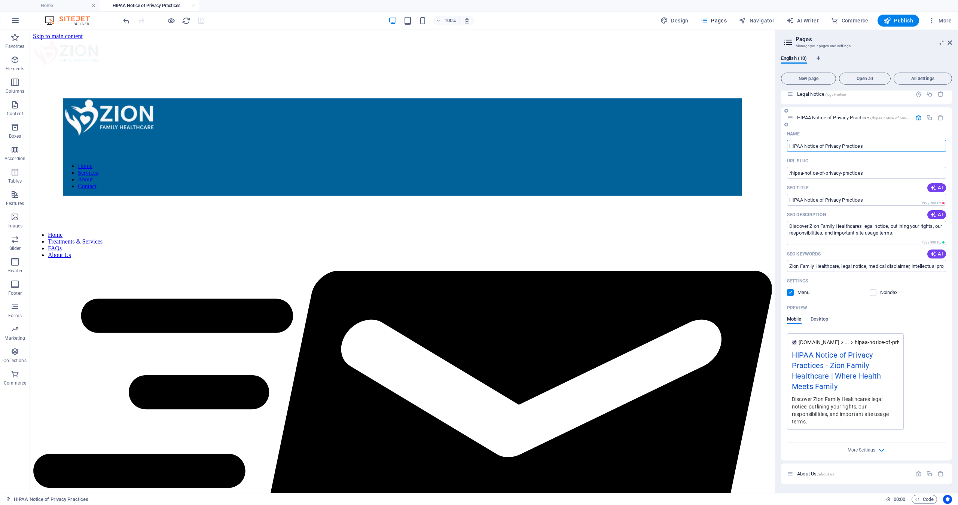
scroll to position [172, 0]
click at [938, 214] on span "AI" at bounding box center [937, 215] width 13 height 6
type textarea "Discover how Zion Family Healthcare protects your health information and your r…"
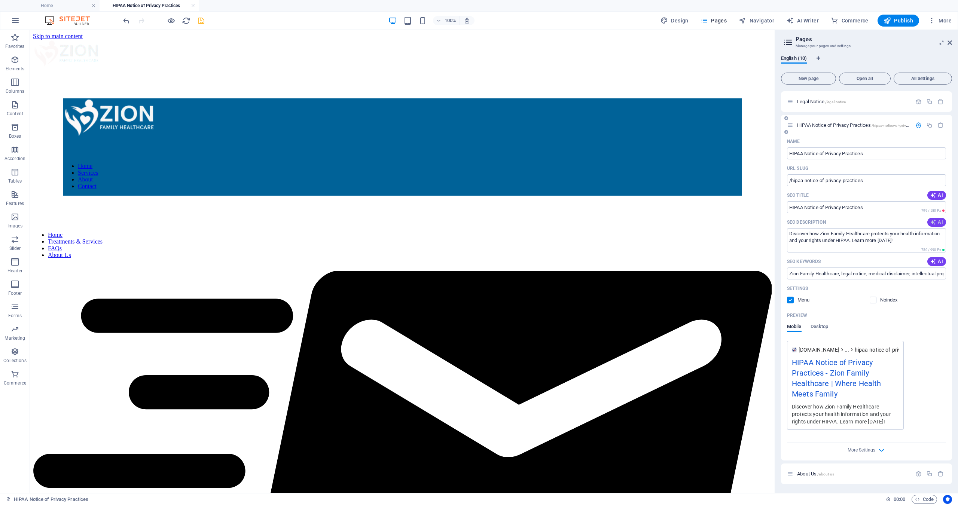
scroll to position [164, 0]
click at [936, 262] on span "AI" at bounding box center [937, 262] width 13 height 6
type input "HIPAA privacy practices, protected health information, healthcare operations, p…"
click at [201, 19] on icon "save" at bounding box center [201, 20] width 9 height 9
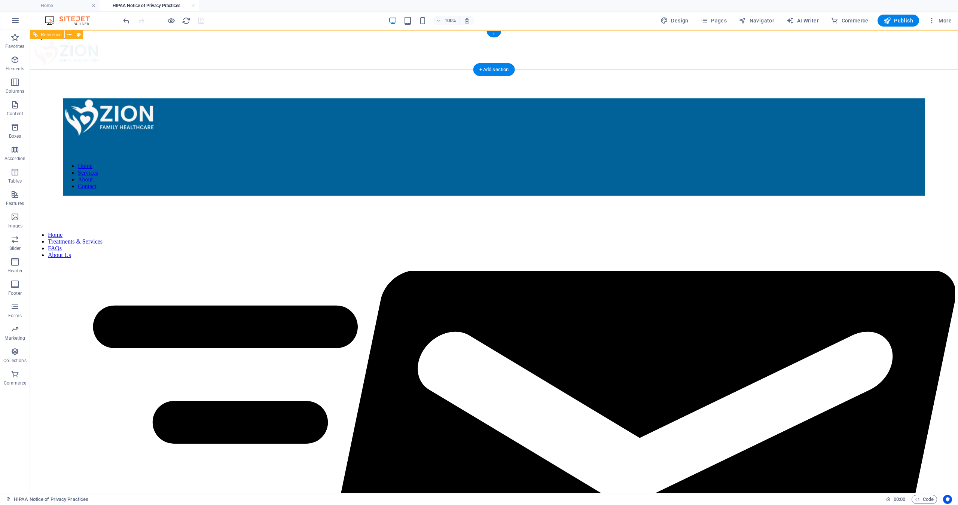
scroll to position [0, 0]
click at [719, 20] on span "Pages" at bounding box center [714, 20] width 26 height 7
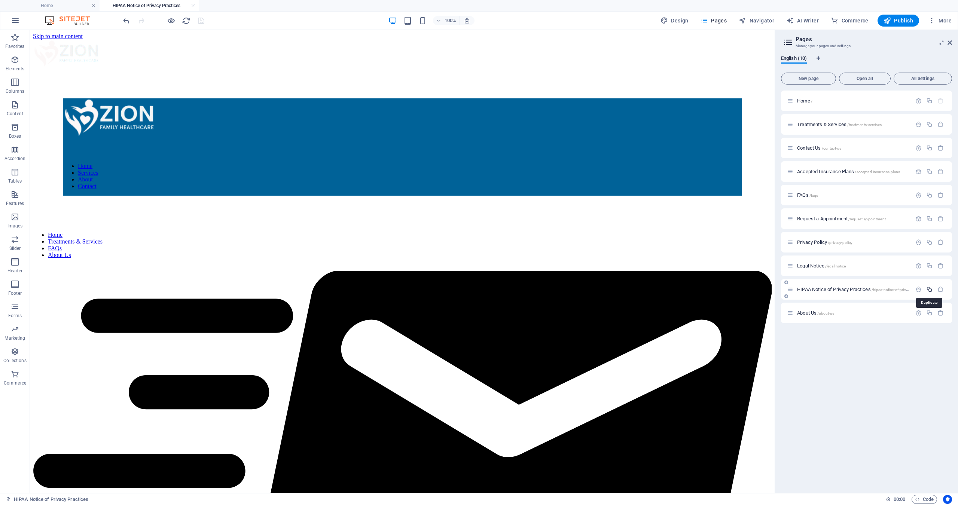
click at [929, 290] on icon "button" at bounding box center [930, 289] width 6 height 6
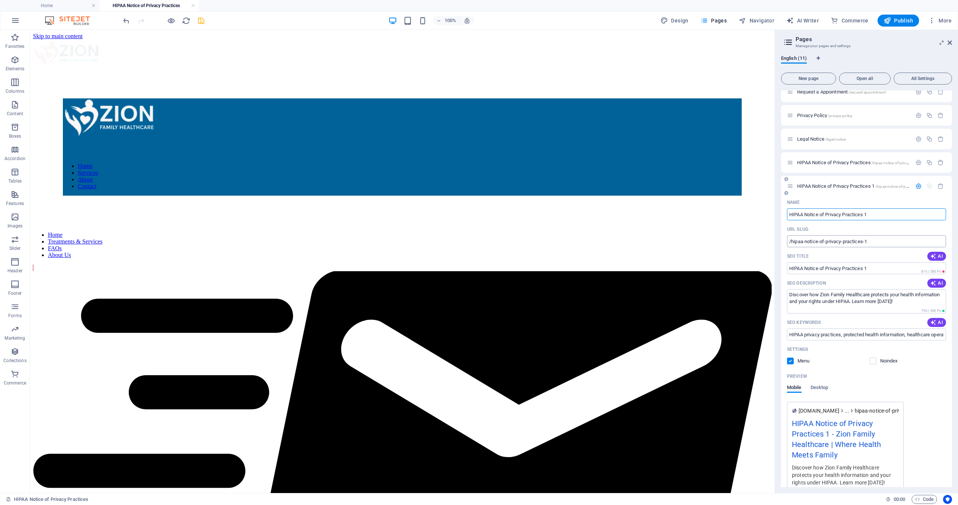
scroll to position [127, 0]
click at [878, 241] on input "/hipaa-notice-of-privacy-practices-1" at bounding box center [866, 241] width 159 height 12
type input "/hipaa-notice-of-privacy-practices-es"
click at [803, 216] on input "HIPAA Notice of Privacy Practices 1" at bounding box center [866, 214] width 159 height 12
click at [875, 241] on input "/hipaa-notice-of-privacy-practices-es" at bounding box center [866, 241] width 159 height 12
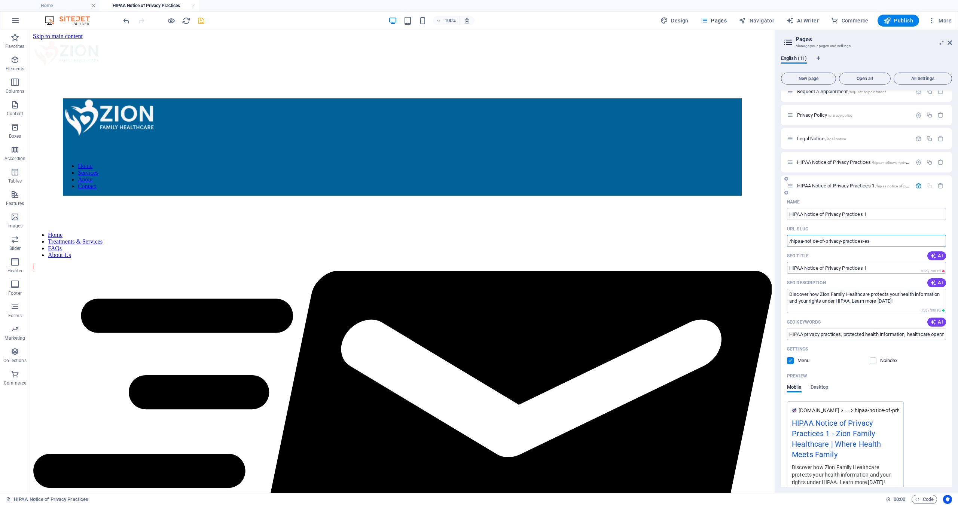
click at [873, 270] on input "HIPAA Notice of Privacy Practices 1" at bounding box center [866, 268] width 159 height 12
drag, startPoint x: 791, startPoint y: 268, endPoint x: 865, endPoint y: 267, distance: 74.1
click at [865, 267] on input "HIPAA Notice of Privacy Practices 1" at bounding box center [866, 268] width 159 height 12
drag, startPoint x: 872, startPoint y: 214, endPoint x: 790, endPoint y: 214, distance: 81.6
click at [790, 214] on input "HIPAA Notice of Privacy Practices 1" at bounding box center [866, 214] width 159 height 12
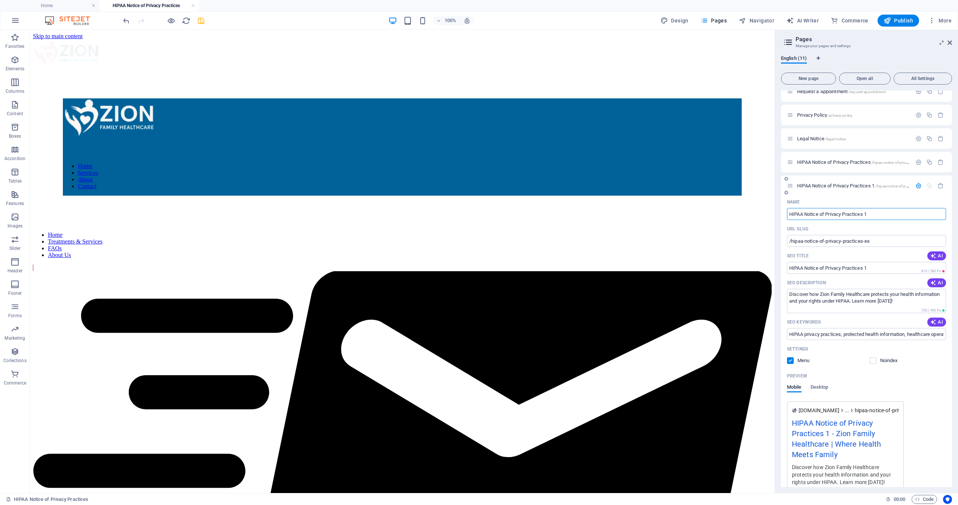
paste input "Aviso de prácticas de privacidad de HIPAA"
type input "Aviso de prácticas de privacidad de HIPAA"
click at [904, 241] on input "/hipaa-notice-of-privacy-practices-es" at bounding box center [866, 241] width 159 height 12
click at [902, 274] on div "Name Aviso de prácticas de privacidad de HIPAA ​ URL SLUG /hipaa-notice-of-priv…" at bounding box center [866, 358] width 171 height 325
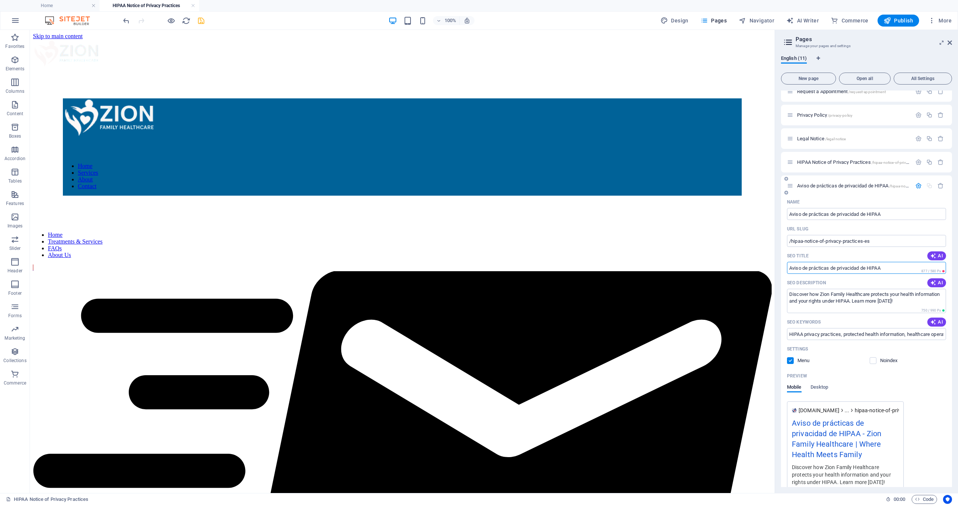
click at [899, 268] on input "Aviso de prácticas de privacidad de HIPAA" at bounding box center [866, 268] width 159 height 12
click at [940, 255] on span "AI" at bounding box center [937, 256] width 13 height 6
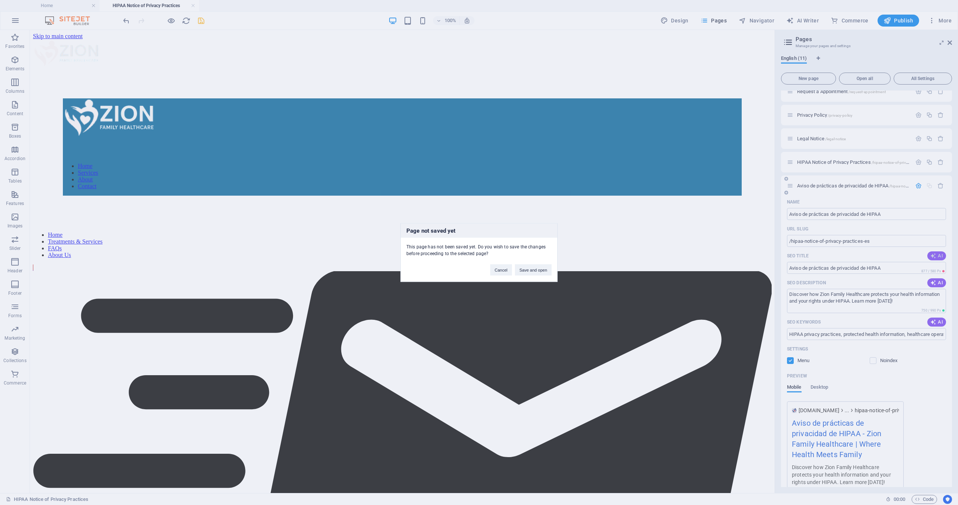
click at [940, 255] on div "Page not saved yet This page has not been saved yet. Do you wish to save the ch…" at bounding box center [479, 252] width 958 height 505
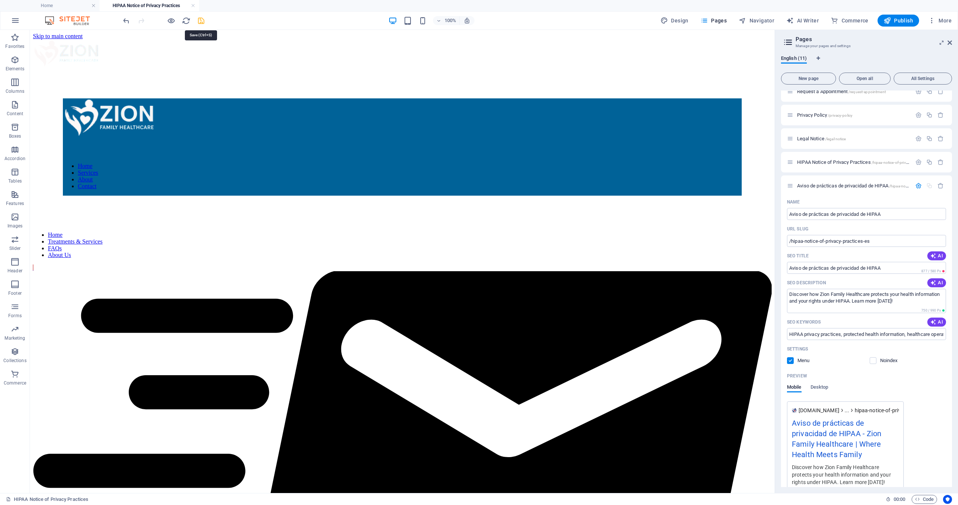
click at [202, 22] on icon "save" at bounding box center [201, 20] width 9 height 9
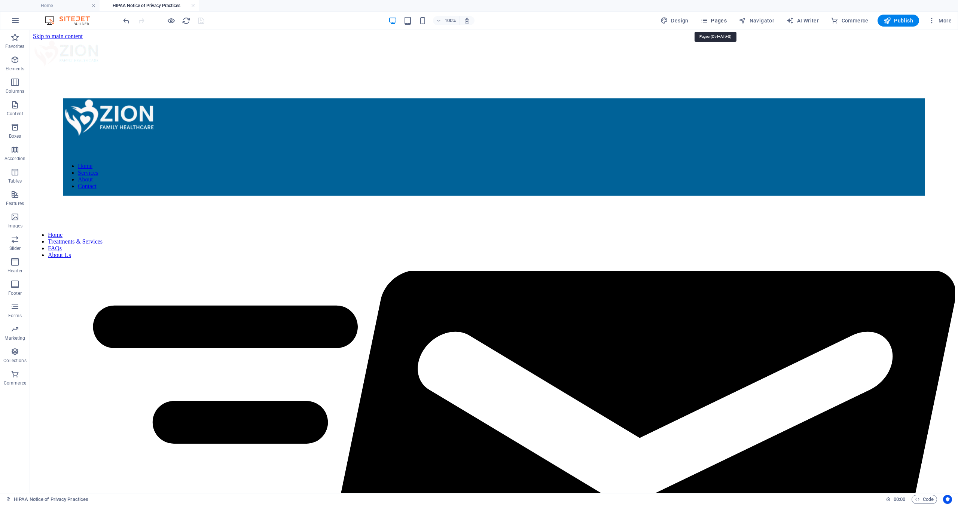
click at [718, 22] on span "Pages" at bounding box center [714, 20] width 26 height 7
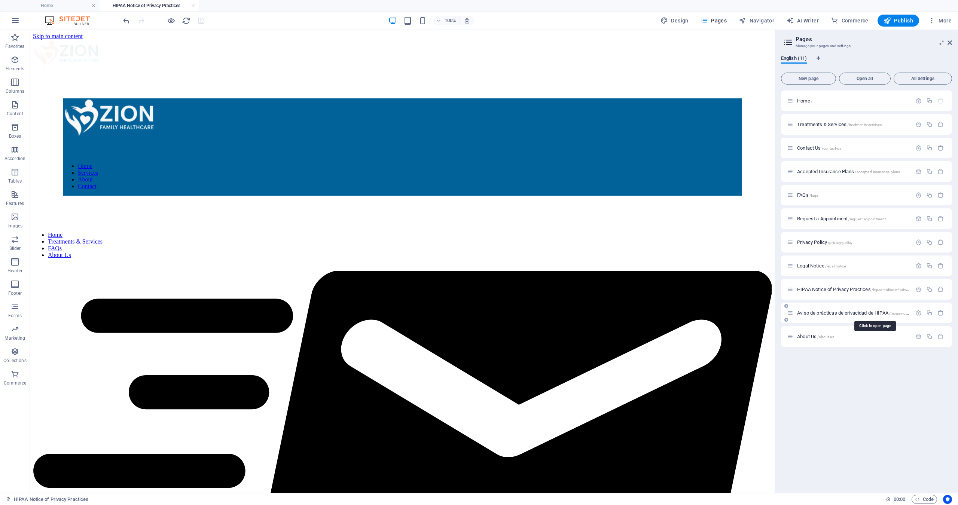
click at [831, 313] on span "Aviso de prácticas de privacidad de HIPAA /hipaa-notice-of-privacy-practices-es" at bounding box center [873, 313] width 153 height 6
click at [917, 289] on icon "button" at bounding box center [919, 289] width 6 height 6
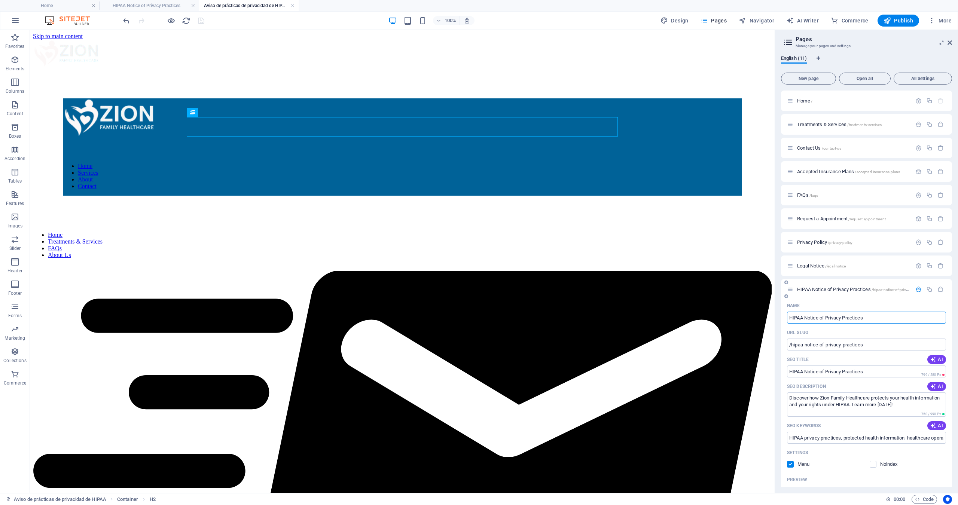
click at [840, 289] on span "HIPAA Notice of Privacy Practices /hipaa-notice-of-privacy-practices" at bounding box center [862, 290] width 131 height 6
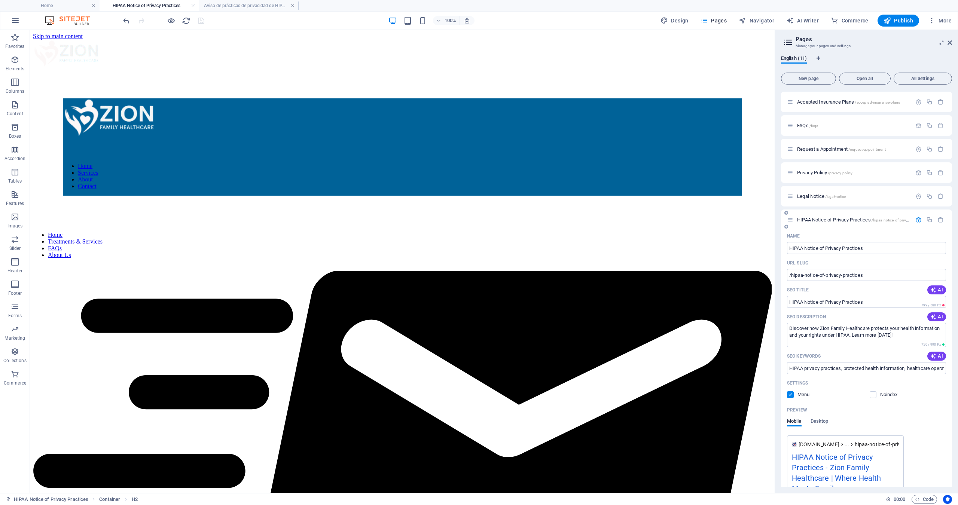
scroll to position [70, 0]
click at [919, 221] on icon "button" at bounding box center [919, 219] width 6 height 6
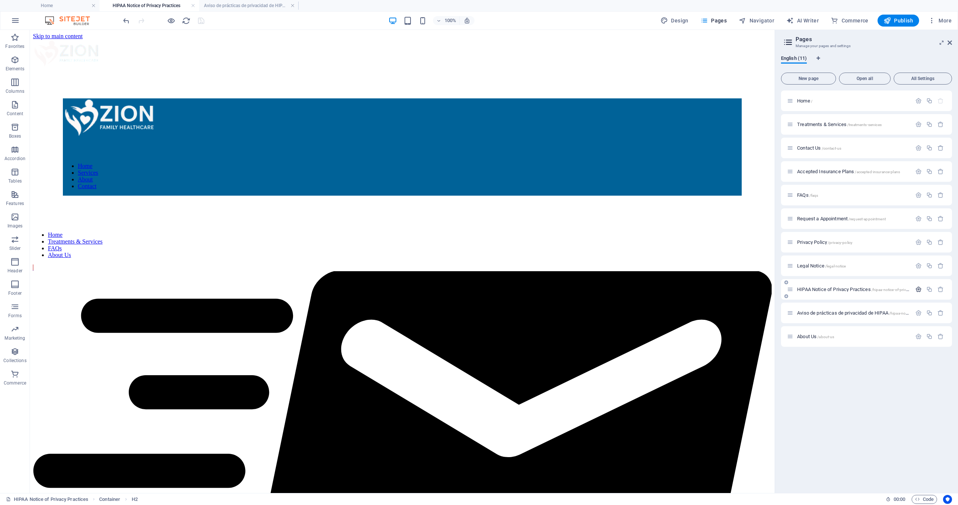
scroll to position [0, 0]
click at [918, 314] on icon "button" at bounding box center [919, 313] width 6 height 6
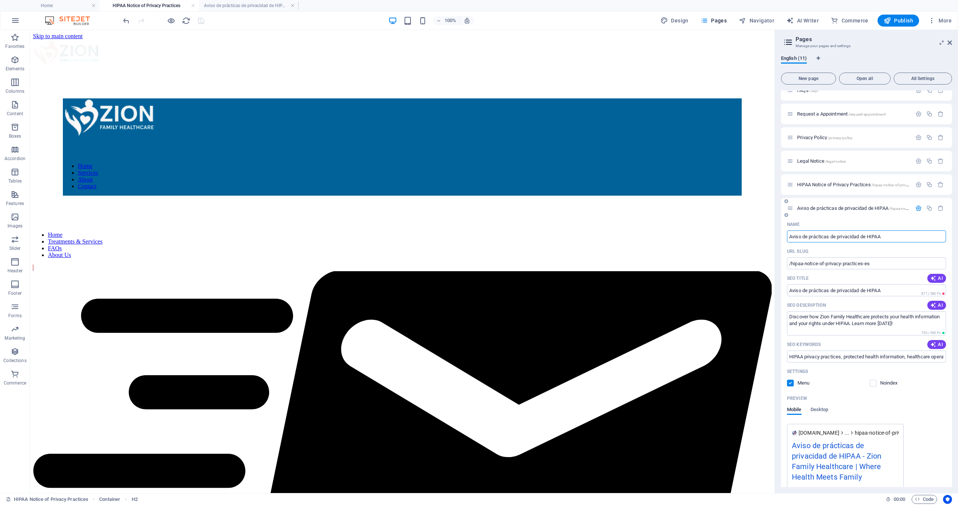
scroll to position [119, 0]
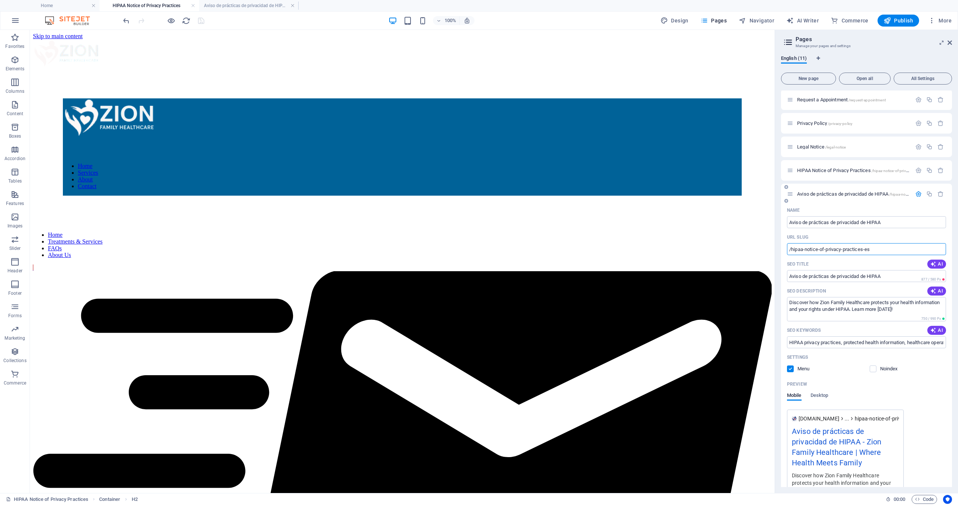
click at [898, 247] on input "/hipaa-notice-of-privacy-practices-es" at bounding box center [866, 249] width 159 height 12
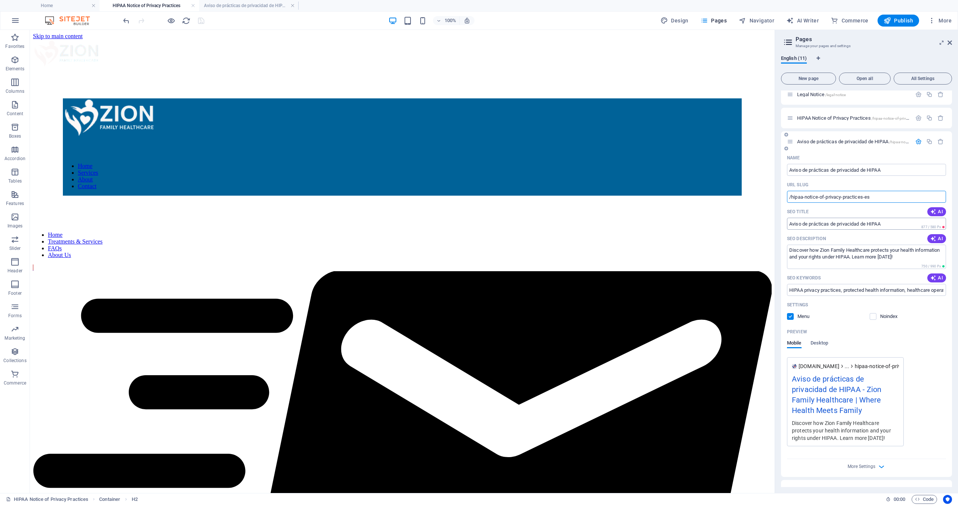
scroll to position [174, 0]
click at [933, 237] on icon "button" at bounding box center [934, 237] width 6 height 6
type textarea "Explore Zion Family Healthcares HIPAA Notice of Privacy Practices to understand…"
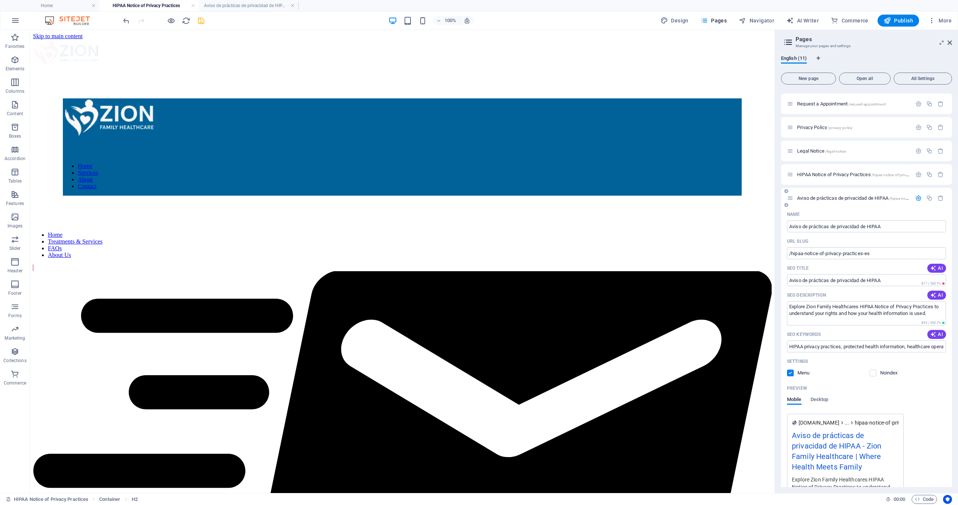
scroll to position [114, 0]
click at [201, 22] on icon "save" at bounding box center [201, 20] width 9 height 9
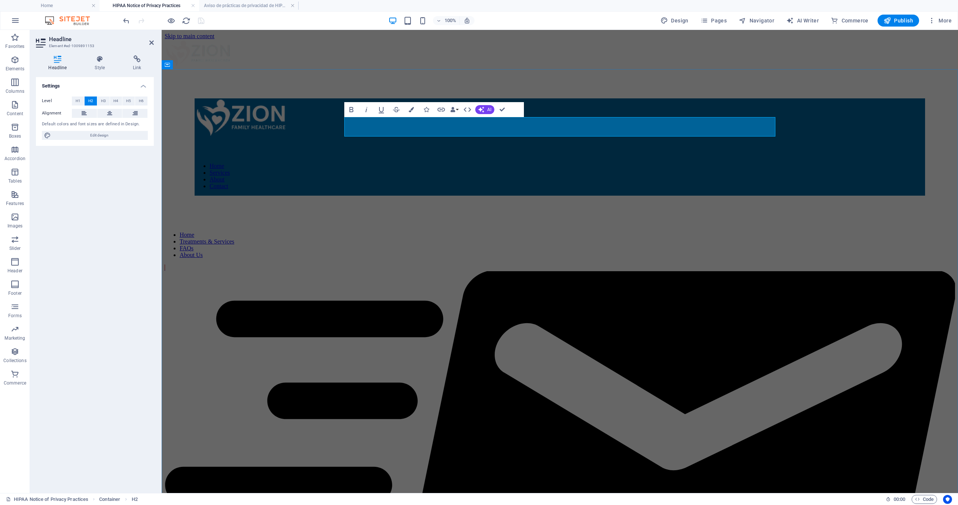
drag, startPoint x: 351, startPoint y: 124, endPoint x: 357, endPoint y: 124, distance: 6.0
drag, startPoint x: 357, startPoint y: 124, endPoint x: 551, endPoint y: 128, distance: 194.3
drag, startPoint x: 600, startPoint y: 128, endPoint x: 355, endPoint y: 130, distance: 244.5
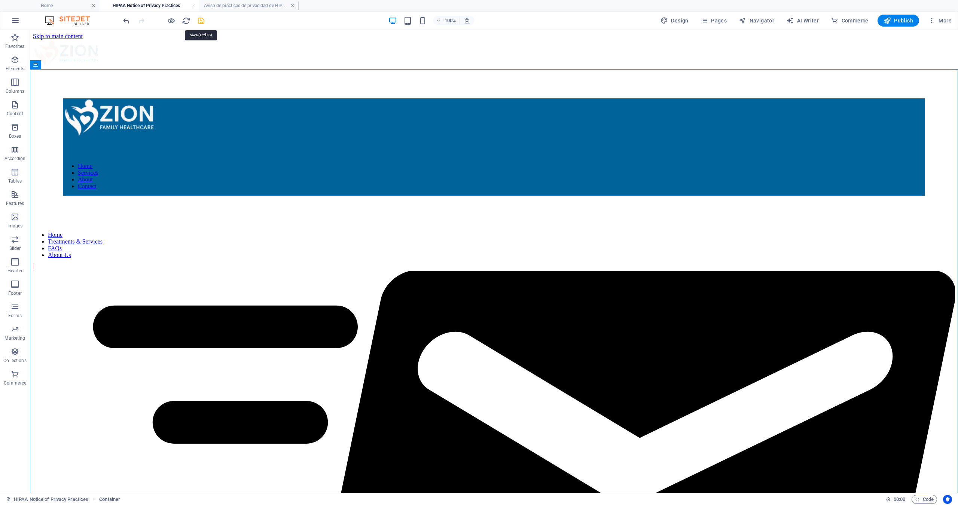
click at [200, 21] on icon "save" at bounding box center [201, 20] width 9 height 9
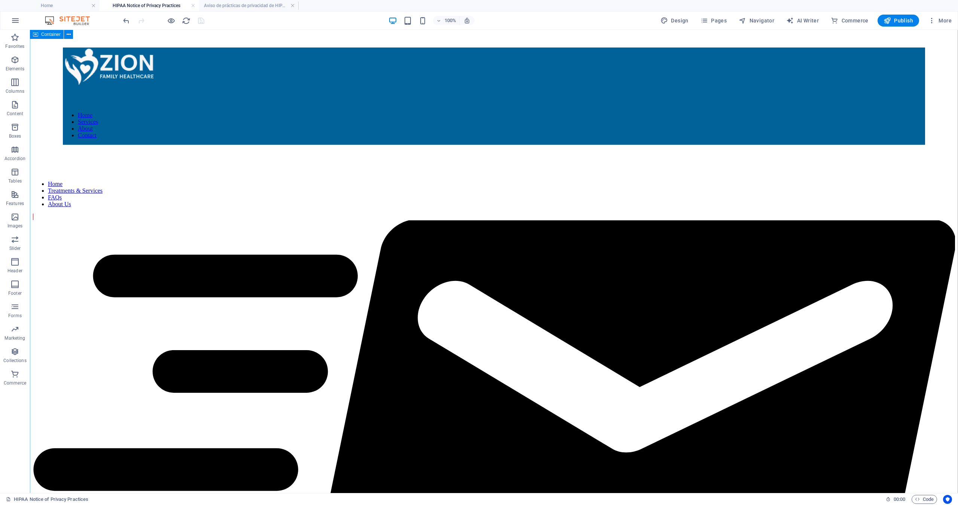
scroll to position [43, 0]
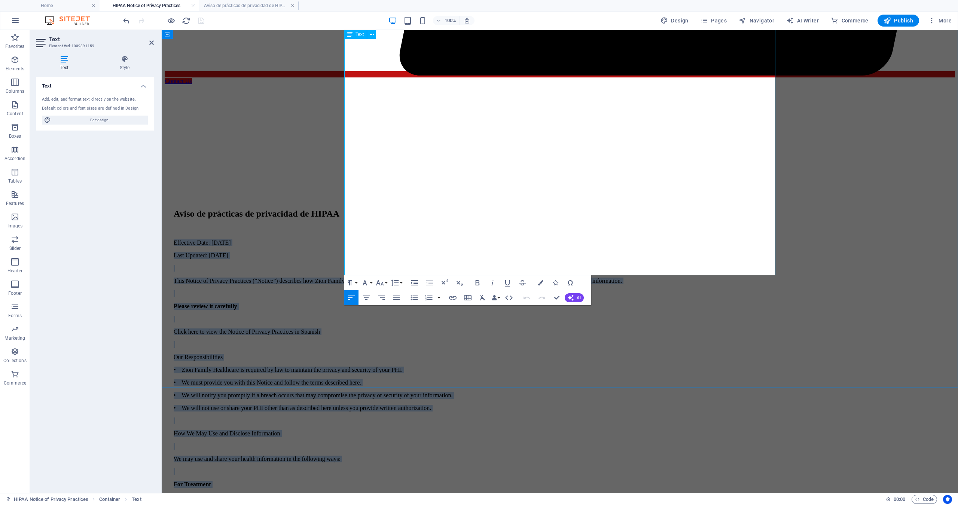
scroll to position [551, 0]
drag, startPoint x: 346, startPoint y: 127, endPoint x: 672, endPoint y: 193, distance: 332.2
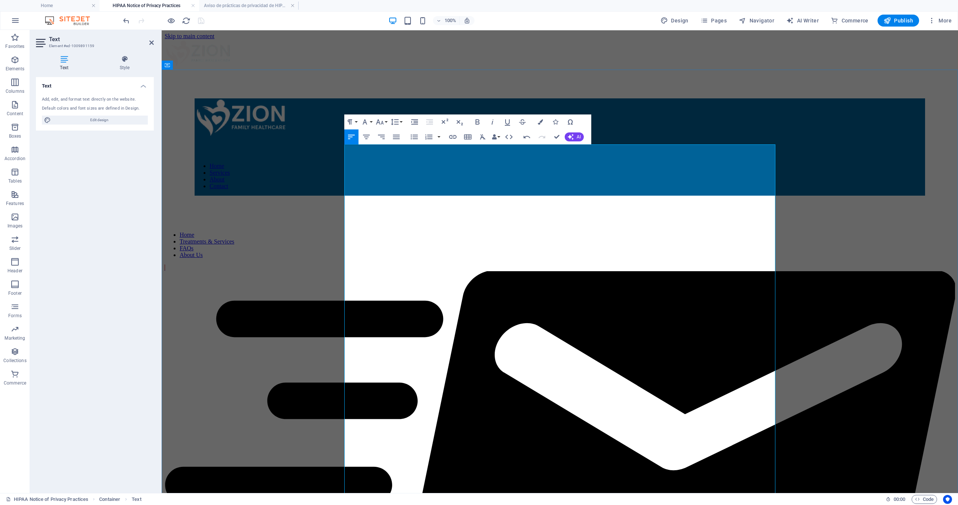
scroll to position [0, 0]
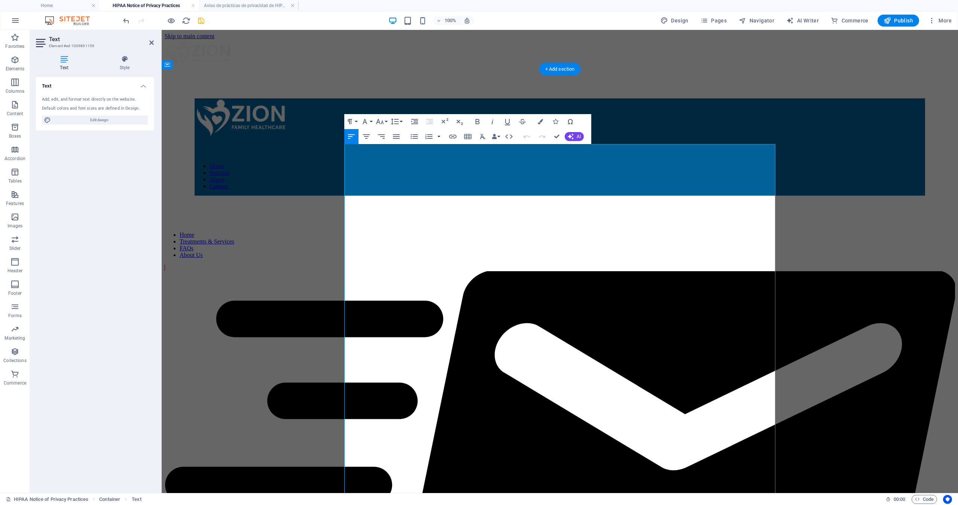
drag, startPoint x: 403, startPoint y: 147, endPoint x: 450, endPoint y: 147, distance: 46.8
drag, startPoint x: 410, startPoint y: 157, endPoint x: 457, endPoint y: 157, distance: 46.8
click at [201, 22] on icon "save" at bounding box center [201, 20] width 9 height 9
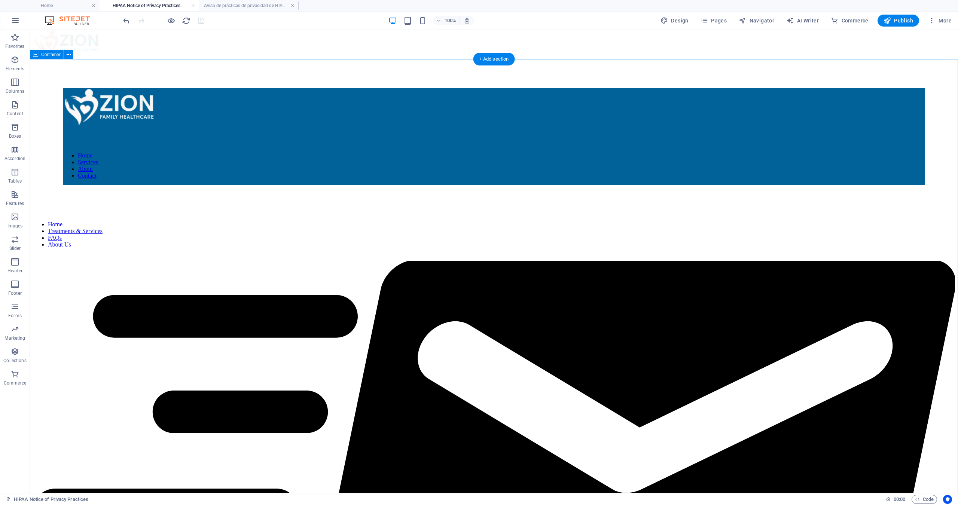
scroll to position [7, 0]
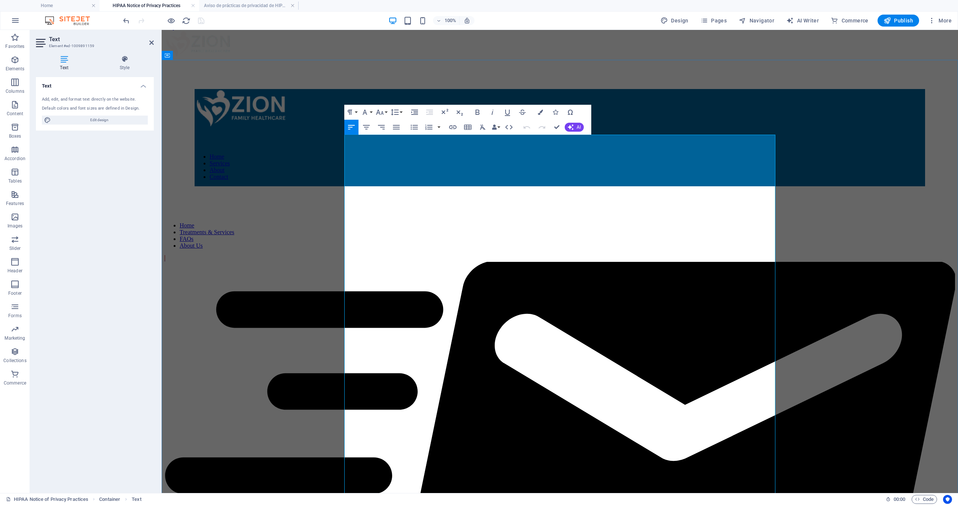
scroll to position [10, 0]
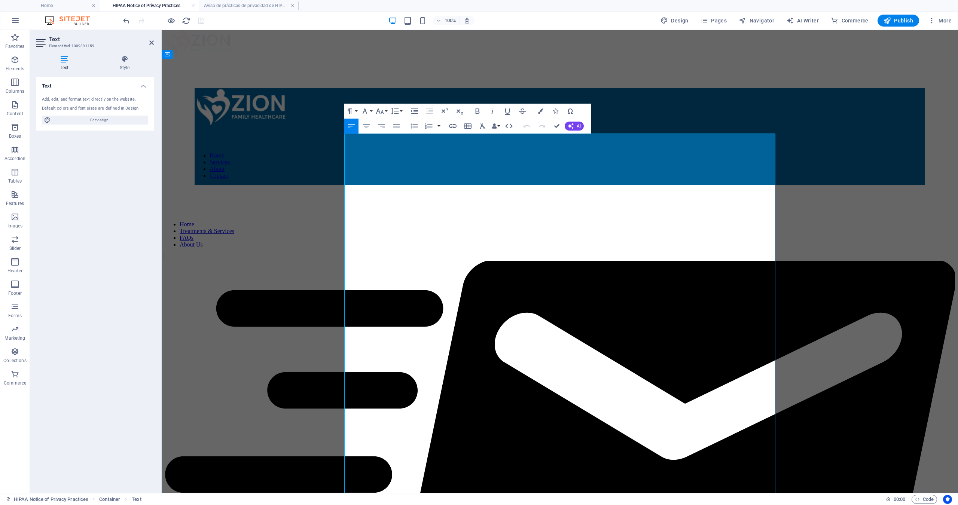
drag, startPoint x: 360, startPoint y: 191, endPoint x: 344, endPoint y: 191, distance: 15.7
drag, startPoint x: 360, startPoint y: 255, endPoint x: 344, endPoint y: 255, distance: 15.7
drag, startPoint x: 345, startPoint y: 255, endPoint x: 493, endPoint y: 254, distance: 148.6
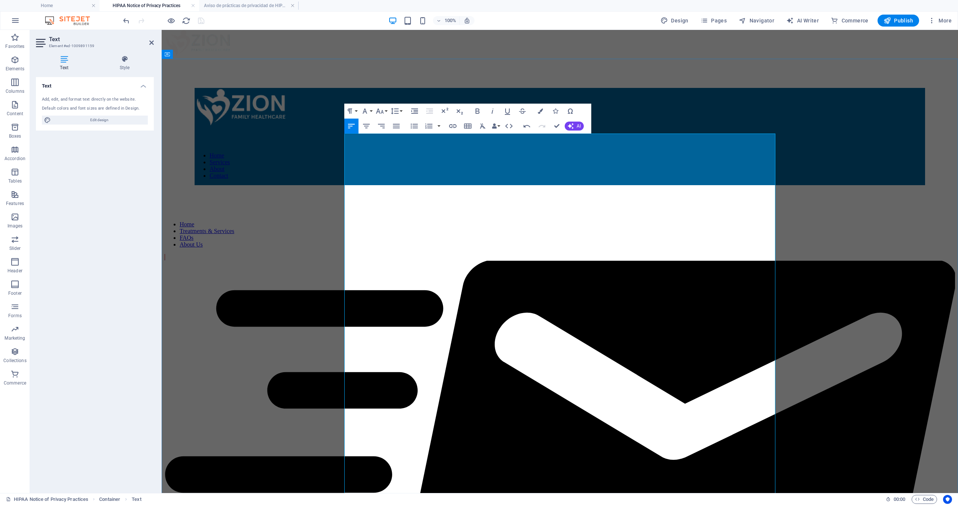
click at [477, 107] on icon "button" at bounding box center [477, 111] width 9 height 9
drag, startPoint x: 346, startPoint y: 291, endPoint x: 400, endPoint y: 289, distance: 54.3
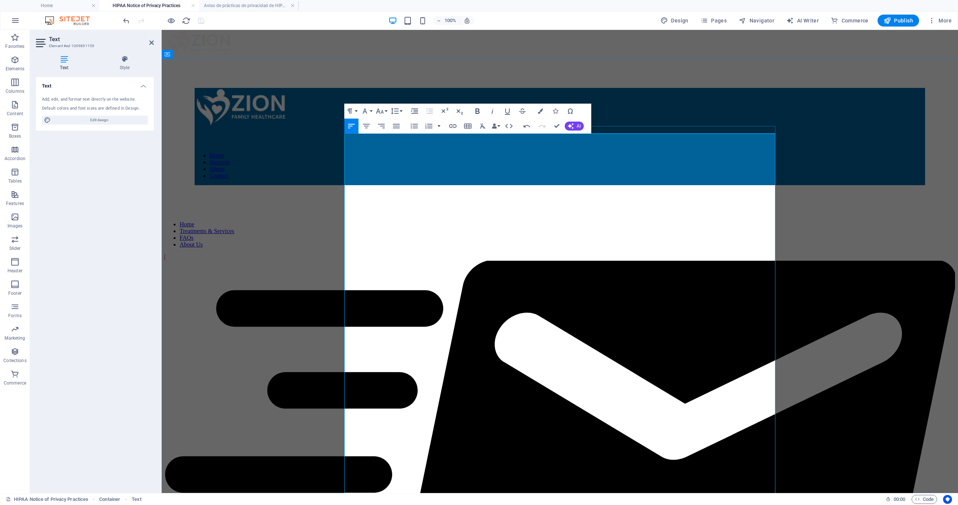
click at [477, 110] on icon "button" at bounding box center [477, 111] width 9 height 9
drag, startPoint x: 345, startPoint y: 335, endPoint x: 374, endPoint y: 333, distance: 28.6
click at [478, 112] on icon "button" at bounding box center [478, 111] width 4 height 5
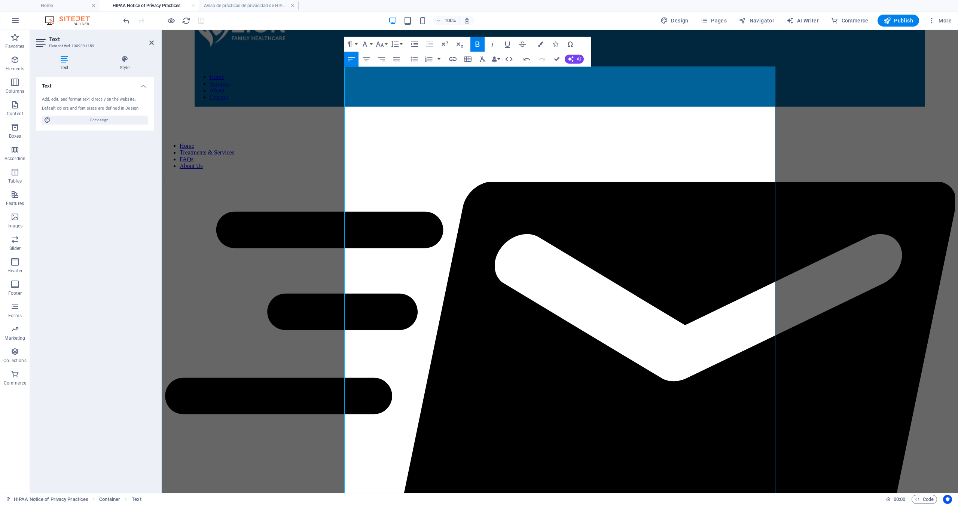
scroll to position [121, 0]
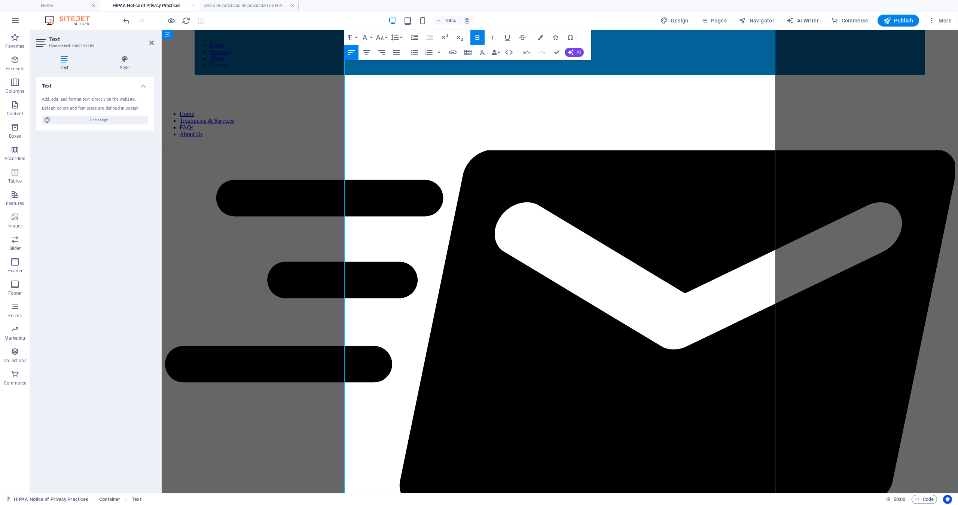
drag, startPoint x: 346, startPoint y: 271, endPoint x: 358, endPoint y: 271, distance: 11.6
drag, startPoint x: 460, startPoint y: 269, endPoint x: 346, endPoint y: 273, distance: 114.6
click at [475, 38] on icon "button" at bounding box center [477, 37] width 9 height 9
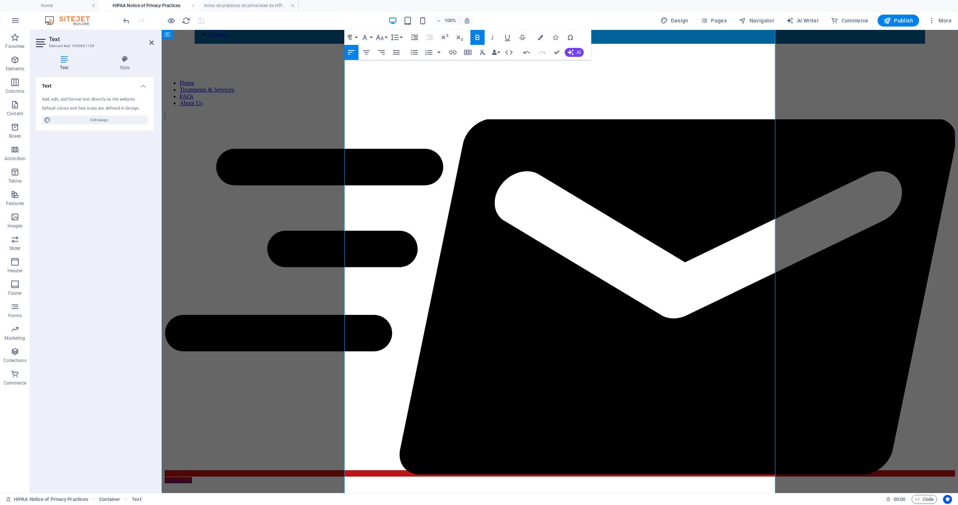
scroll to position [160, 0]
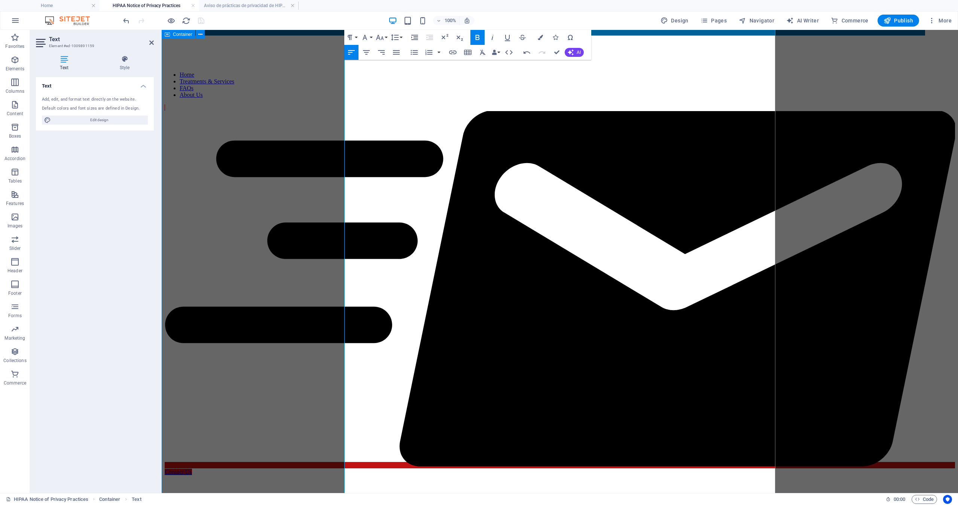
drag, startPoint x: 426, startPoint y: 276, endPoint x: 343, endPoint y: 278, distance: 82.4
click at [479, 38] on icon "button" at bounding box center [478, 37] width 4 height 5
drag, startPoint x: 361, startPoint y: 348, endPoint x: 334, endPoint y: 348, distance: 26.6
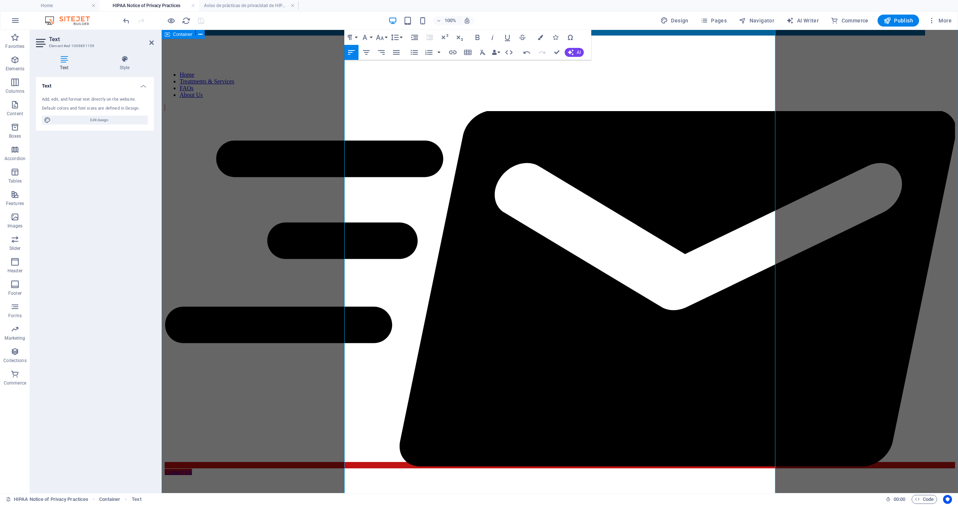
drag, startPoint x: 384, startPoint y: 348, endPoint x: 344, endPoint y: 349, distance: 40.8
click at [477, 33] on button "Bold" at bounding box center [478, 37] width 14 height 15
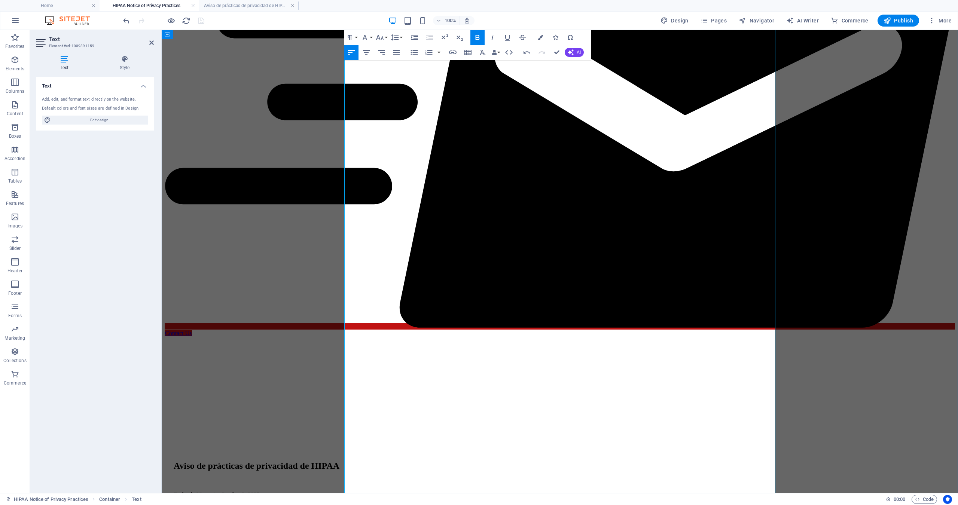
scroll to position [302, 0]
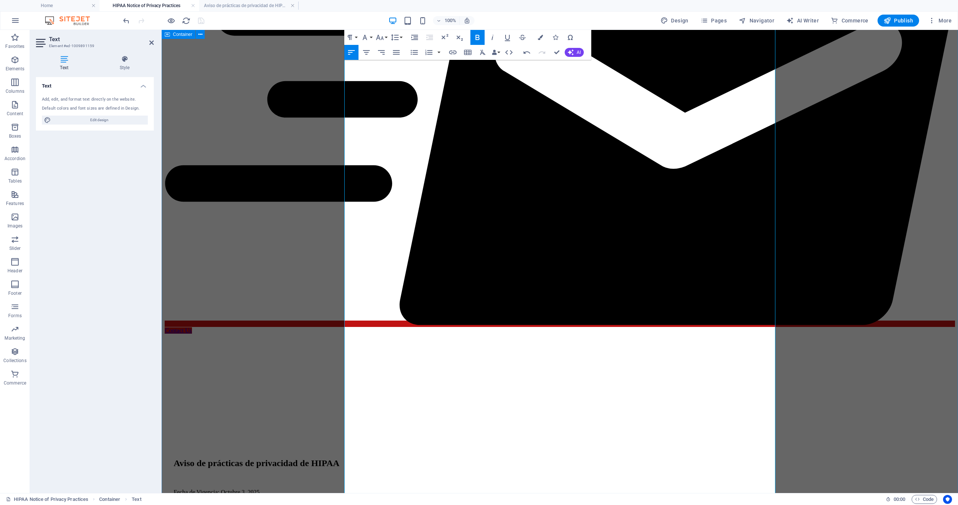
drag, startPoint x: 343, startPoint y: 315, endPoint x: 332, endPoint y: 315, distance: 11.6
drag, startPoint x: 385, startPoint y: 313, endPoint x: 343, endPoint y: 313, distance: 41.9
click at [479, 38] on icon "button" at bounding box center [478, 37] width 4 height 5
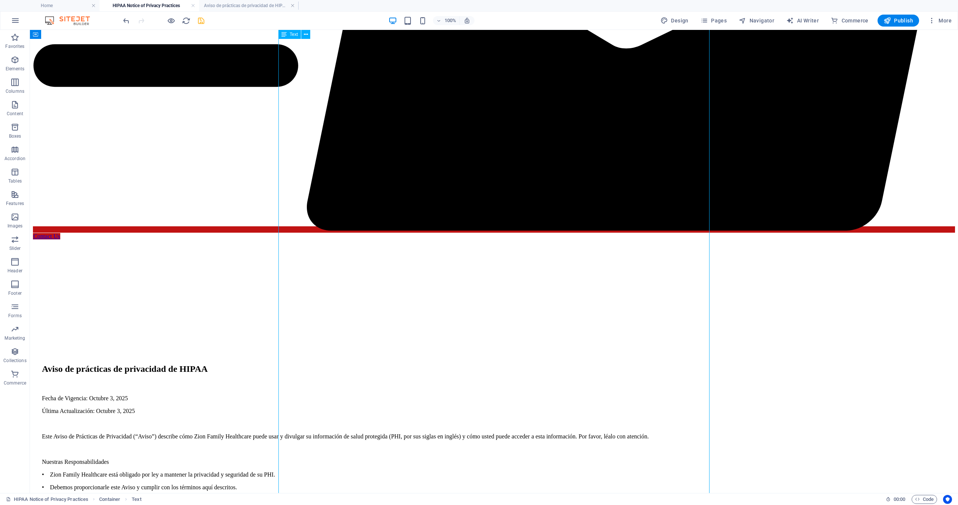
scroll to position [458, 0]
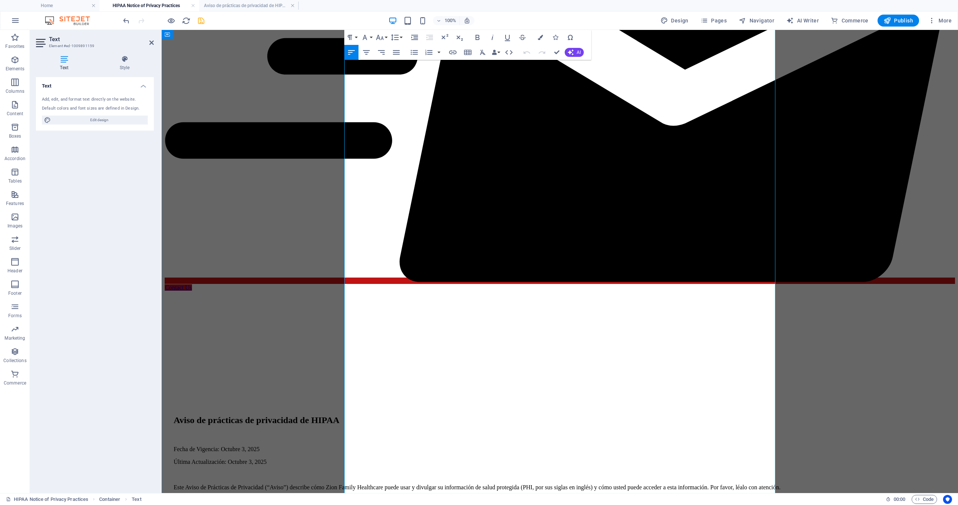
scroll to position [350, 0]
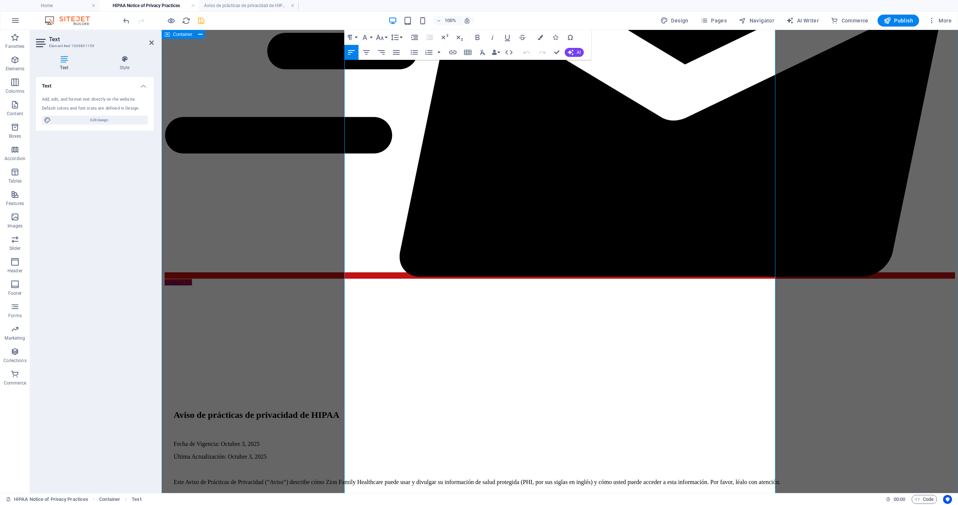
drag, startPoint x: 360, startPoint y: 348, endPoint x: 338, endPoint y: 347, distance: 22.1
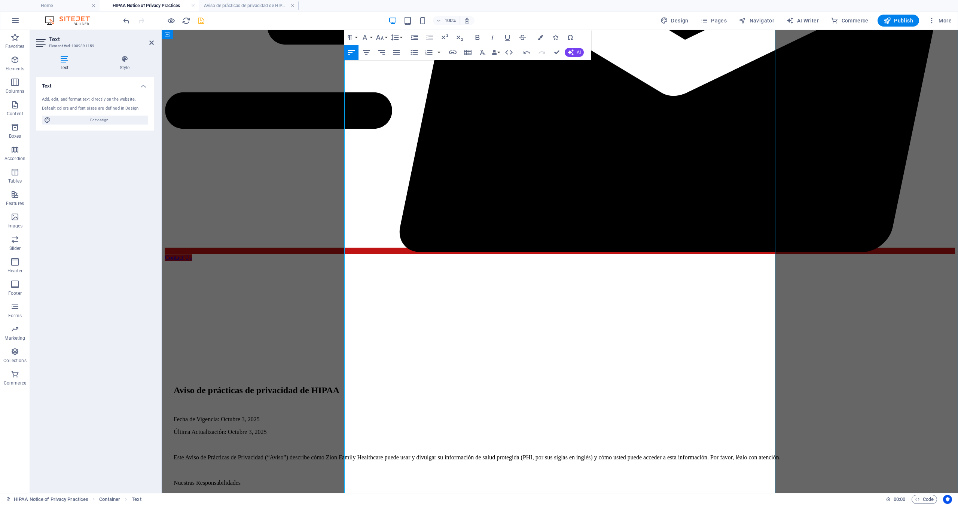
scroll to position [375, 0]
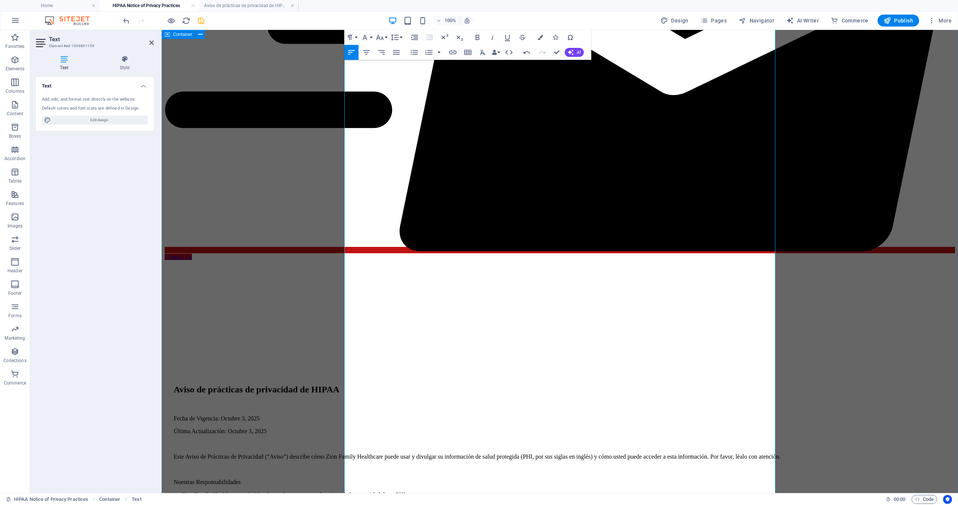
drag, startPoint x: 402, startPoint y: 322, endPoint x: 339, endPoint y: 322, distance: 63.6
click at [476, 38] on icon "button" at bounding box center [478, 37] width 4 height 5
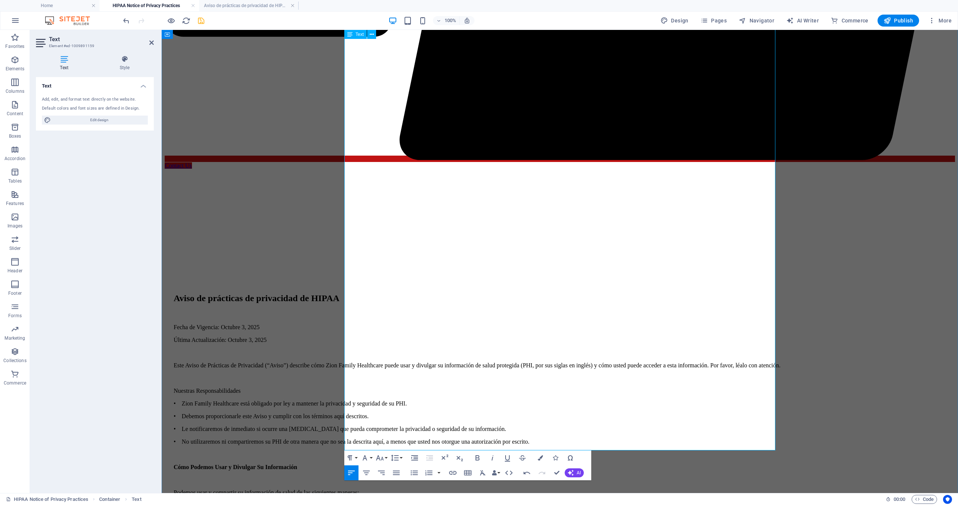
scroll to position [468, 0]
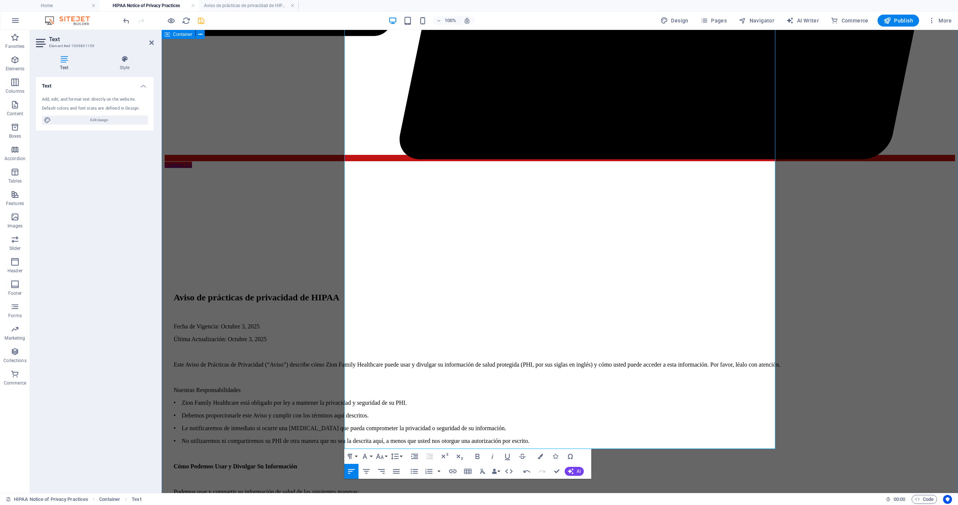
drag, startPoint x: 471, startPoint y: 381, endPoint x: 341, endPoint y: 383, distance: 130.7
copy strong "HIPAA Privacy Office Contact Information"
drag, startPoint x: 346, startPoint y: 265, endPoint x: 527, endPoint y: 298, distance: 184.6
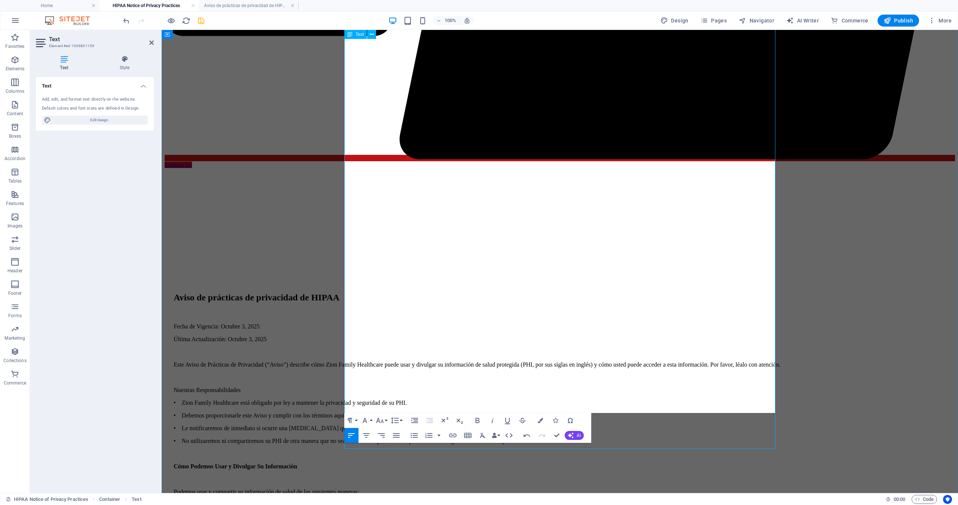
scroll to position [0, 4]
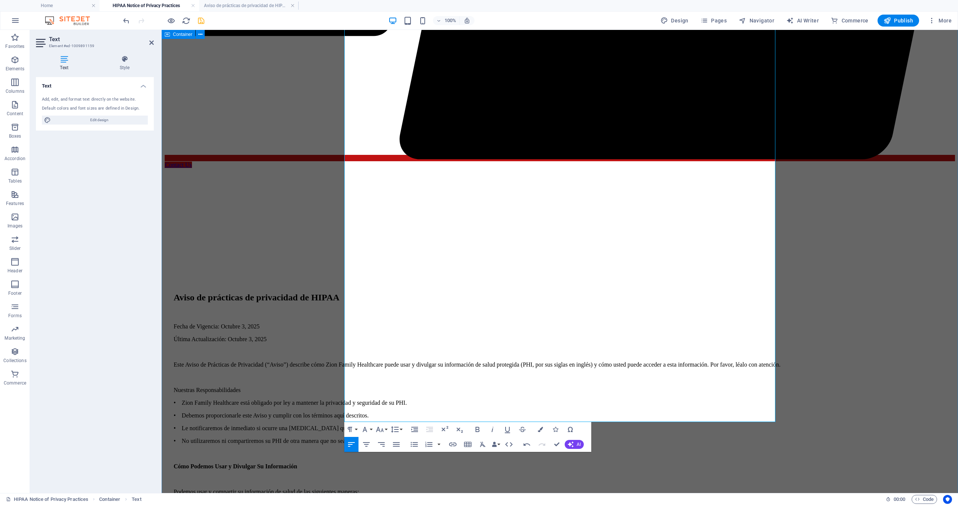
drag, startPoint x: 425, startPoint y: 365, endPoint x: 342, endPoint y: 365, distance: 82.7
copy p "Email: [EMAIL_ADDRESS][DOMAIN_NAME]"
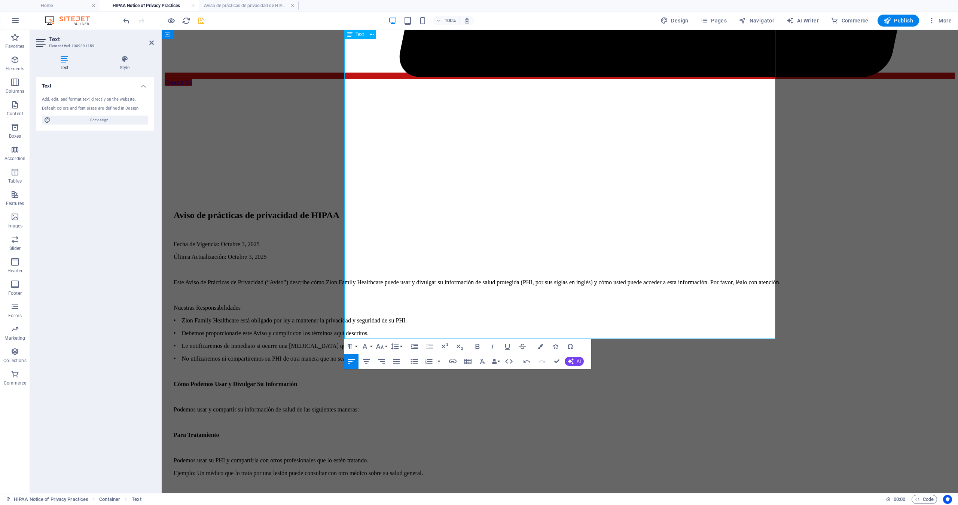
scroll to position [551, 0]
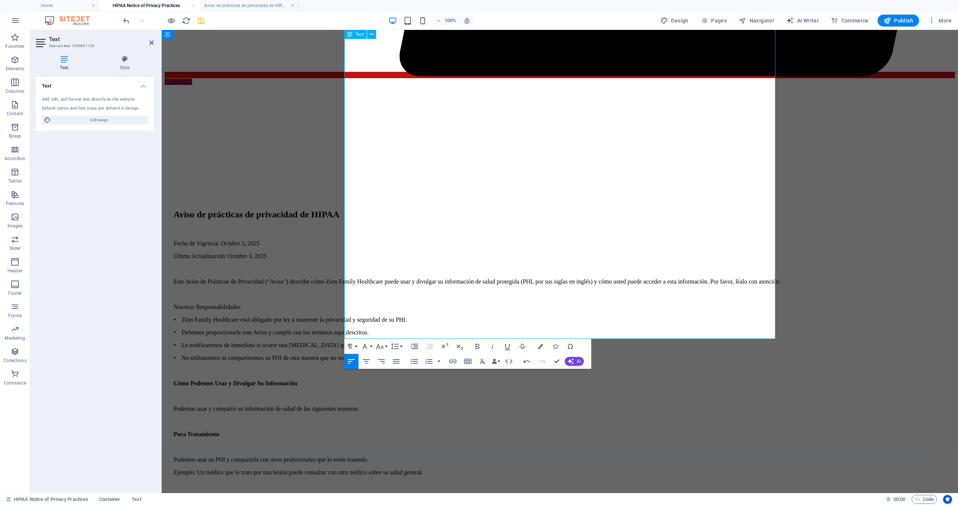
drag, startPoint x: 345, startPoint y: 299, endPoint x: 521, endPoint y: 335, distance: 179.2
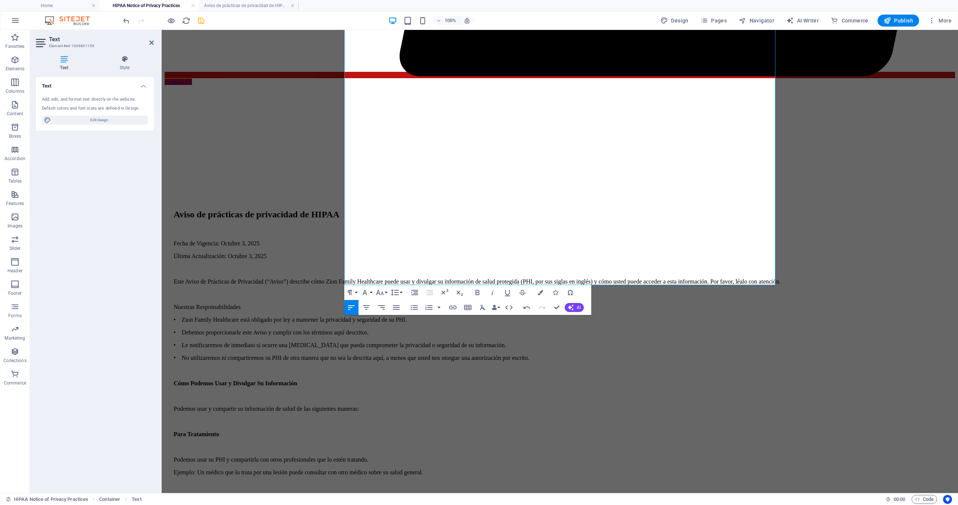
drag, startPoint x: 346, startPoint y: 271, endPoint x: 472, endPoint y: 274, distance: 126.6
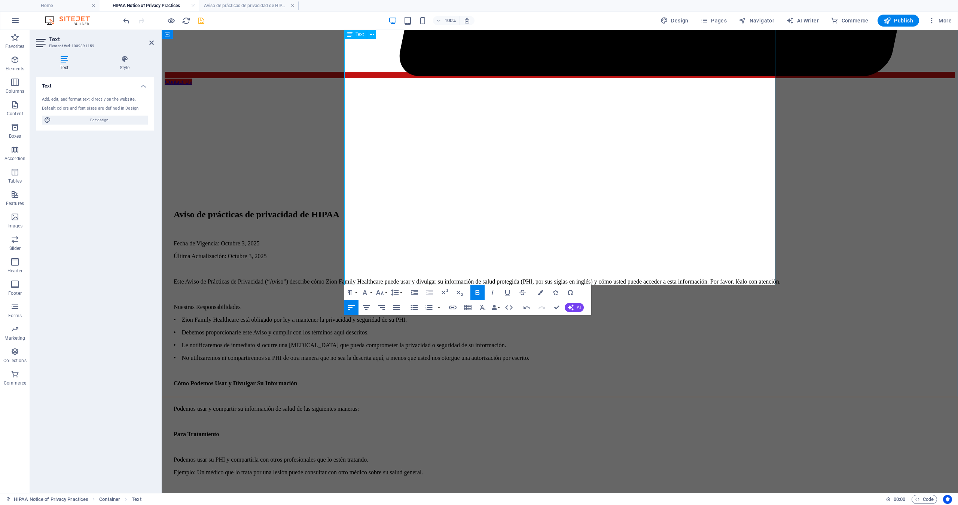
copy strong "HIPAA Privacy Office Contact Information"
drag, startPoint x: 349, startPoint y: 271, endPoint x: 474, endPoint y: 273, distance: 125.8
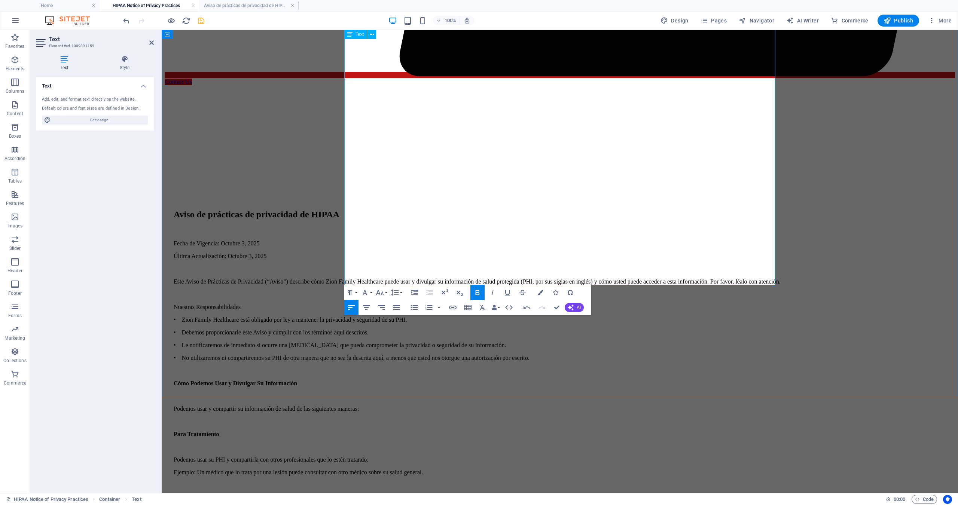
drag, startPoint x: 346, startPoint y: 271, endPoint x: 394, endPoint y: 269, distance: 48.4
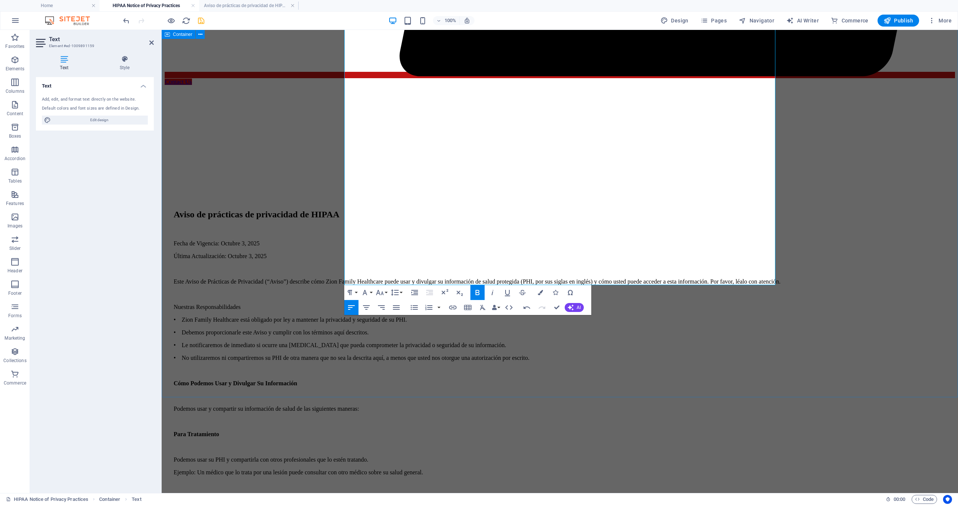
drag, startPoint x: 466, startPoint y: 281, endPoint x: 335, endPoint y: 274, distance: 131.6
copy div "Información de contacto de la Oficina de Privacidad de HIPAA Correo Electrónico…"
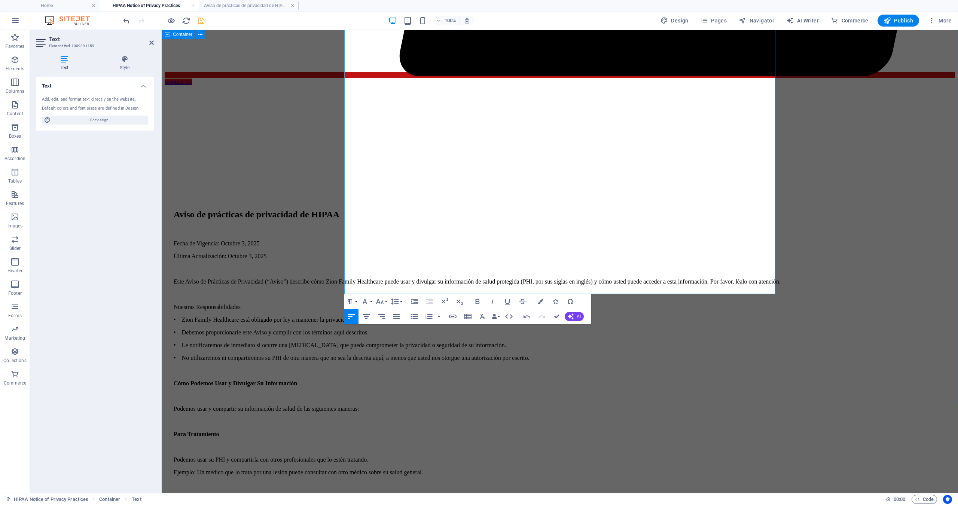
drag, startPoint x: 466, startPoint y: 291, endPoint x: 338, endPoint y: 283, distance: 127.9
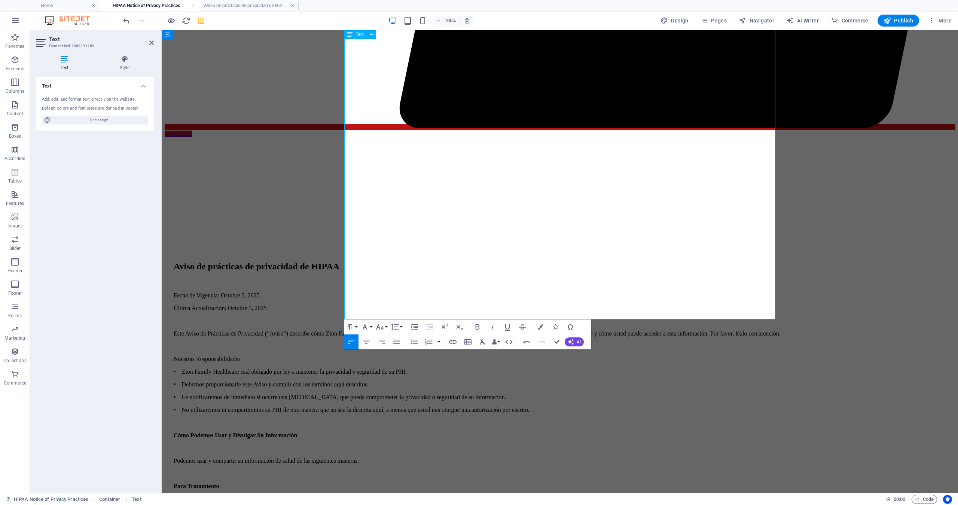
scroll to position [498, 0]
drag, startPoint x: 530, startPoint y: 234, endPoint x: 341, endPoint y: 235, distance: 189.8
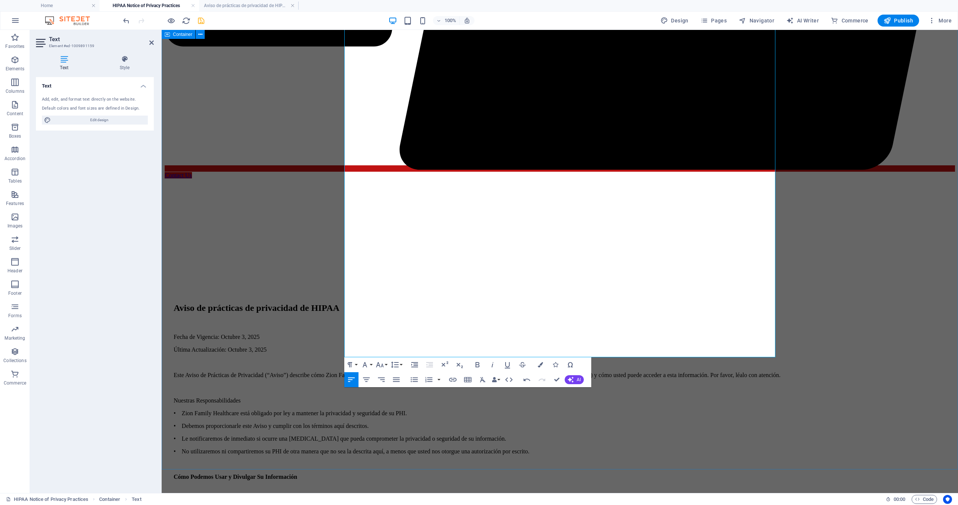
scroll to position [416, 0]
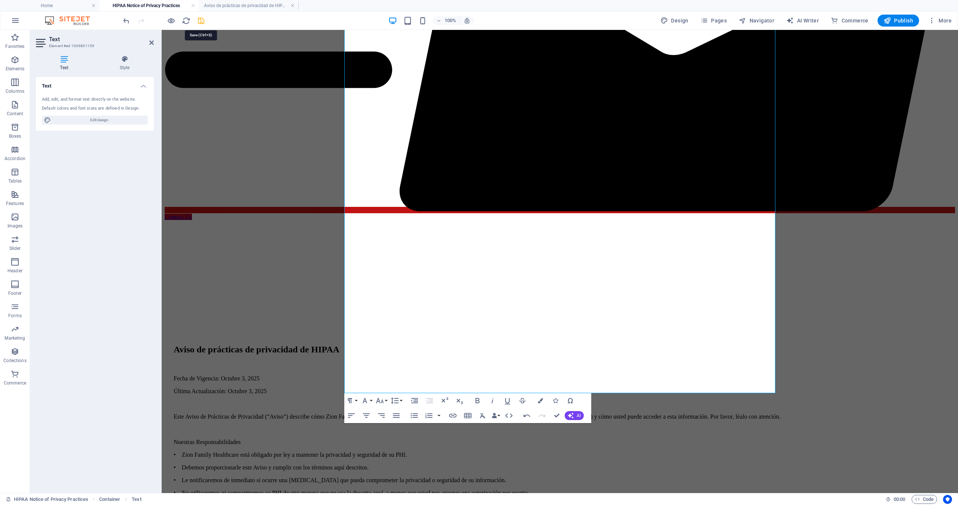
click at [200, 19] on icon "save" at bounding box center [201, 20] width 9 height 9
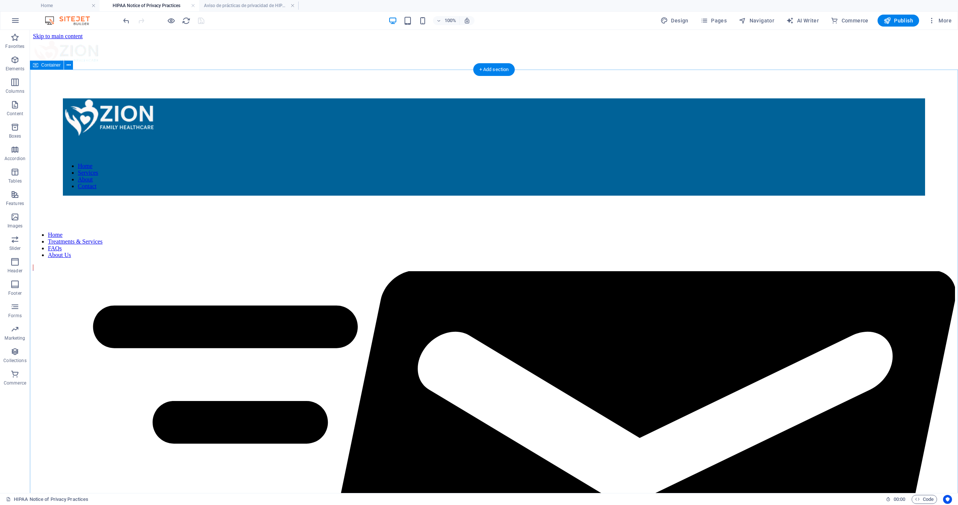
scroll to position [0, 0]
click at [720, 18] on span "Pages" at bounding box center [714, 20] width 26 height 7
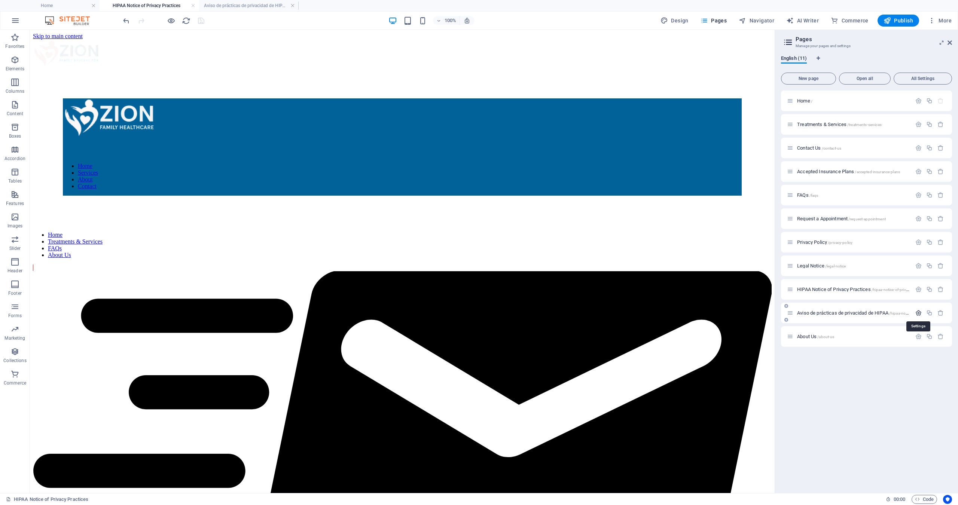
click at [919, 311] on icon "button" at bounding box center [919, 313] width 6 height 6
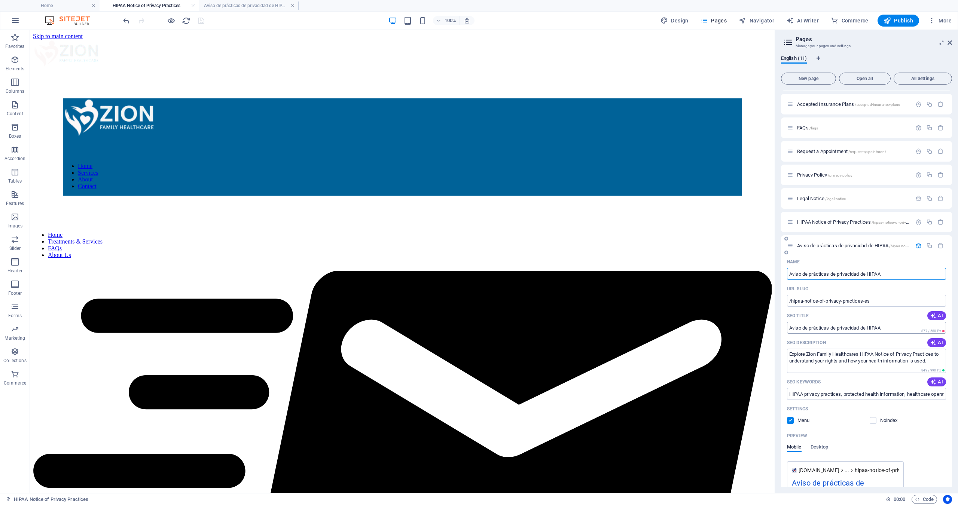
scroll to position [72, 0]
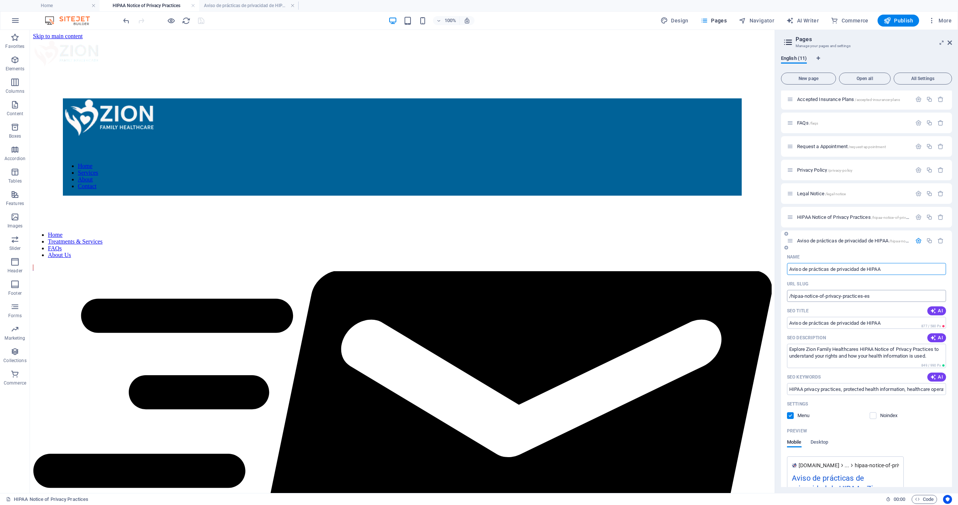
click at [911, 302] on input "/hipaa-notice-of-privacy-practices-es" at bounding box center [866, 296] width 159 height 12
click at [935, 310] on icon "button" at bounding box center [934, 311] width 6 height 6
type input "Zion Family Healthcare Privacy Notice"
drag, startPoint x: 790, startPoint y: 273, endPoint x: 854, endPoint y: 269, distance: 63.8
click at [852, 269] on input "Aviso de prácticas de privacidad de HIPAA" at bounding box center [866, 269] width 159 height 12
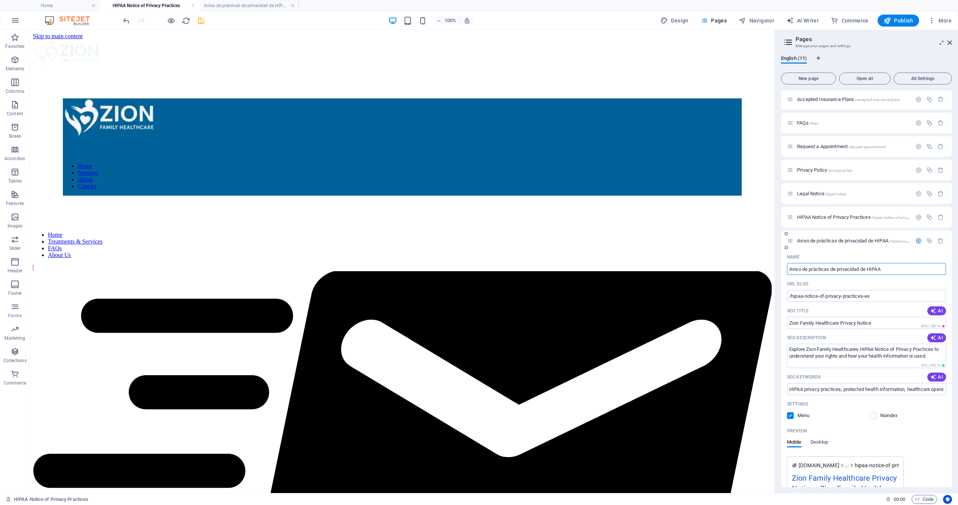
click at [899, 269] on input "Aviso de prácticas de privacidad de HIPAA" at bounding box center [866, 269] width 159 height 12
drag, startPoint x: 890, startPoint y: 269, endPoint x: 785, endPoint y: 268, distance: 105.2
click at [785, 268] on div "Name Aviso de prácticas de privacidad de HIPAA ​ URL SLUG /hipaa-notice-of-priv…" at bounding box center [866, 412] width 171 height 322
drag, startPoint x: 911, startPoint y: 354, endPoint x: 769, endPoint y: 319, distance: 146.5
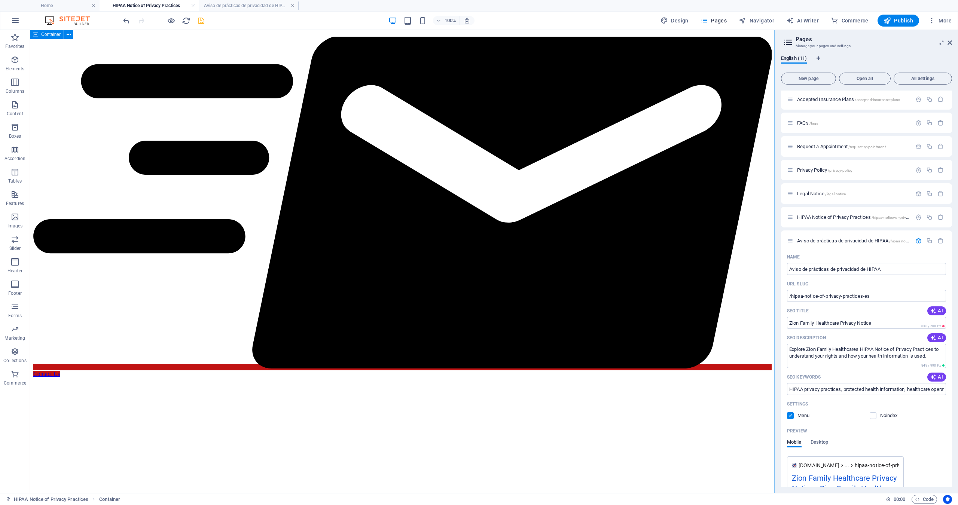
scroll to position [238, 0]
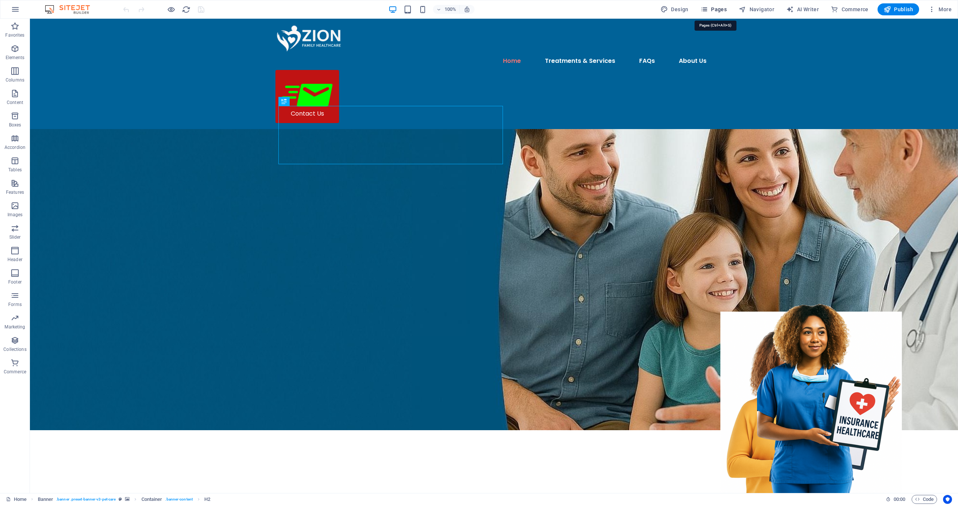
click at [719, 10] on span "Pages" at bounding box center [714, 9] width 26 height 7
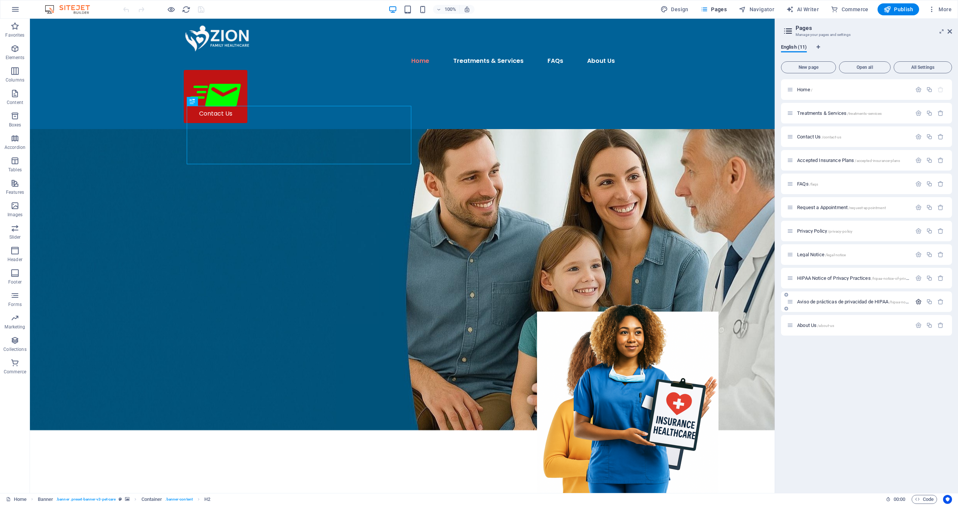
click at [919, 302] on icon "button" at bounding box center [919, 302] width 6 height 6
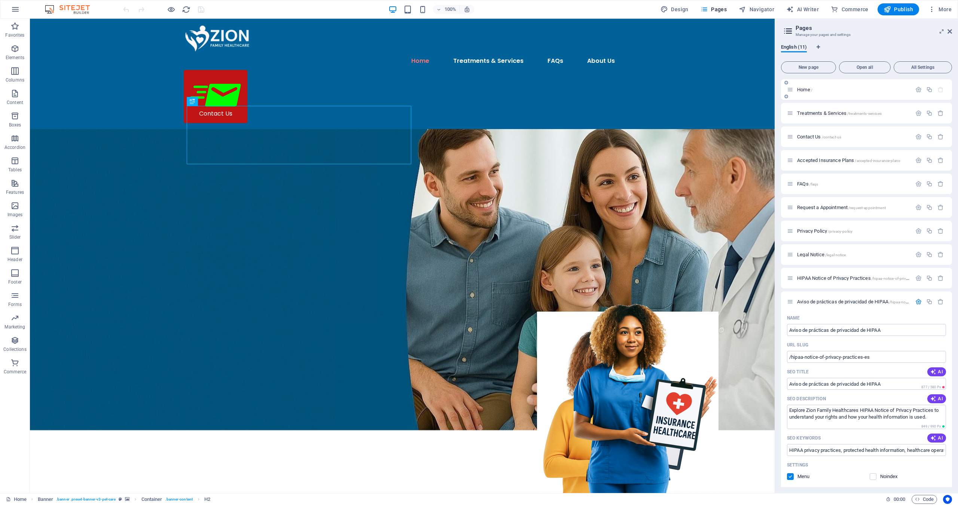
click at [803, 84] on div "Home /" at bounding box center [866, 89] width 171 height 21
click at [804, 91] on span "Home /" at bounding box center [804, 90] width 15 height 6
click at [805, 89] on span "Home /" at bounding box center [804, 90] width 15 height 6
click at [820, 91] on p "Home /" at bounding box center [853, 89] width 112 height 5
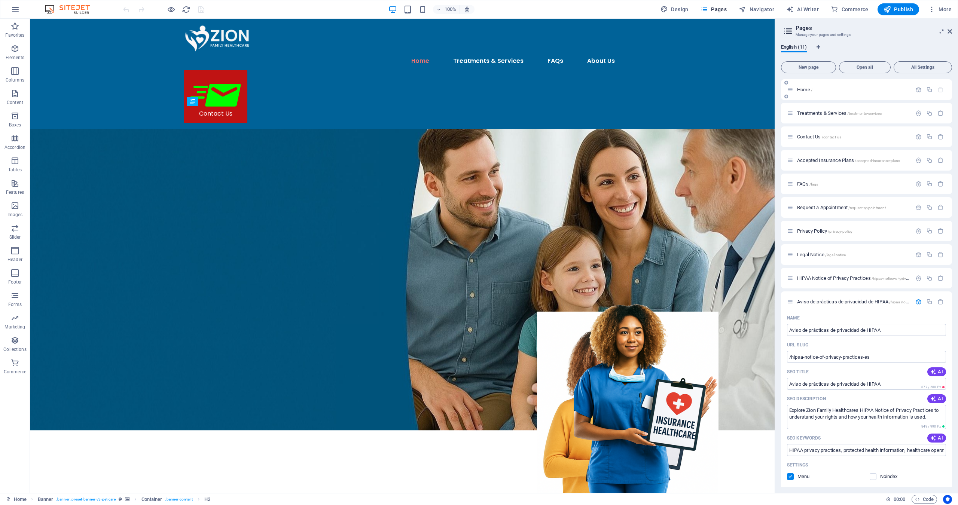
click at [802, 90] on span "Home /" at bounding box center [804, 90] width 15 height 6
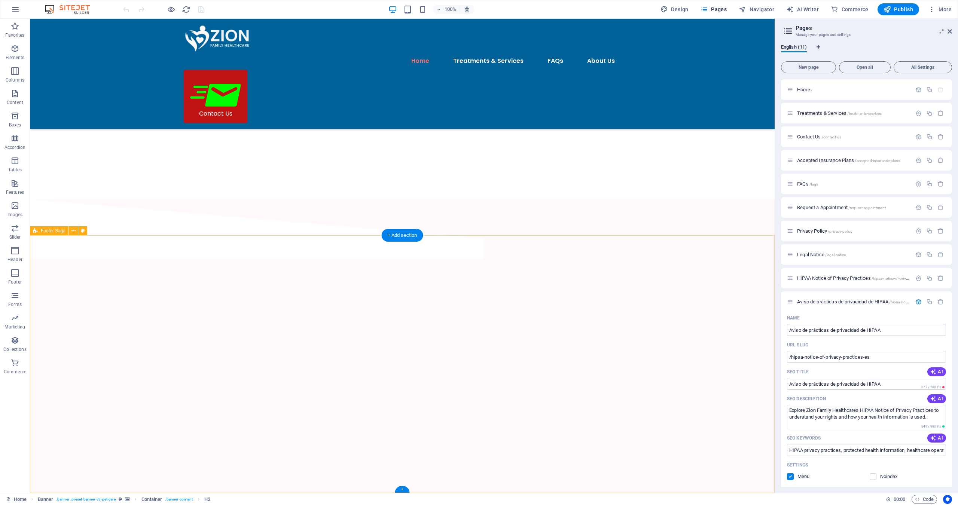
scroll to position [1717, 0]
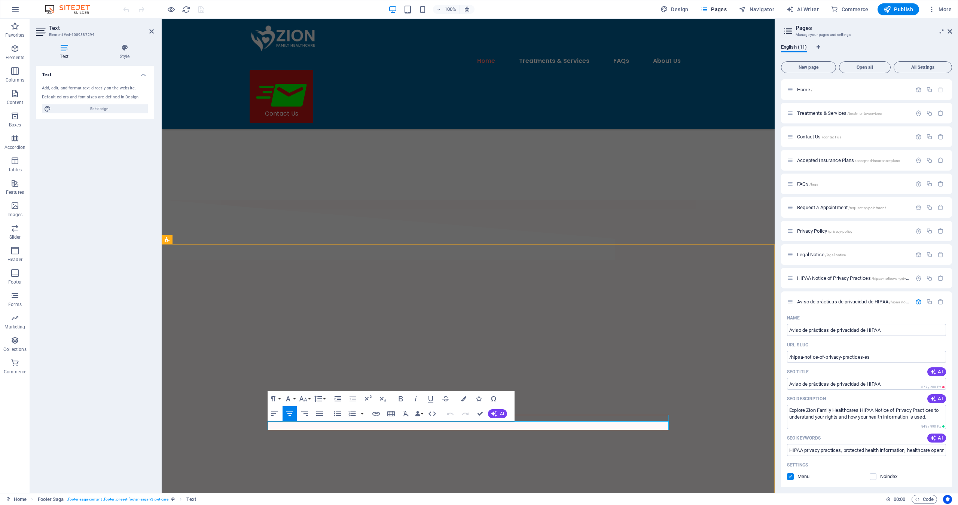
scroll to position [1708, 0]
click at [593, 407] on icon "button" at bounding box center [592, 406] width 5 height 5
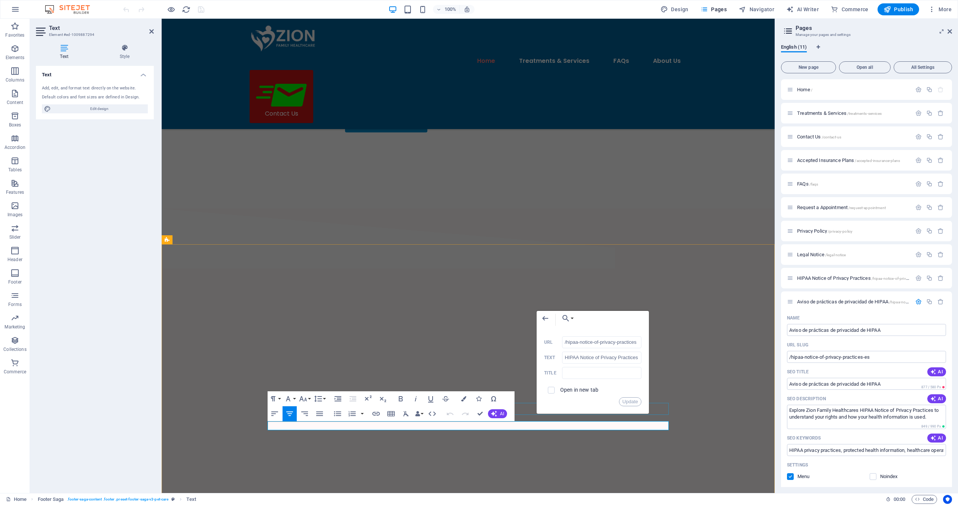
scroll to position [0, 5]
drag, startPoint x: 639, startPoint y: 344, endPoint x: 540, endPoint y: 345, distance: 99.2
click at [540, 345] on div "Back Choose Link Home Treatments & Services Contact Us Accepted Insurance Plans…" at bounding box center [593, 362] width 112 height 103
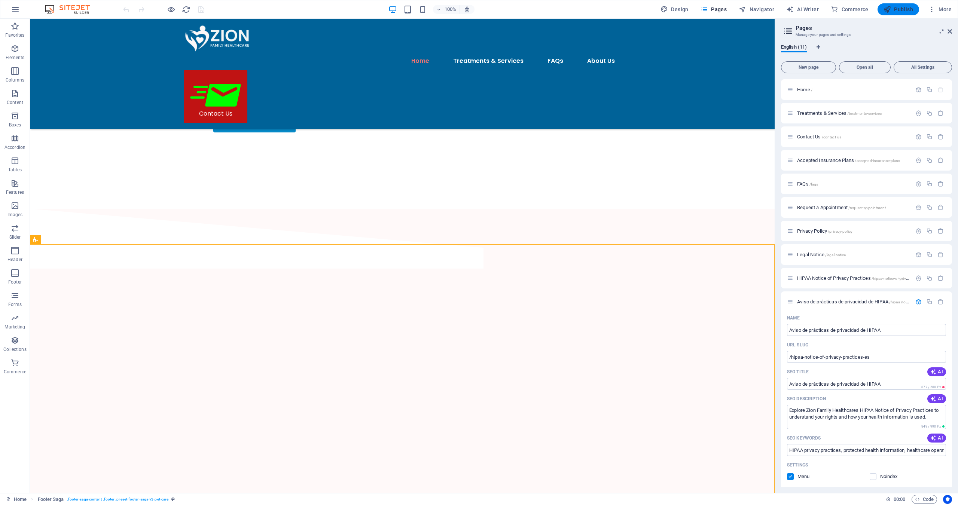
click at [903, 9] on span "Publish" at bounding box center [899, 9] width 30 height 7
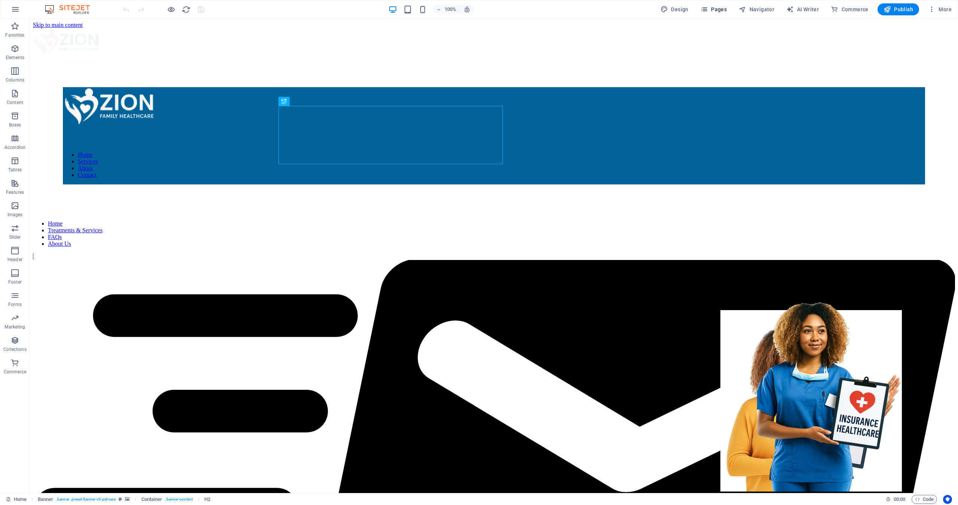
click at [714, 10] on span "Pages" at bounding box center [714, 9] width 26 height 7
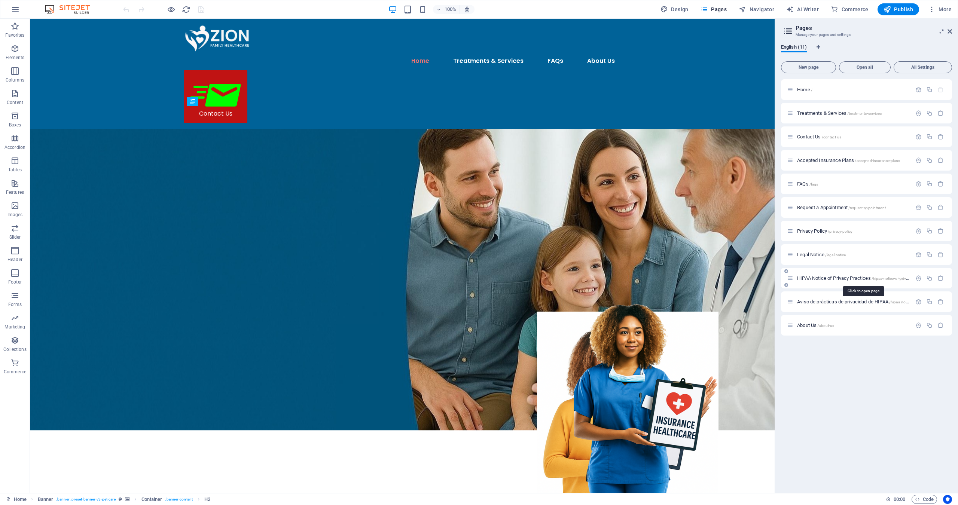
click at [831, 279] on span "HIPAA Notice of Privacy Practices /hipaa-notice-of-privacy-practices" at bounding box center [862, 279] width 131 height 6
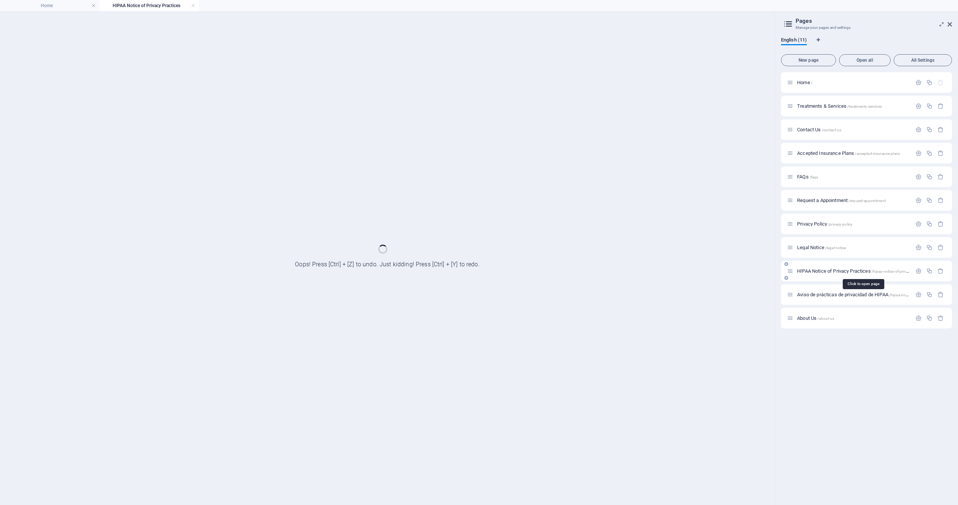
click at [831, 279] on div "HIPAA Notice of Privacy Practices /hipaa-notice-of-privacy-practices" at bounding box center [866, 271] width 171 height 21
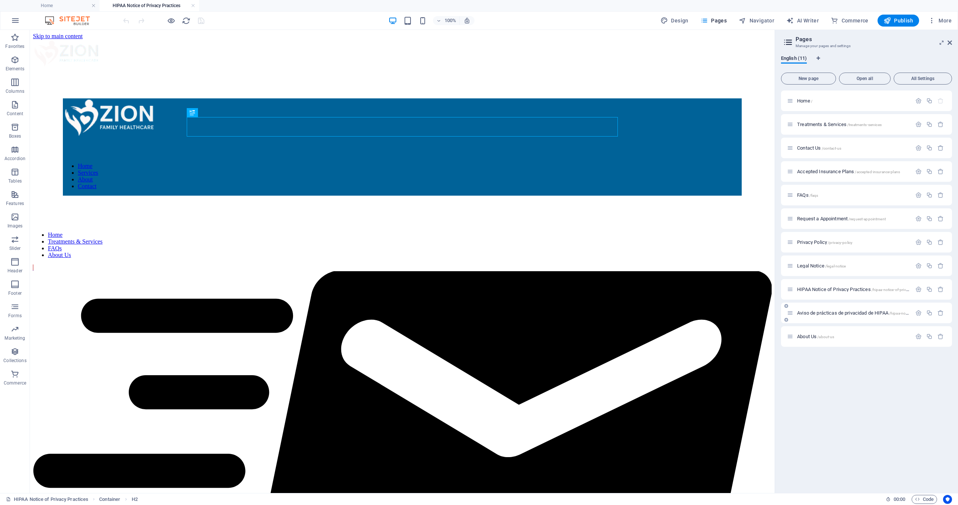
click at [825, 314] on span "Aviso de prácticas de privacidad de HIPAA /hipaa-notice-of-privacy-practices-es" at bounding box center [873, 313] width 153 height 6
click at [918, 291] on icon "button" at bounding box center [919, 289] width 6 height 6
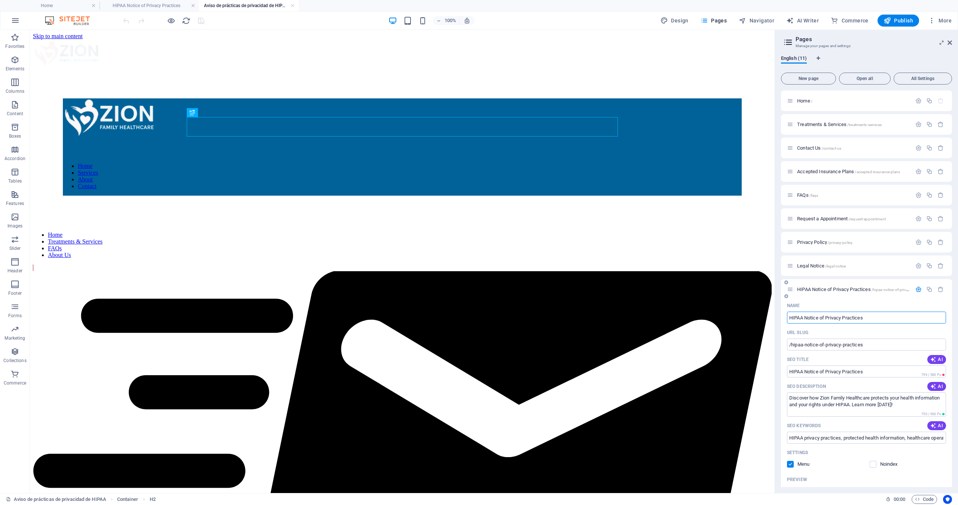
drag, startPoint x: 867, startPoint y: 317, endPoint x: 799, endPoint y: 308, distance: 69.0
click at [799, 308] on div "Name HIPAA Notice of Privacy Practices ​" at bounding box center [866, 312] width 159 height 24
click at [882, 347] on input "/hipaa-notice-of-privacy-practices" at bounding box center [866, 345] width 159 height 12
type input "/hipaa-notice-of-privacy-practices-es1"
click at [198, 20] on icon "save" at bounding box center [201, 20] width 9 height 9
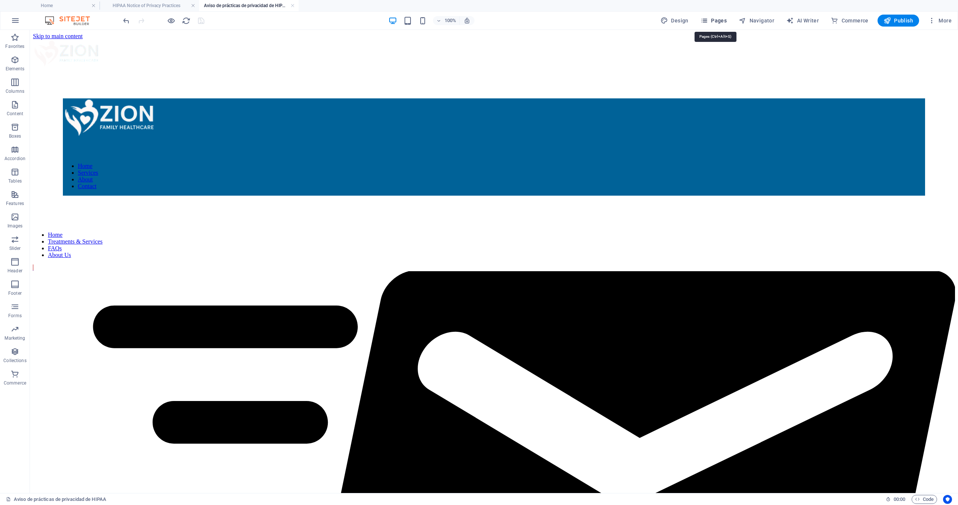
click at [720, 20] on span "Pages" at bounding box center [714, 20] width 26 height 7
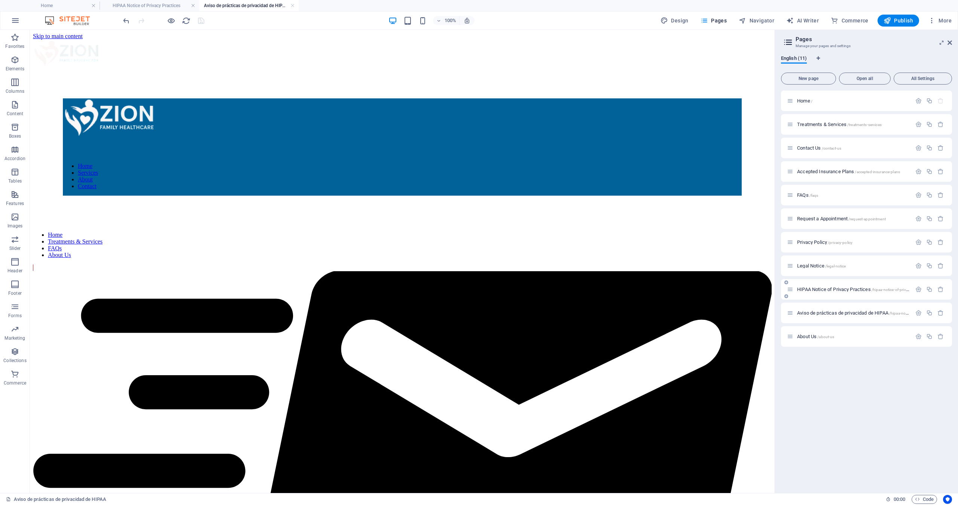
click at [822, 289] on span "HIPAA Notice of Privacy Practices /hipaa-notice-of-privacy-practices-es1" at bounding box center [866, 290] width 138 height 6
click at [918, 289] on icon "button" at bounding box center [919, 289] width 6 height 6
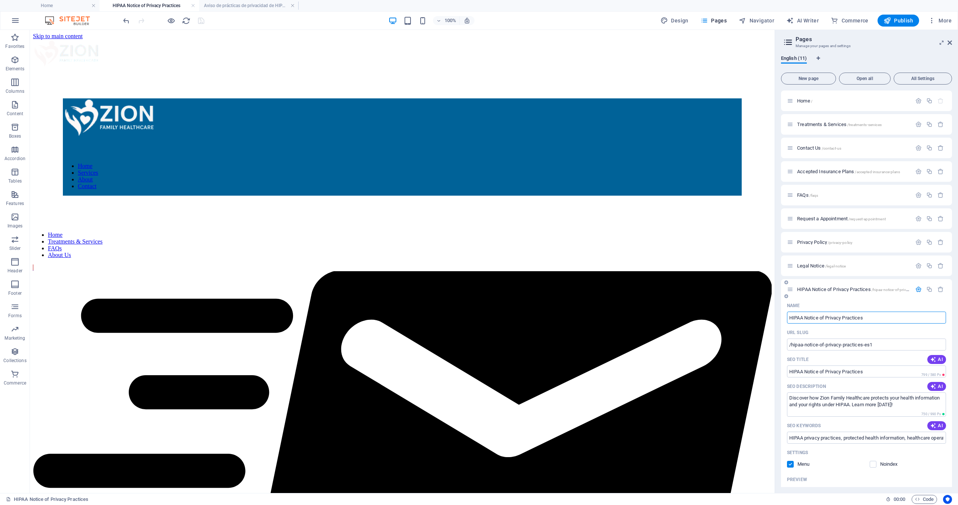
drag, startPoint x: 871, startPoint y: 319, endPoint x: 782, endPoint y: 319, distance: 89.5
click at [782, 319] on div "Name HIPAA Notice of Privacy Practices ​ URL SLUG /hipaa-notice-of-privacy-prac…" at bounding box center [866, 462] width 171 height 325
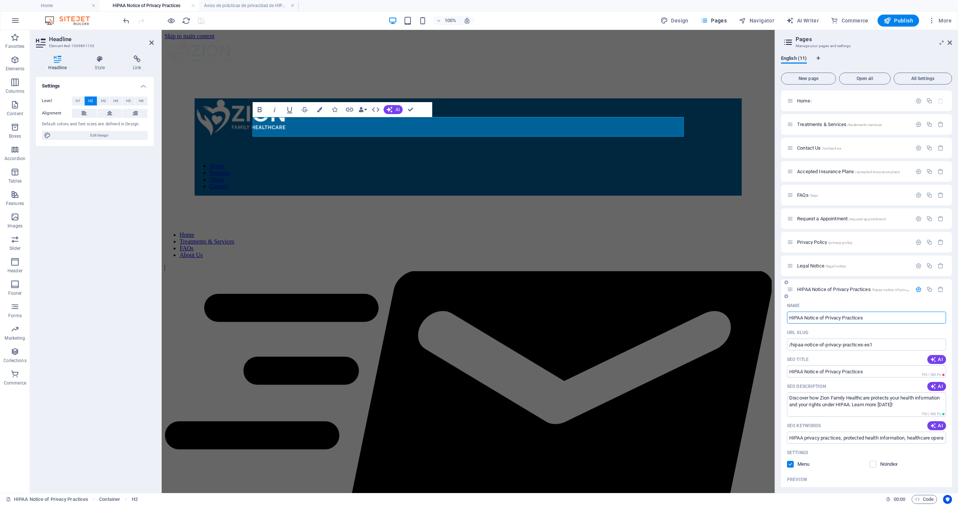
click at [865, 319] on input "HIPAA Notice of Privacy Practices" at bounding box center [866, 318] width 159 height 12
drag, startPoint x: 849, startPoint y: 319, endPoint x: 788, endPoint y: 319, distance: 60.3
click at [788, 319] on input "HIPAA Notice of Privacy Practices" at bounding box center [866, 318] width 159 height 12
paste input "Aviso de prácticas de privacidad de HIPAA"
type input "Aviso de prácticas de privacidad de HIPAA"
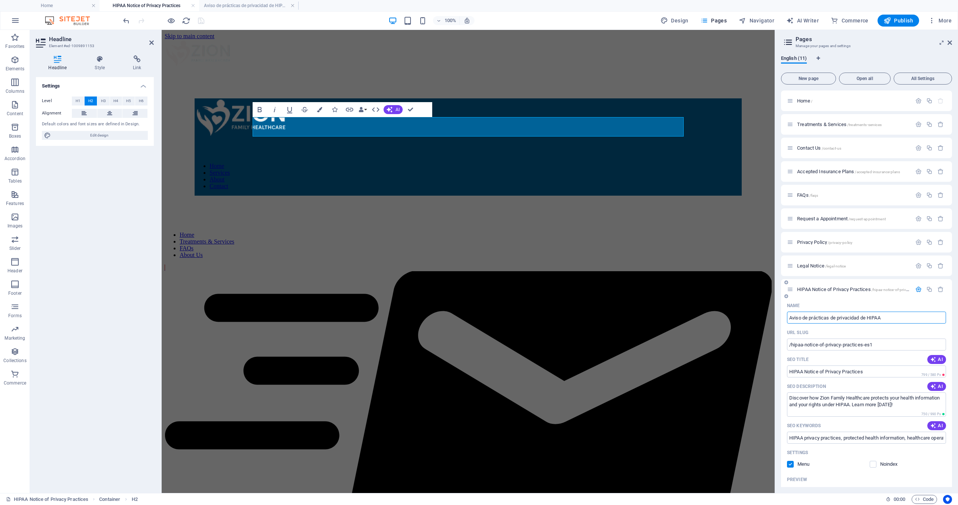
type input "Aviso de prácticas de privacidad de HIPAA"
click at [892, 344] on input "/hipaa-notice-of-privacy-practices-es1" at bounding box center [866, 345] width 159 height 12
type input "/hipaa-notice-of-privacy-practices-es"
drag, startPoint x: 1048, startPoint y: 401, endPoint x: 763, endPoint y: 371, distance: 286.8
drag, startPoint x: 790, startPoint y: 371, endPoint x: 885, endPoint y: 368, distance: 95.5
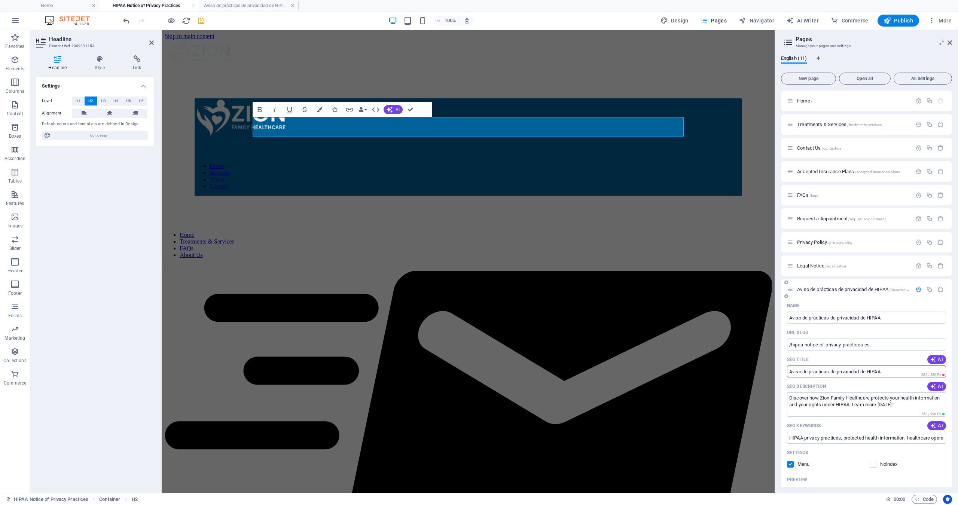
click at [885, 368] on input "Aviso de prácticas de privacidad de HIPAA" at bounding box center [866, 372] width 159 height 12
drag, startPoint x: 886, startPoint y: 319, endPoint x: 787, endPoint y: 317, distance: 100.0
click at [787, 317] on div "Name Aviso de prácticas de privacidad de HIPAA ​ URL SLUG /hipaa-notice-of-priv…" at bounding box center [866, 462] width 171 height 325
click at [201, 20] on icon "save" at bounding box center [201, 20] width 9 height 9
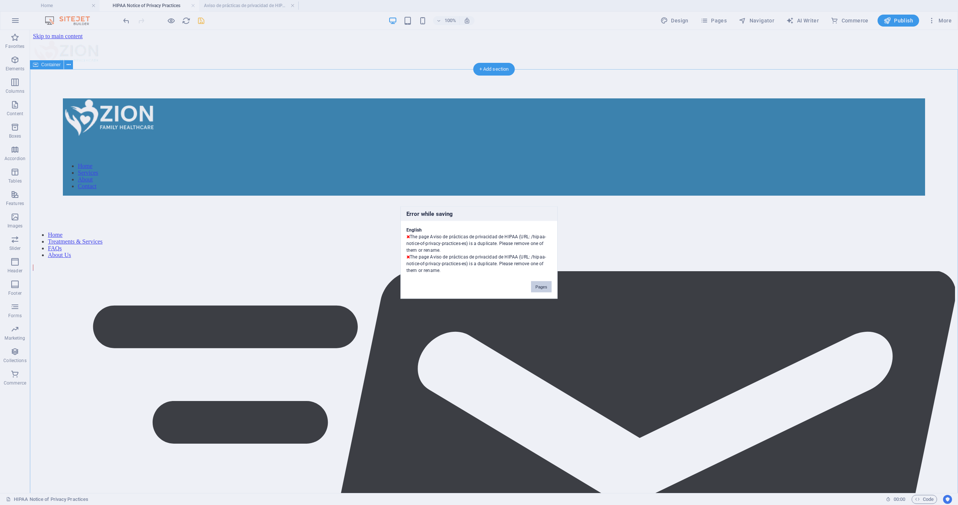
click at [545, 286] on button "Pages" at bounding box center [541, 287] width 21 height 11
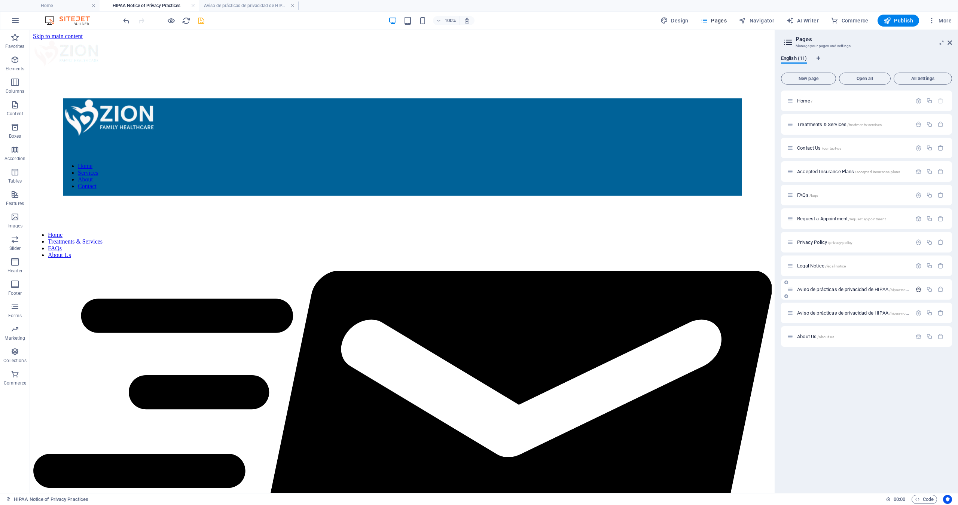
click at [918, 290] on icon "button" at bounding box center [919, 289] width 6 height 6
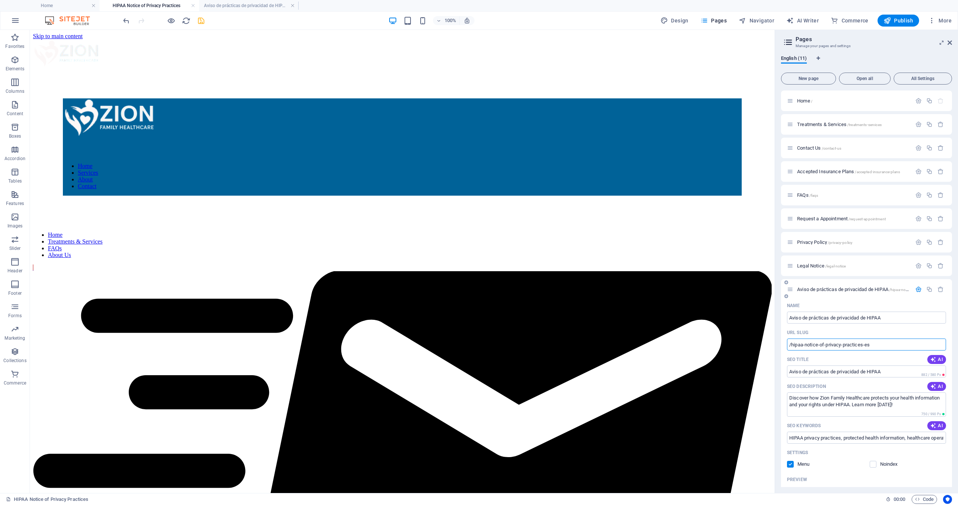
click at [893, 348] on input "/hipaa-notice-of-privacy-practices-es" at bounding box center [866, 345] width 159 height 12
type input "/hipaa-notice-of-privacy-practices-es1"
click at [201, 19] on icon "save" at bounding box center [201, 20] width 9 height 9
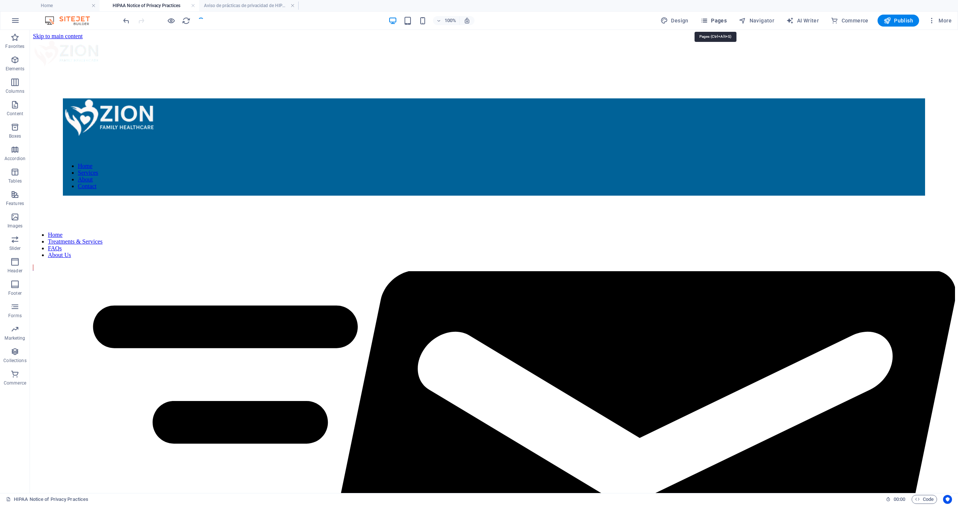
click at [717, 21] on span "Pages" at bounding box center [714, 20] width 26 height 7
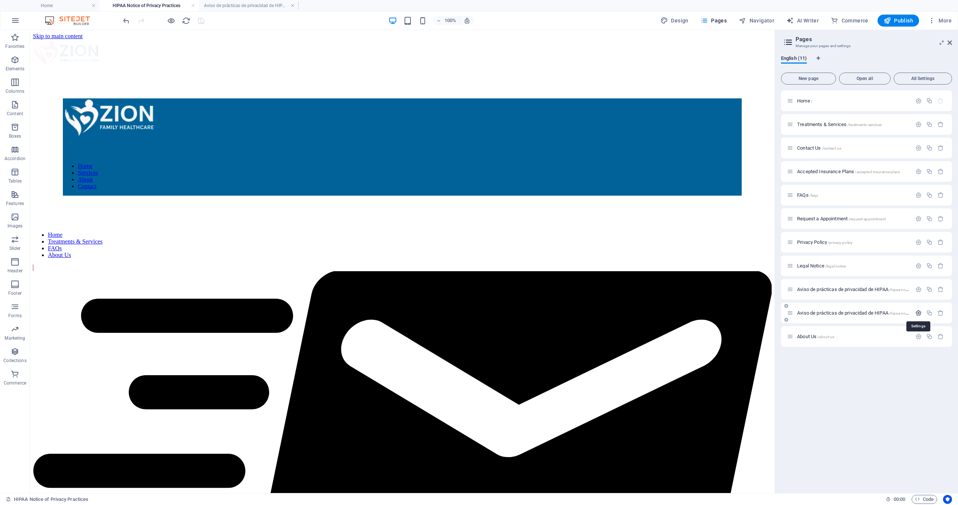
click at [917, 312] on icon "button" at bounding box center [919, 313] width 6 height 6
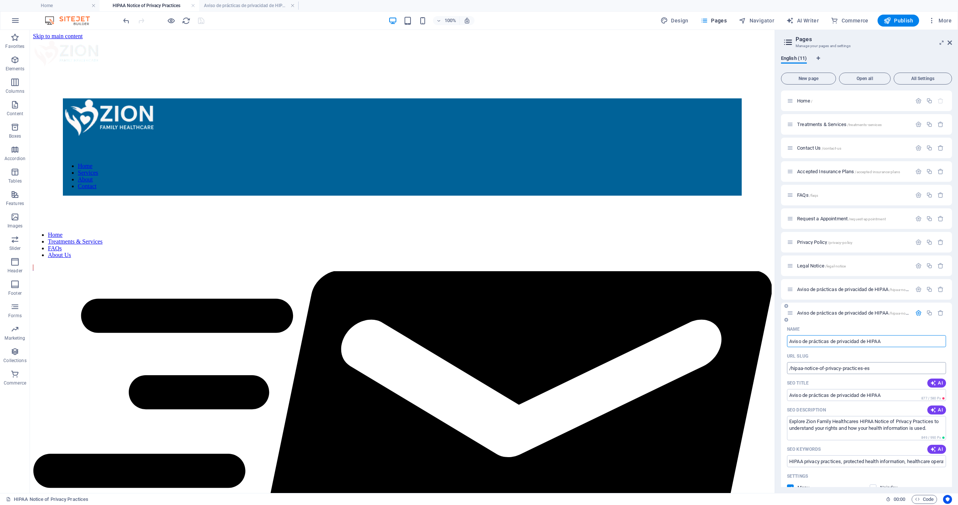
click at [883, 366] on input "/hipaa-notice-of-privacy-practices-es" at bounding box center [866, 368] width 159 height 12
click at [882, 368] on input "/hipaa-notice-of-privacy-practices-es" at bounding box center [866, 368] width 159 height 12
type input "/hipaa-notice-of-privacy-practices"
click at [916, 313] on icon "button" at bounding box center [919, 313] width 6 height 6
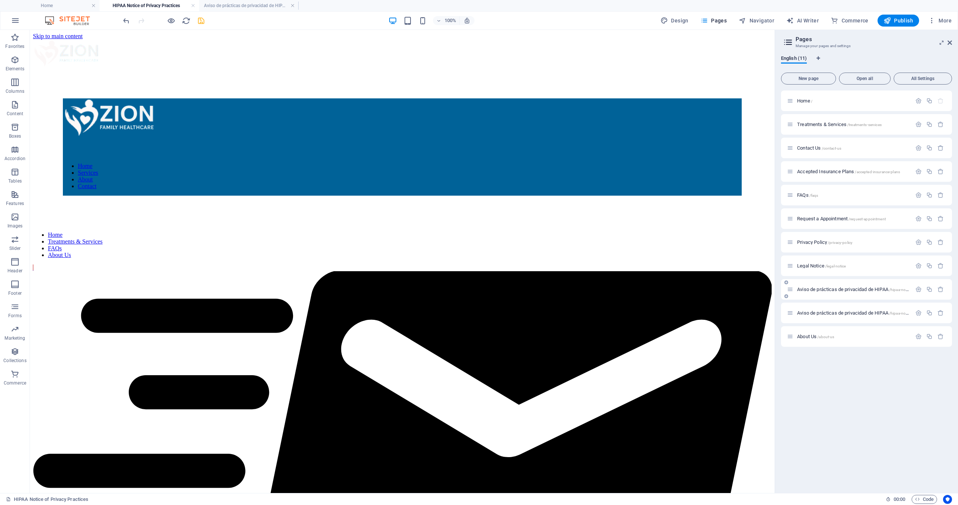
click at [877, 290] on span "Aviso de prácticas de privacidad de HIPAA /hipaa-notice-of-privacy-practices-es1" at bounding box center [875, 290] width 156 height 6
click at [918, 290] on icon "button" at bounding box center [919, 289] width 6 height 6
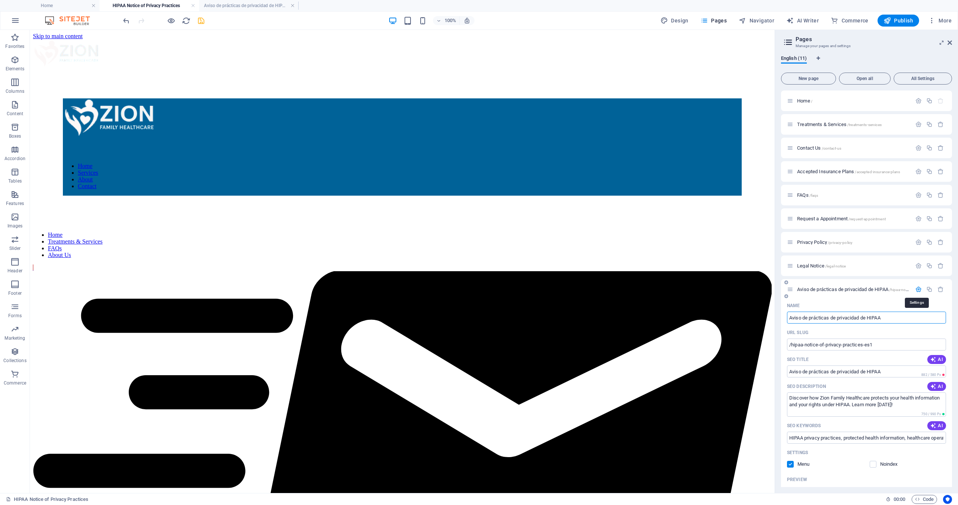
click at [918, 290] on icon "button" at bounding box center [919, 289] width 6 height 6
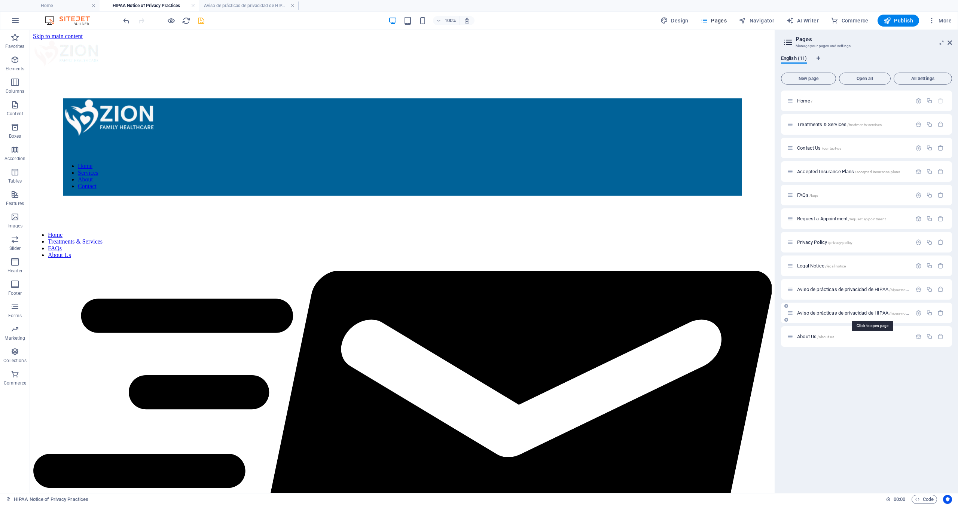
click at [840, 314] on span "Aviso de prácticas de privacidad de HIPAA /hipaa-notice-of-privacy-practices" at bounding box center [871, 313] width 148 height 6
click at [917, 313] on icon "button" at bounding box center [919, 313] width 6 height 6
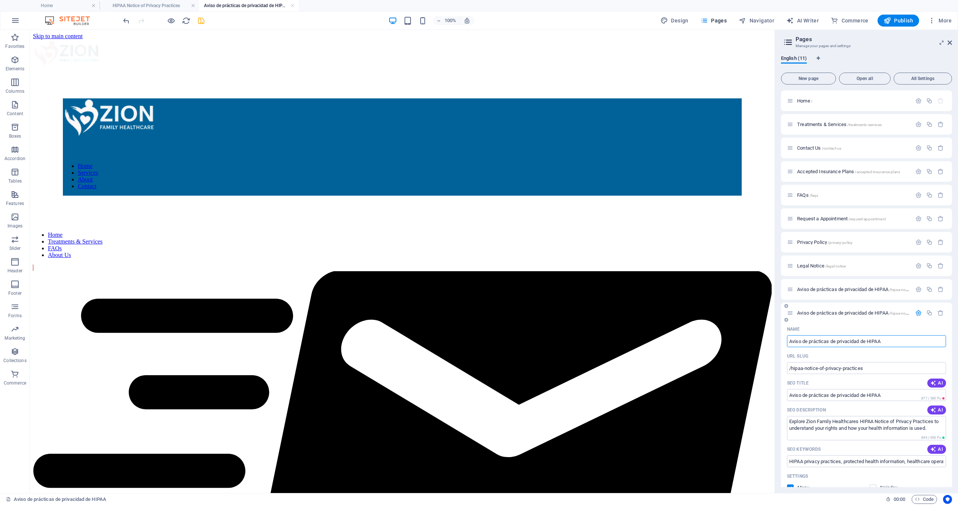
click at [891, 341] on input "Aviso de prácticas de privacidad de HIPAA" at bounding box center [866, 341] width 159 height 12
drag, startPoint x: 887, startPoint y: 342, endPoint x: 787, endPoint y: 342, distance: 100.7
click at [787, 342] on div "Name Aviso de prácticas de privacidad de HIPAA ​ URL SLUG /hipaa-notice-of-priv…" at bounding box center [866, 489] width 171 height 333
paste input "HIPAA Notice of Privacy Practices"
type input "HIPAA Notice of Privacy Practices"
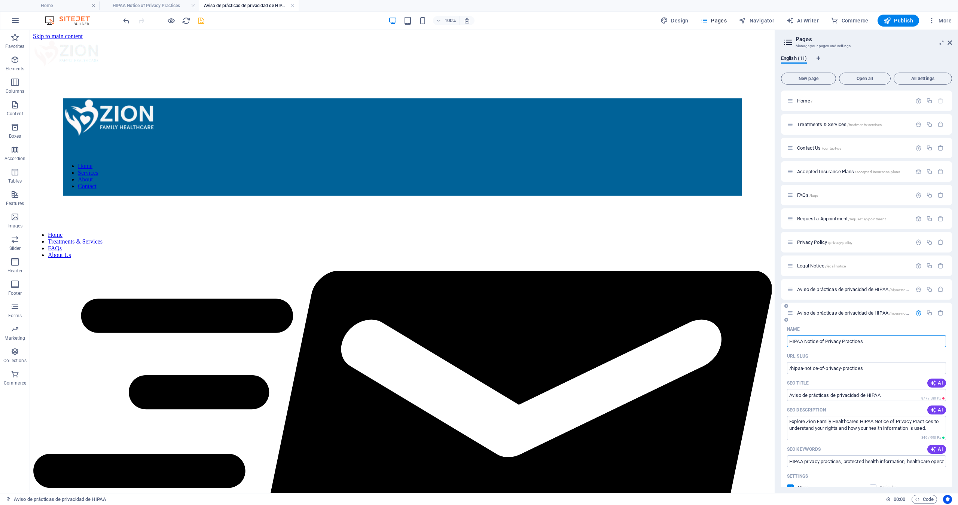
type input "HIPAA Notice of Privacy Practices"
click at [200, 21] on icon "save" at bounding box center [201, 20] width 9 height 9
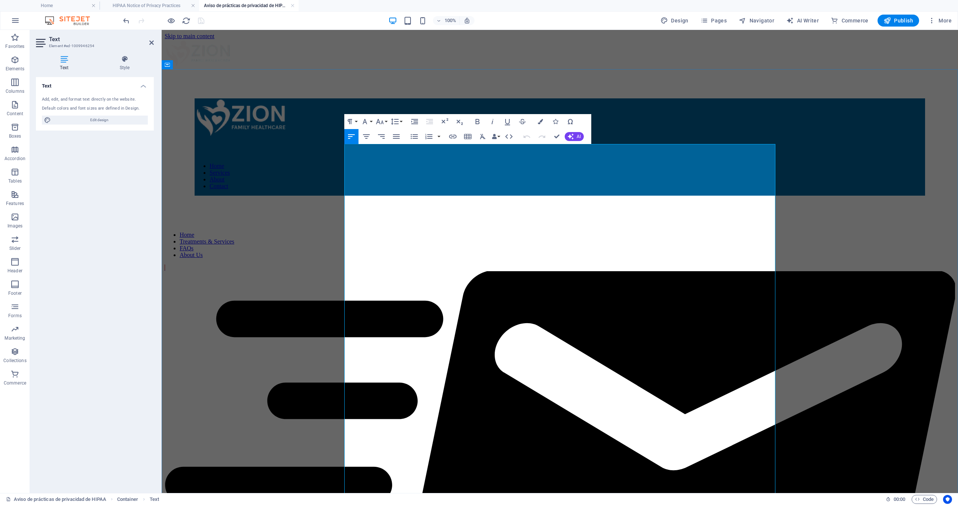
drag, startPoint x: 361, startPoint y: 221, endPoint x: 372, endPoint y: 220, distance: 11.2
click at [451, 137] on icon "button" at bounding box center [452, 136] width 9 height 9
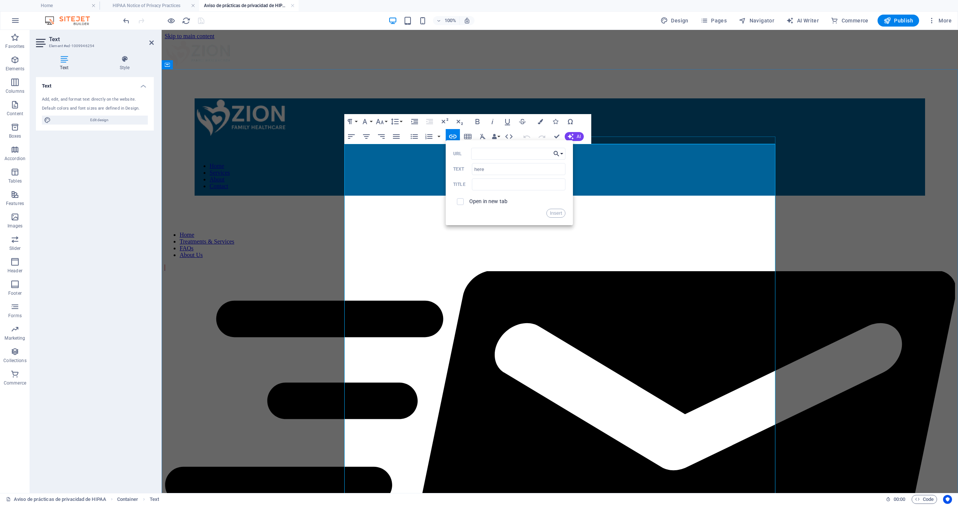
click at [561, 154] on button "Choose Link" at bounding box center [558, 154] width 14 height 12
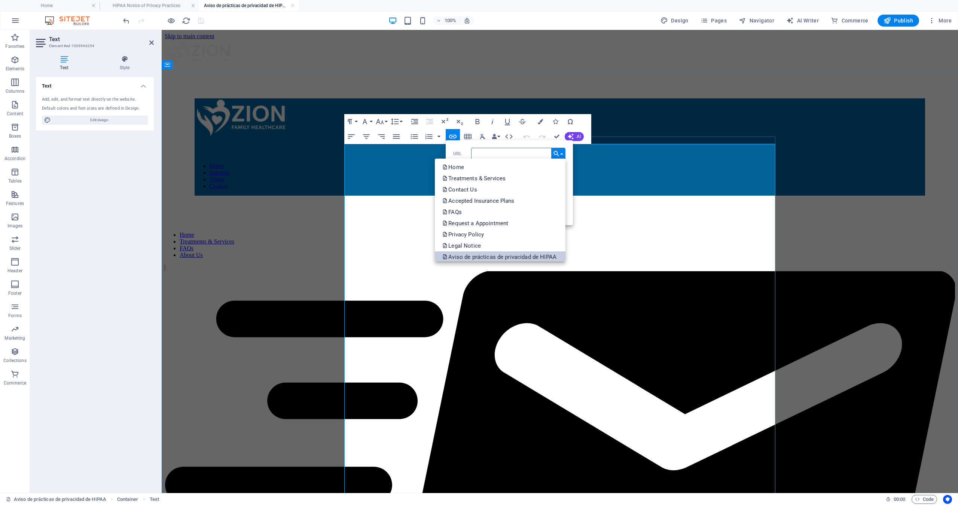
click at [524, 257] on p "Aviso de prácticas de privacidad de HIPAA" at bounding box center [500, 257] width 116 height 11
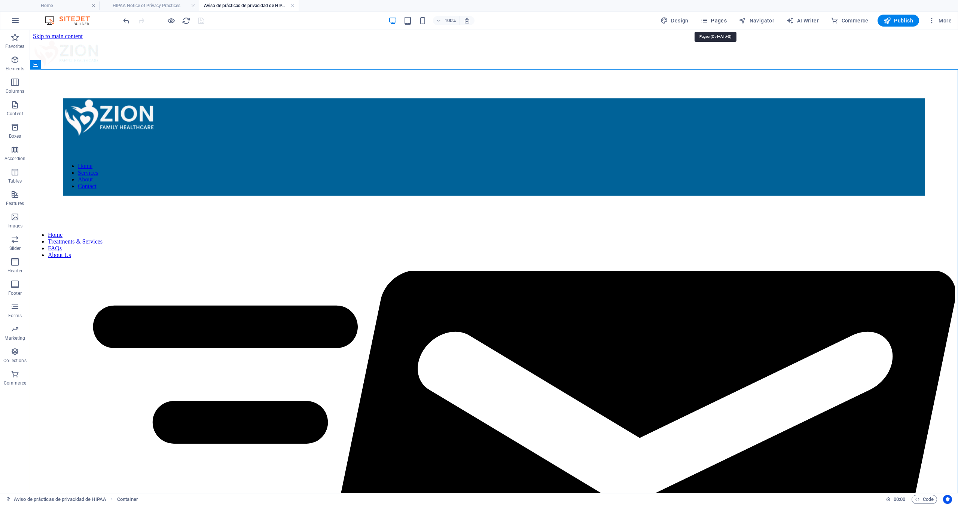
click at [716, 23] on span "Pages" at bounding box center [714, 20] width 26 height 7
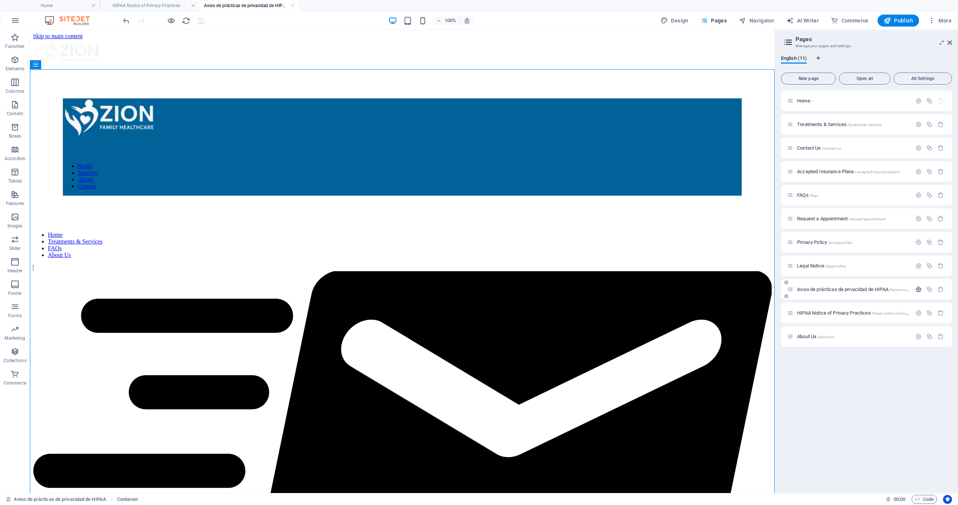
click at [918, 290] on icon "button" at bounding box center [919, 289] width 6 height 6
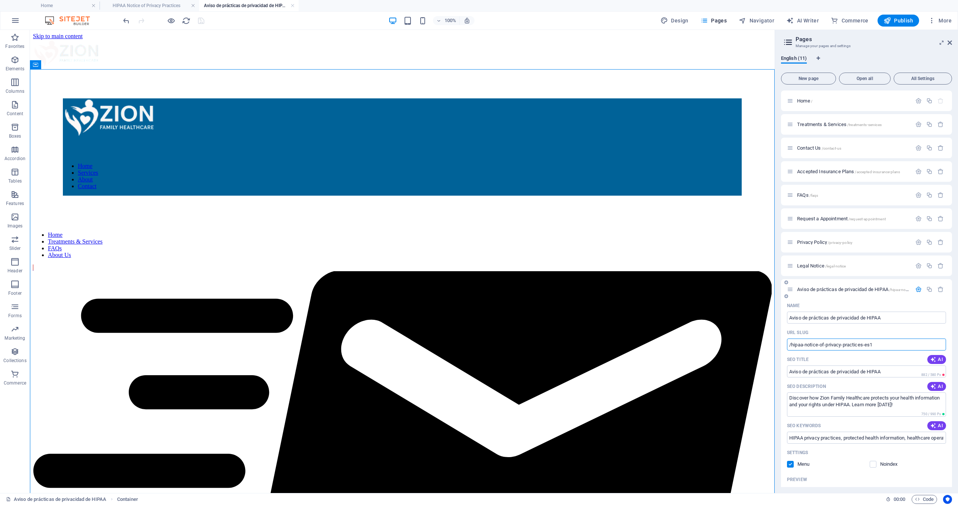
click at [887, 347] on input "/hipaa-notice-of-privacy-practices-es1" at bounding box center [866, 345] width 159 height 12
type input "/hipaa-notice-of-privacy-practices-es"
click at [203, 23] on icon "save" at bounding box center [201, 20] width 9 height 9
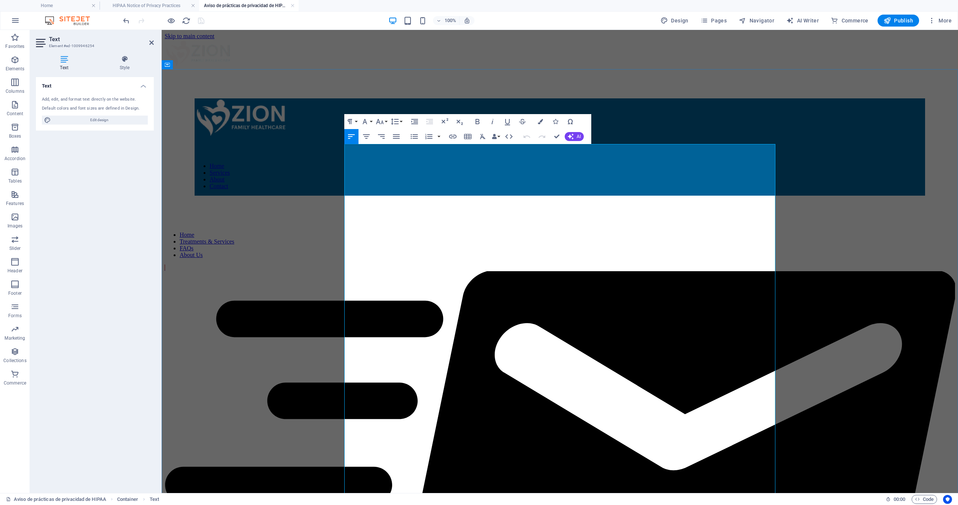
drag, startPoint x: 361, startPoint y: 220, endPoint x: 373, endPoint y: 220, distance: 12.4
click at [455, 136] on icon "button" at bounding box center [452, 137] width 7 height 4
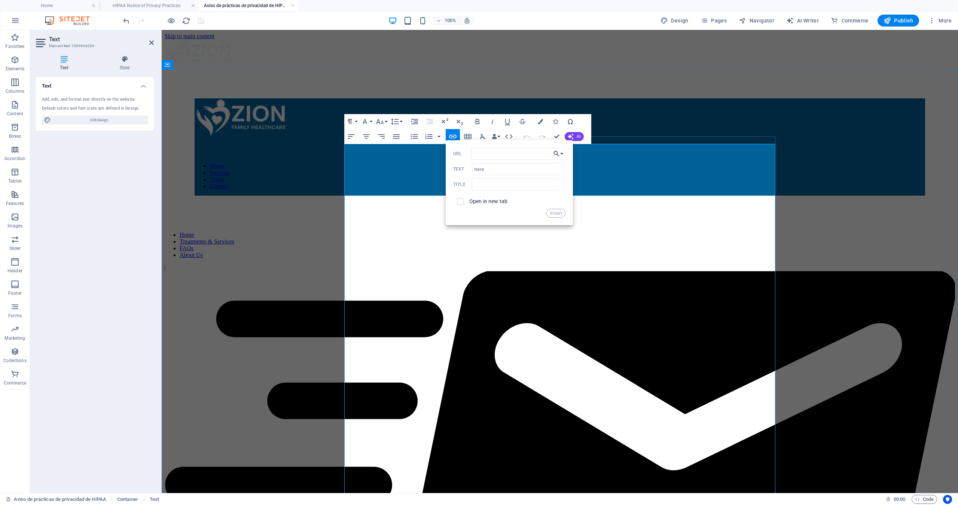
click at [563, 153] on button "Choose Link" at bounding box center [558, 154] width 14 height 12
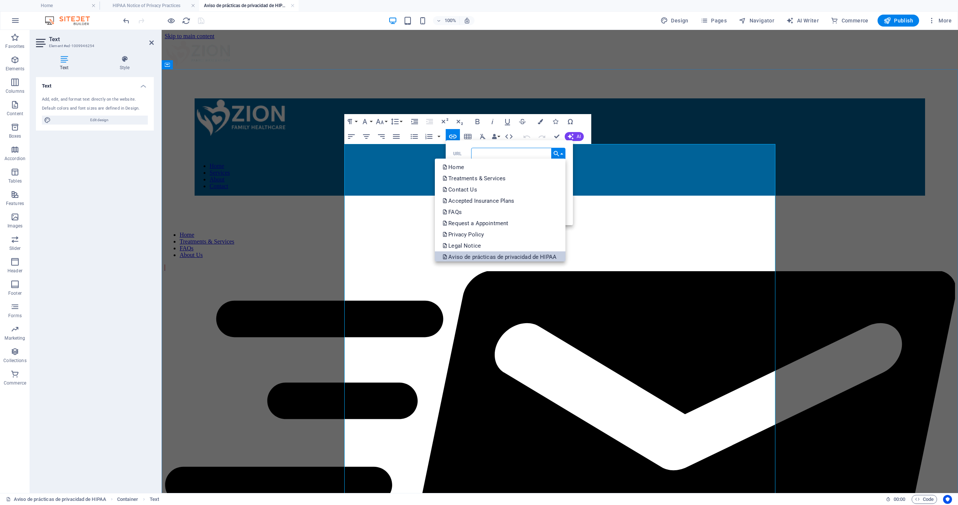
click at [532, 258] on p "Aviso de prácticas de privacidad de HIPAA" at bounding box center [500, 257] width 116 height 11
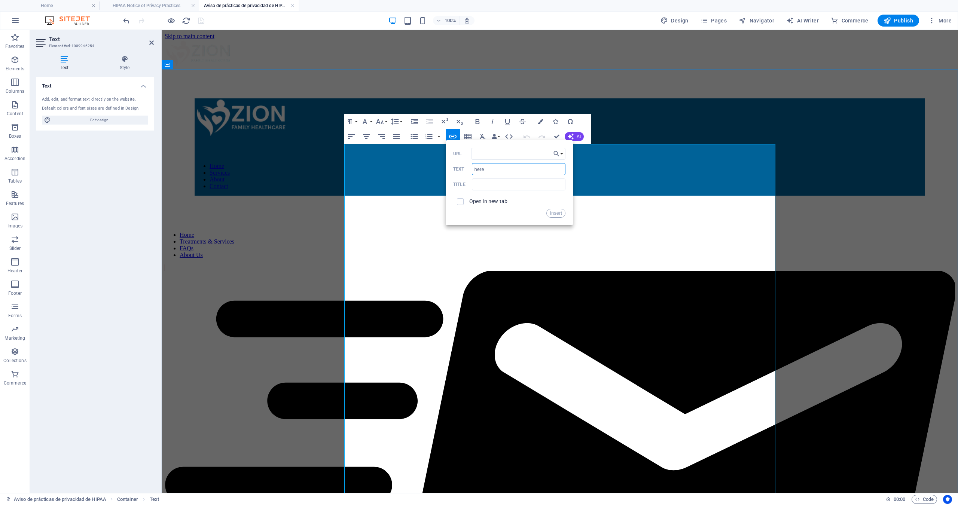
drag, startPoint x: 496, startPoint y: 168, endPoint x: 461, endPoint y: 168, distance: 35.2
click at [461, 168] on div "here Text" at bounding box center [509, 169] width 112 height 12
click at [558, 212] on button "Insert" at bounding box center [556, 213] width 19 height 9
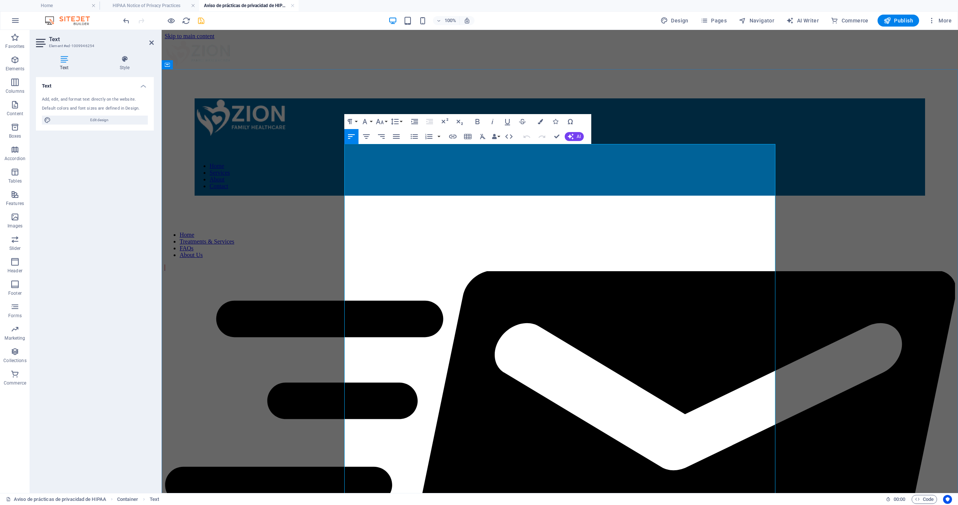
drag, startPoint x: 361, startPoint y: 220, endPoint x: 372, endPoint y: 219, distance: 11.7
click at [477, 120] on icon "button" at bounding box center [478, 121] width 4 height 5
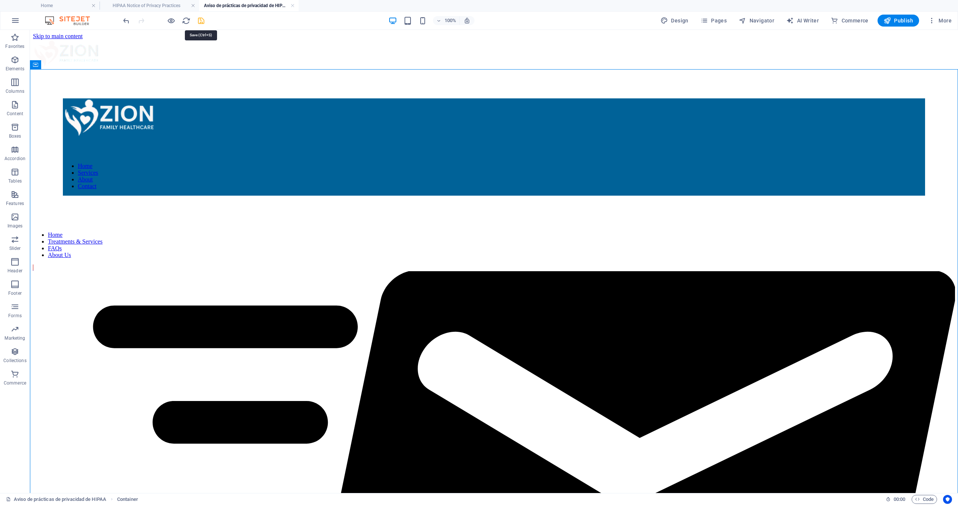
click at [200, 18] on icon "save" at bounding box center [201, 20] width 9 height 9
click at [718, 21] on span "Pages" at bounding box center [714, 20] width 26 height 7
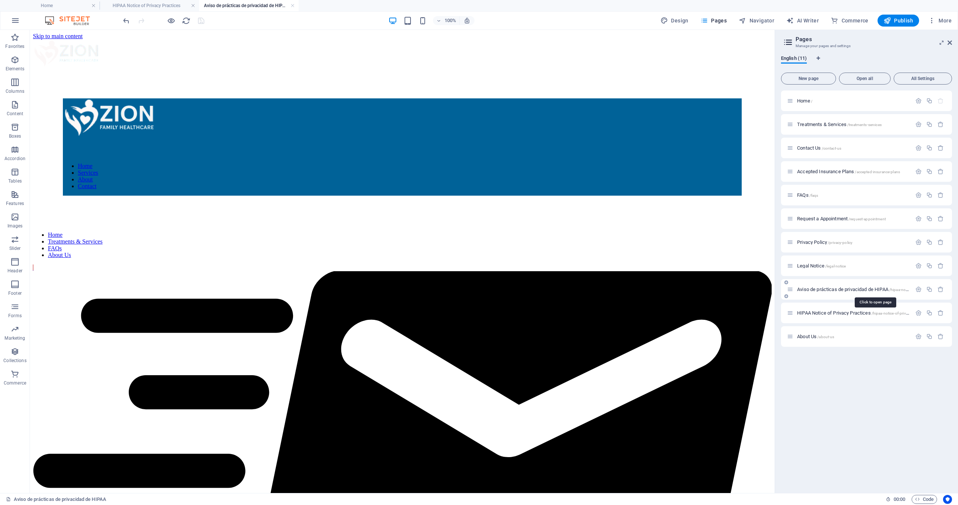
click at [870, 288] on span "Aviso de prácticas de privacidad de HIPAA /hipaa-notice-of-privacy-practices-es" at bounding box center [873, 290] width 153 height 6
click at [917, 289] on icon "button" at bounding box center [919, 289] width 6 height 6
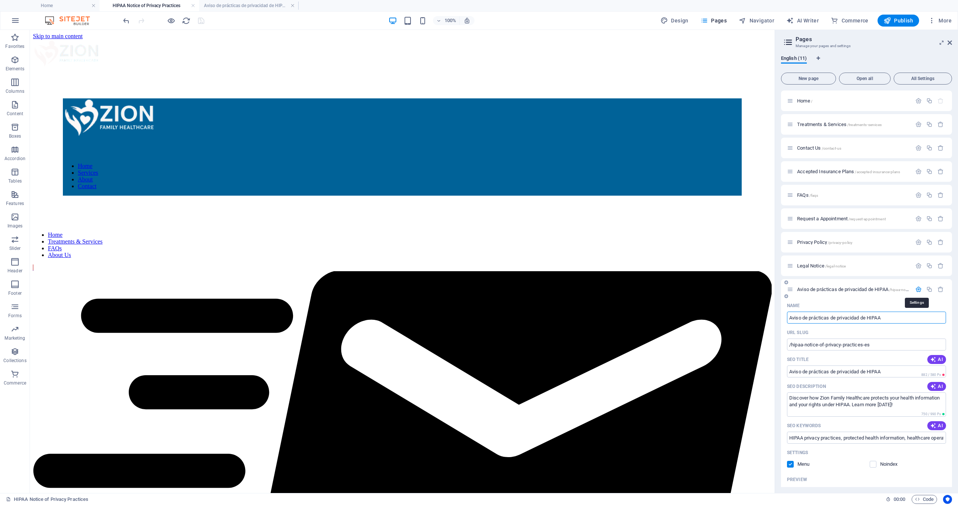
click at [917, 289] on icon "button" at bounding box center [919, 289] width 6 height 6
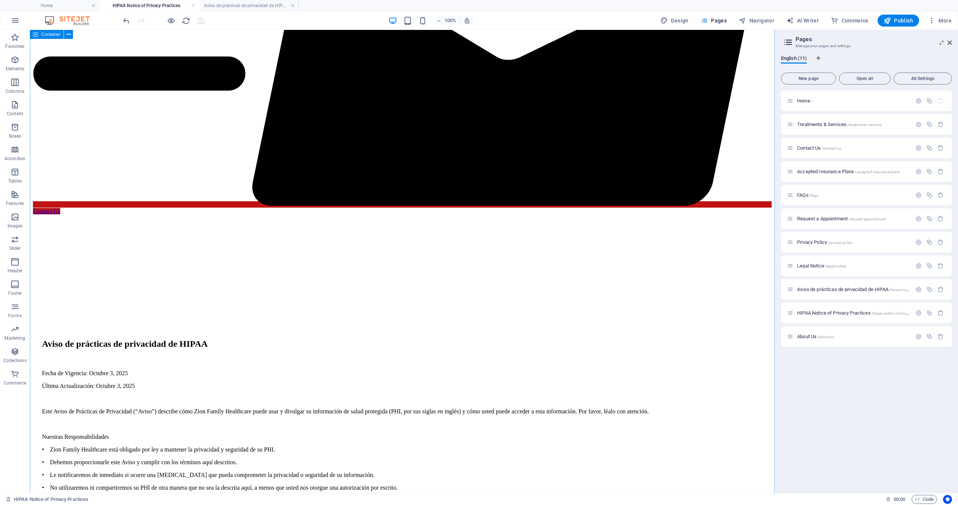
scroll to position [396, 0]
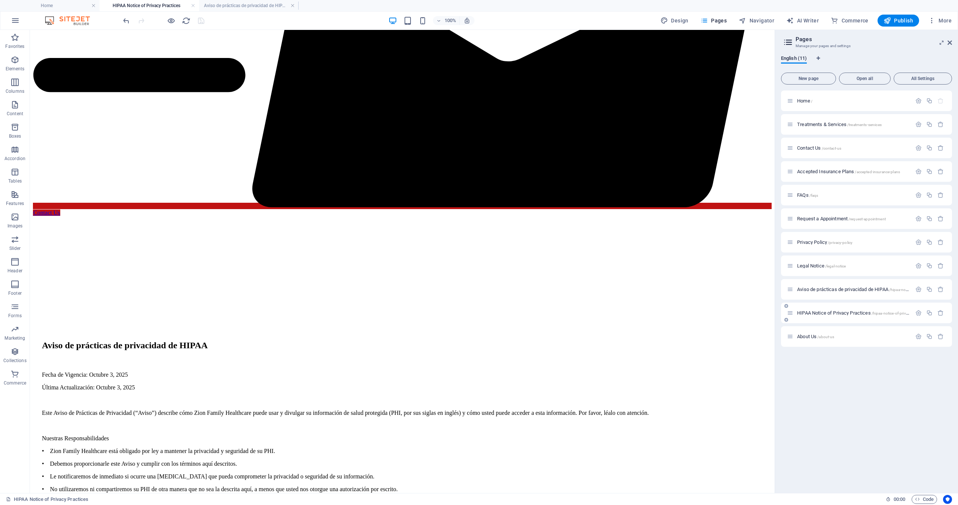
click at [829, 314] on span "HIPAA Notice of Privacy Practices /hipaa-notice-of-privacy-practices" at bounding box center [862, 313] width 131 height 6
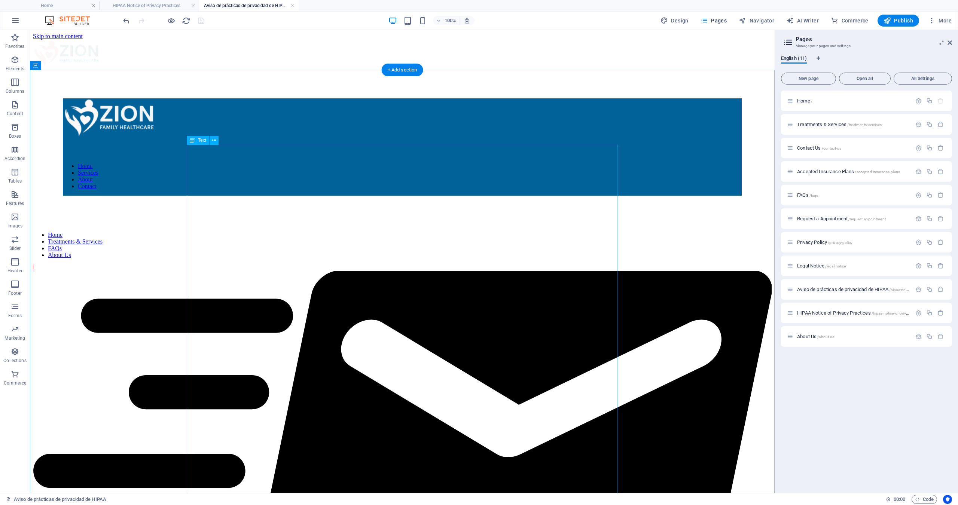
scroll to position [0, 0]
click at [903, 19] on span "Publish" at bounding box center [899, 20] width 30 height 7
